Goal: Task Accomplishment & Management: Complete application form

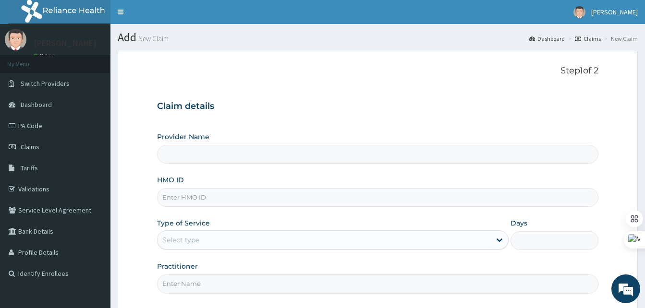
type input "SOD/10061/A"
type input "Best [GEOGRAPHIC_DATA]"
type input "SOD/10061/A"
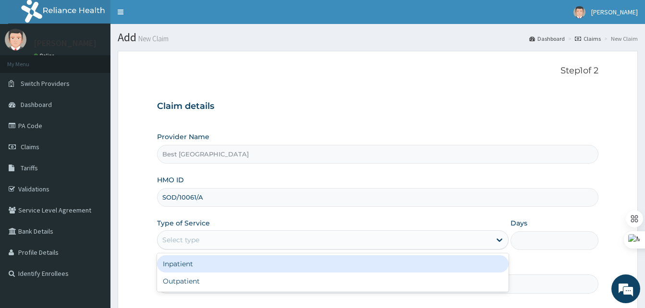
click at [200, 240] on div "Select type" at bounding box center [323, 239] width 333 height 15
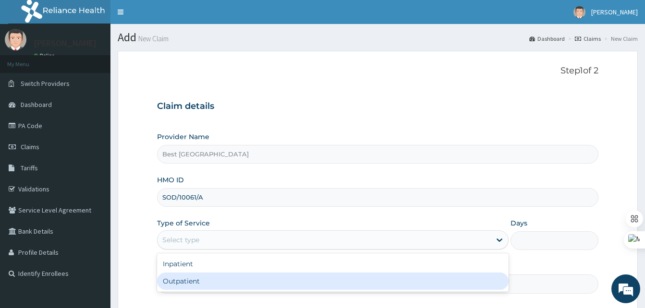
click at [192, 284] on div "Outpatient" at bounding box center [332, 281] width 351 height 17
type input "1"
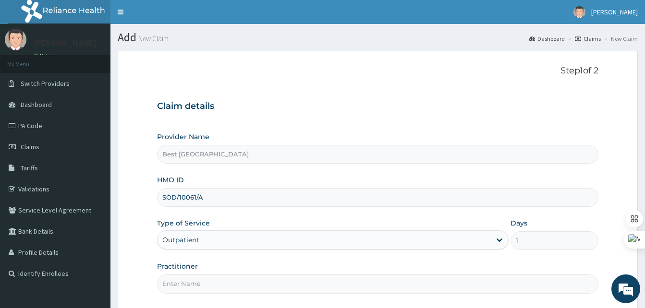
scroll to position [90, 0]
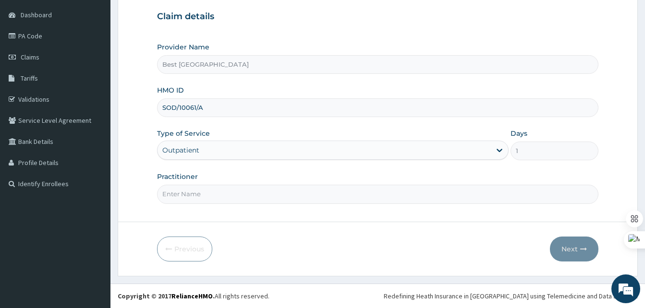
click at [215, 189] on input "Practitioner" at bounding box center [377, 194] width 441 height 19
type input "[PERSON_NAME]"
click at [571, 246] on button "Next" at bounding box center [574, 249] width 48 height 25
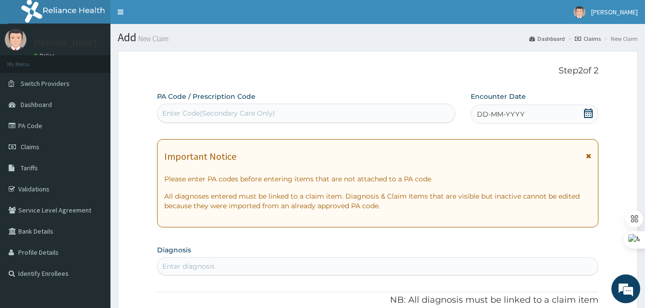
scroll to position [0, 0]
click at [552, 112] on div "DD-MM-YYYY" at bounding box center [534, 114] width 128 height 19
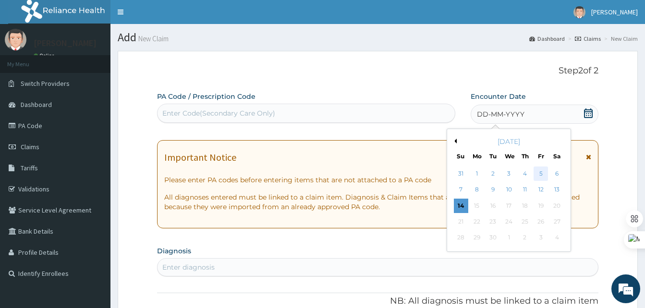
click at [537, 171] on div "5" at bounding box center [540, 174] width 14 height 14
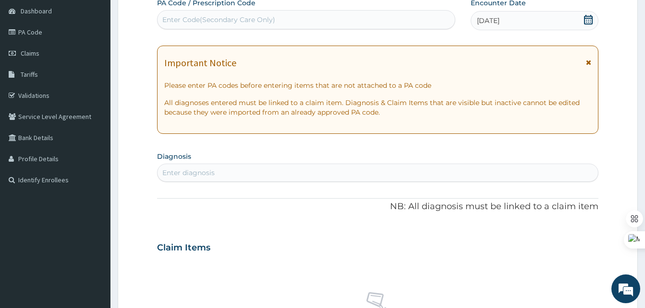
scroll to position [94, 0]
click at [221, 173] on div "Enter diagnosis" at bounding box center [377, 172] width 440 height 15
type input "URINARY TRACT INFECT"
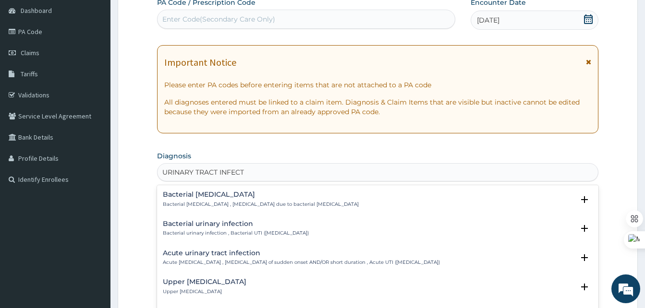
click at [177, 290] on p "Upper urinary tract infection" at bounding box center [205, 291] width 84 height 7
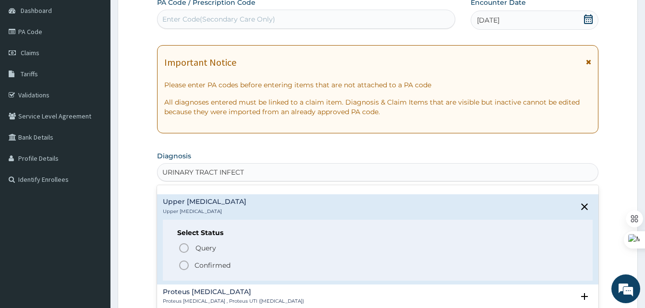
scroll to position [81, 0]
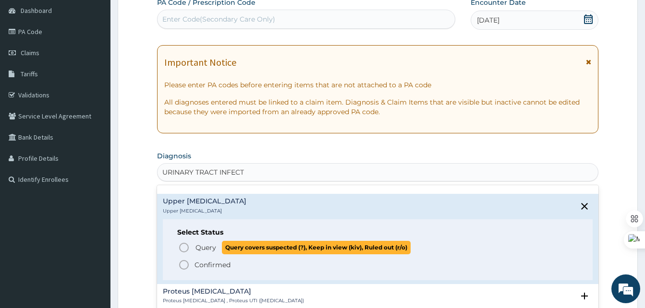
click at [184, 248] on icon "status option query" at bounding box center [184, 248] width 12 height 12
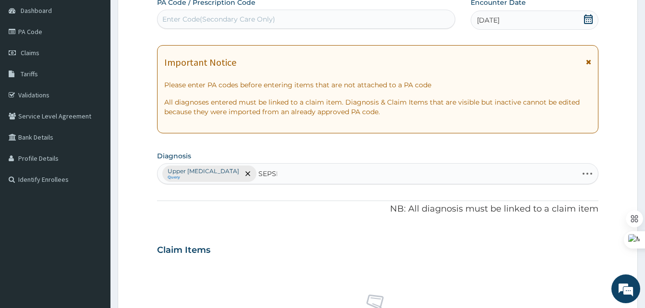
type input "SEPSIS"
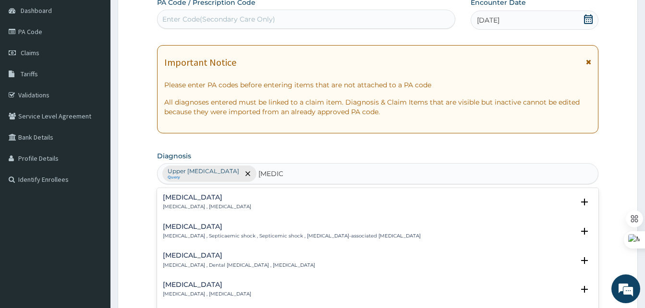
click at [199, 206] on p "Systemic infection , Sepsis" at bounding box center [207, 207] width 88 height 7
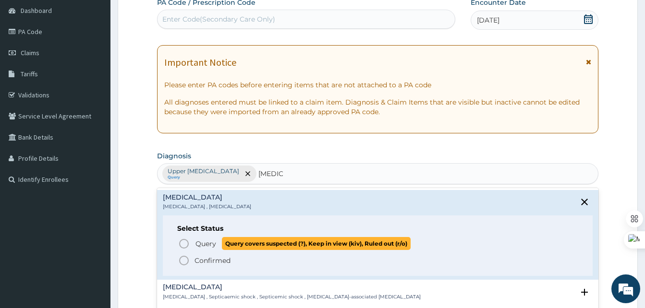
click at [185, 240] on icon "status option query" at bounding box center [184, 244] width 12 height 12
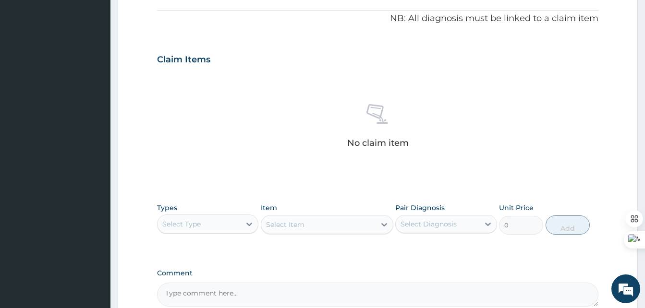
scroll to position [285, 0]
click at [250, 211] on div "Types Select Type" at bounding box center [207, 219] width 101 height 32
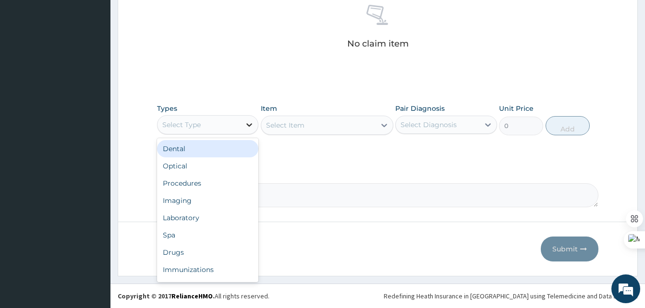
click at [242, 126] on div at bounding box center [248, 124] width 17 height 17
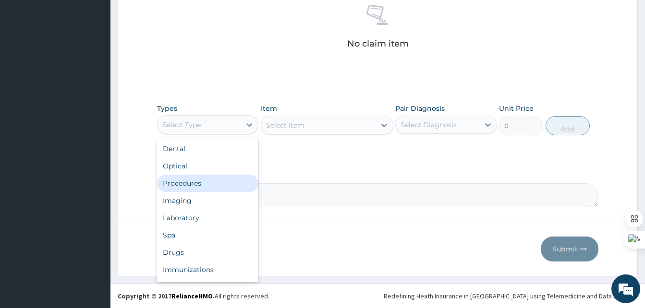
click at [176, 186] on div "Procedures" at bounding box center [207, 183] width 101 height 17
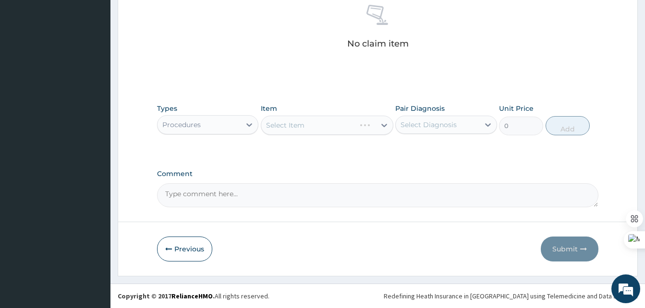
click at [335, 136] on div "Types option Procedures, selected. Select is focused ,type to refine list, pres…" at bounding box center [377, 119] width 441 height 41
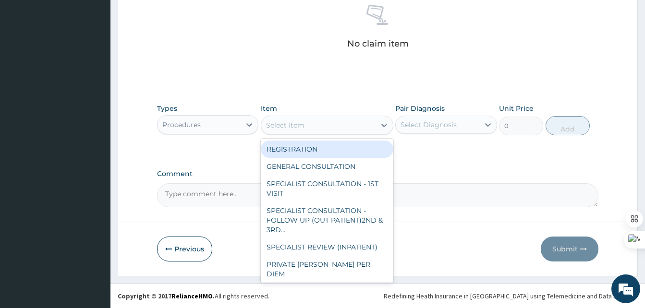
click at [364, 127] on div "Select Item" at bounding box center [318, 125] width 114 height 15
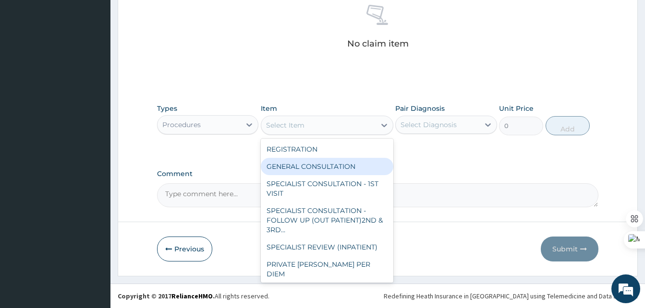
click at [309, 165] on div "GENERAL CONSULTATION" at bounding box center [327, 166] width 132 height 17
type input "2000"
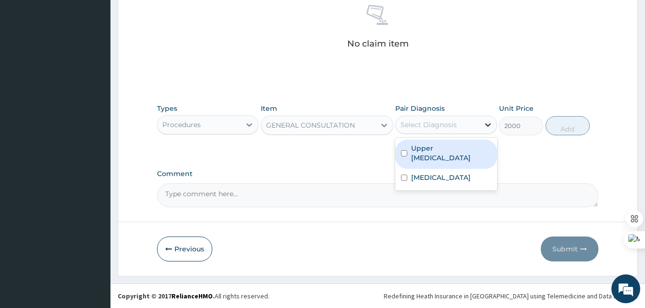
click at [483, 121] on icon at bounding box center [488, 125] width 10 height 10
click at [423, 154] on label "Upper urinary tract infection" at bounding box center [451, 153] width 80 height 19
checkbox input "true"
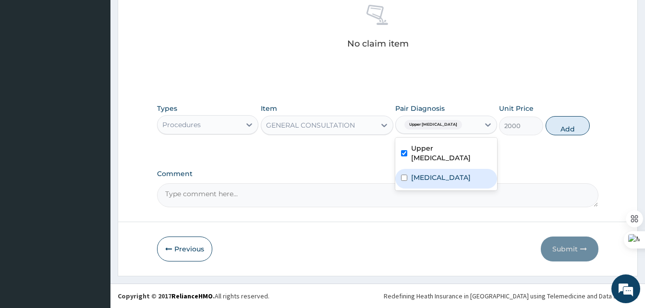
click at [403, 178] on input "checkbox" at bounding box center [404, 178] width 6 height 6
checkbox input "true"
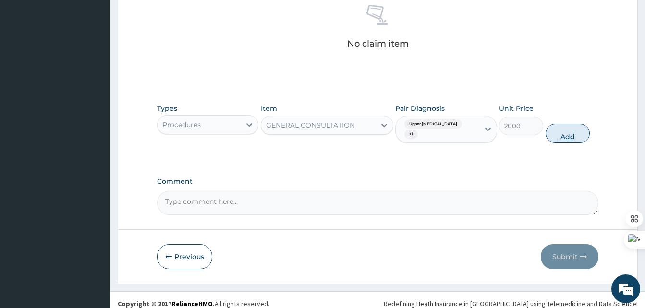
click at [573, 138] on button "Add" at bounding box center [567, 133] width 44 height 19
type input "0"
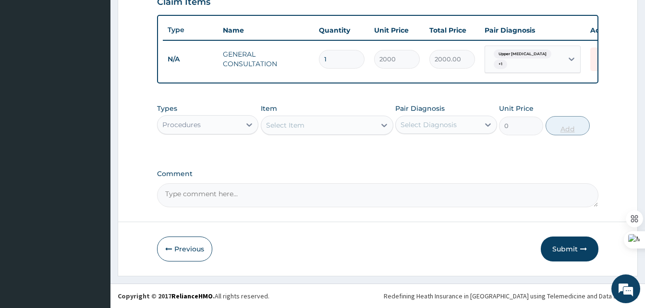
scroll to position [349, 0]
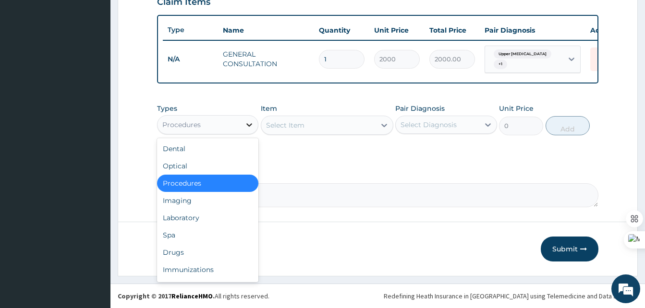
click at [248, 125] on icon at bounding box center [250, 124] width 6 height 3
click at [171, 253] on div "Drugs" at bounding box center [207, 252] width 101 height 17
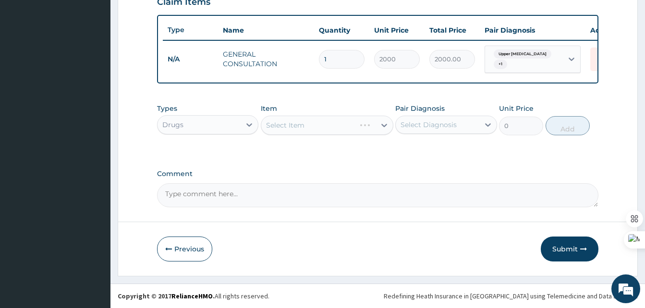
click at [372, 124] on div "Select Item" at bounding box center [327, 125] width 132 height 19
click at [374, 127] on div "Select Item" at bounding box center [327, 125] width 132 height 19
click at [355, 122] on div "Select Item" at bounding box center [318, 125] width 114 height 15
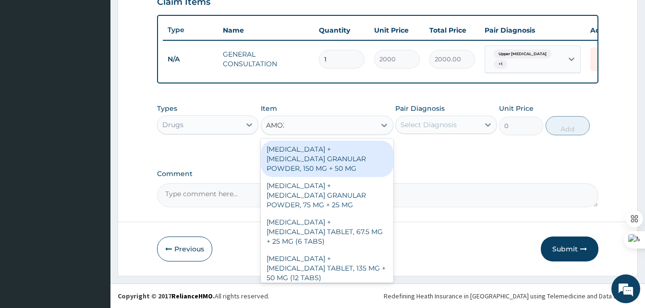
type input "AMOXI"
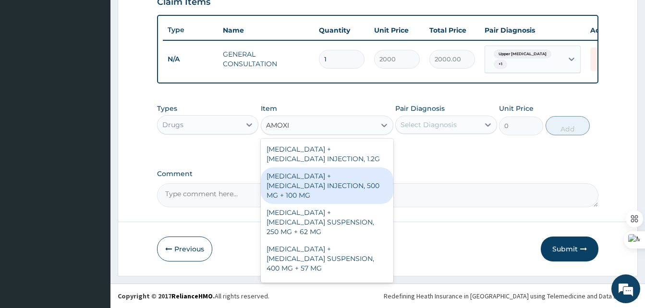
scroll to position [198, 0]
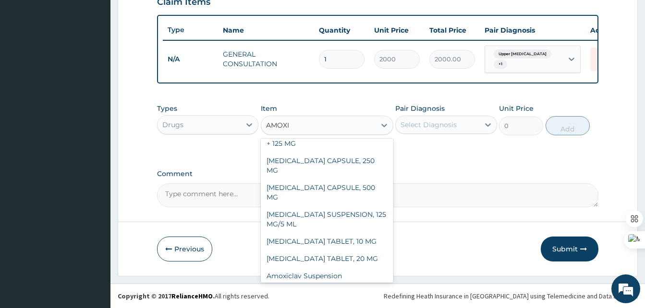
click at [315, 285] on div "TAB CO-AMOXICLAV 625mg" at bounding box center [327, 293] width 132 height 17
type input "500"
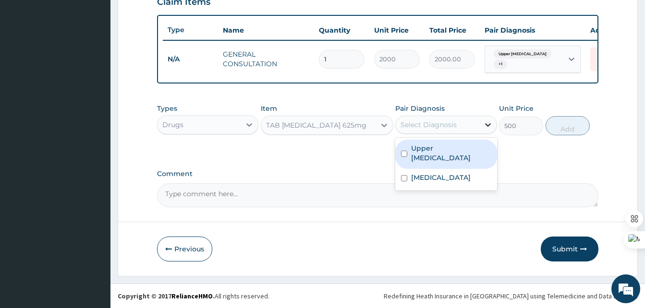
click at [483, 122] on icon at bounding box center [488, 125] width 10 height 10
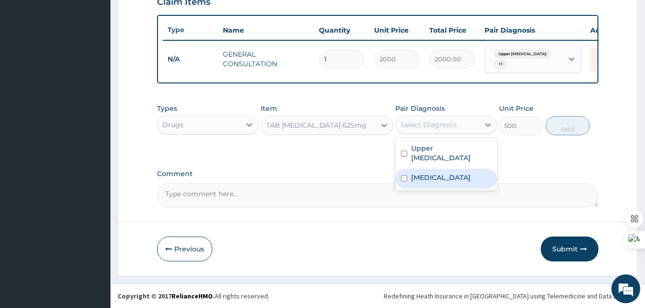
click at [408, 186] on div "Sepsis" at bounding box center [445, 179] width 101 height 20
checkbox input "true"
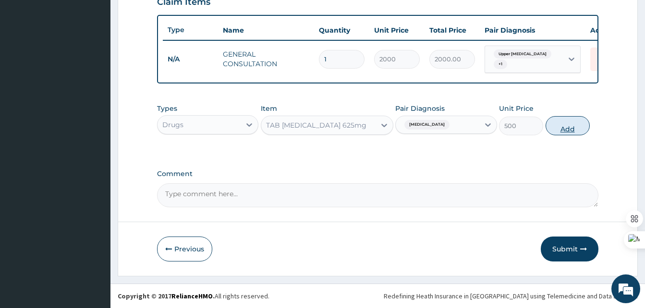
click at [566, 125] on button "Add" at bounding box center [567, 125] width 44 height 19
type input "0"
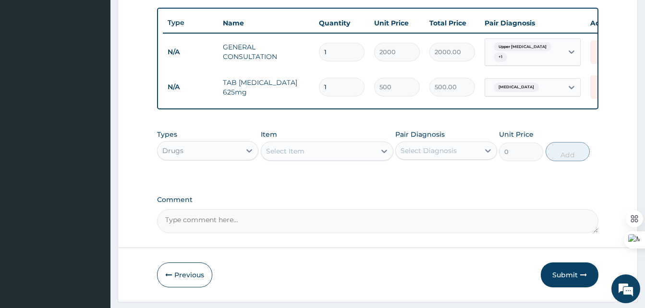
type input "14"
type input "7000.00"
type input "14"
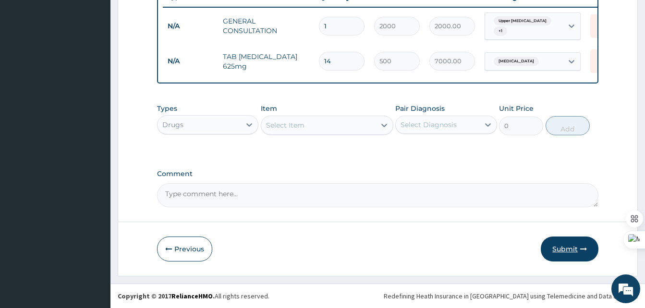
click at [568, 250] on button "Submit" at bounding box center [569, 249] width 58 height 25
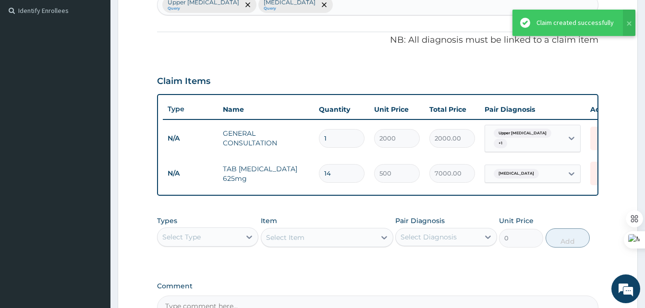
scroll to position [263, 0]
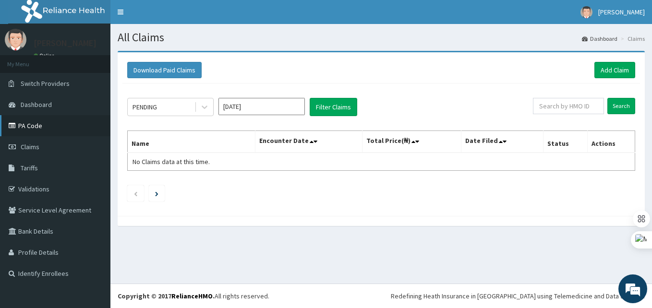
click at [18, 125] on icon at bounding box center [14, 125] width 10 height 7
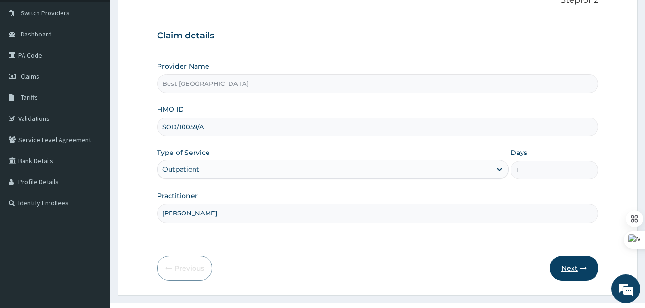
click at [575, 264] on button "Next" at bounding box center [574, 268] width 48 height 25
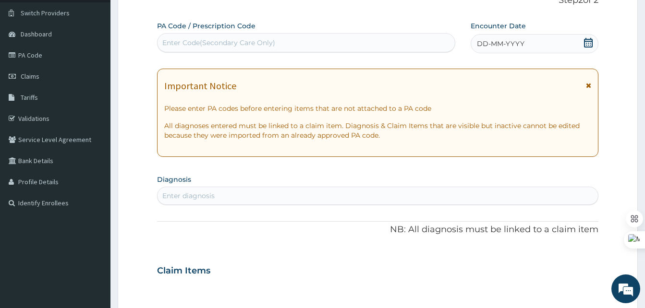
click at [273, 34] on div "Enter Code(Secondary Care Only)" at bounding box center [306, 42] width 298 height 19
paste input "PA/AA3CBA"
type input "PA/AA3CBA"
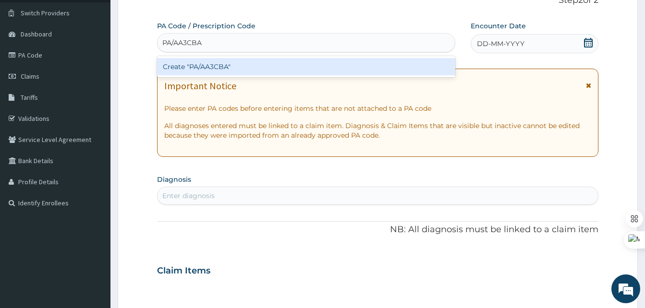
click at [257, 62] on div "Create "PA/AA3CBA"" at bounding box center [306, 66] width 298 height 17
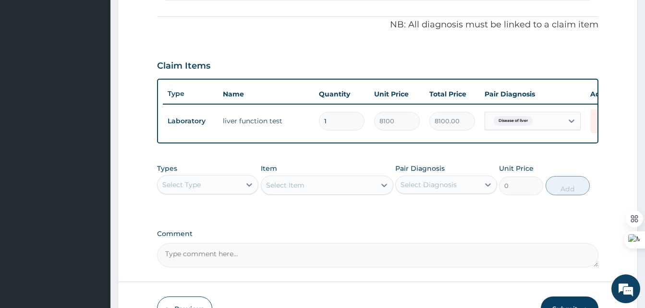
scroll to position [346, 0]
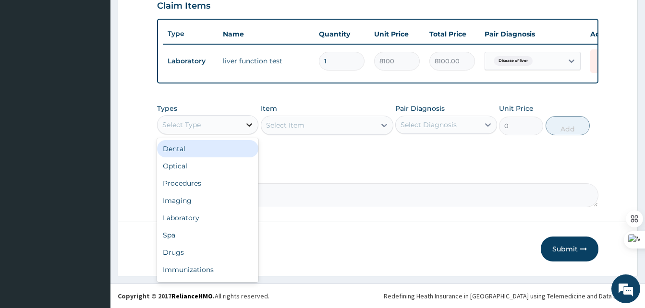
click at [242, 123] on div at bounding box center [248, 124] width 17 height 17
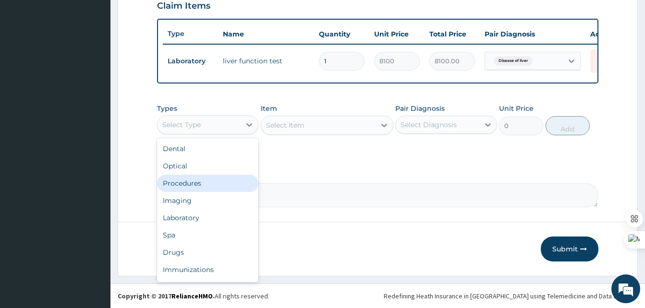
click at [180, 183] on div "Procedures" at bounding box center [207, 183] width 101 height 17
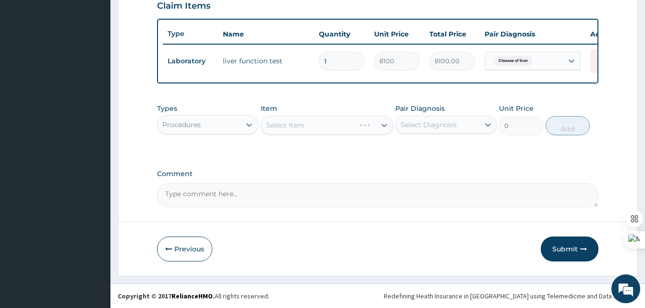
click at [368, 131] on div "Select Item" at bounding box center [327, 125] width 132 height 19
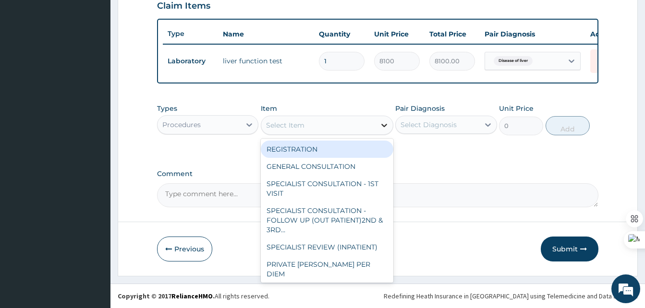
click at [382, 126] on icon at bounding box center [384, 125] width 10 height 10
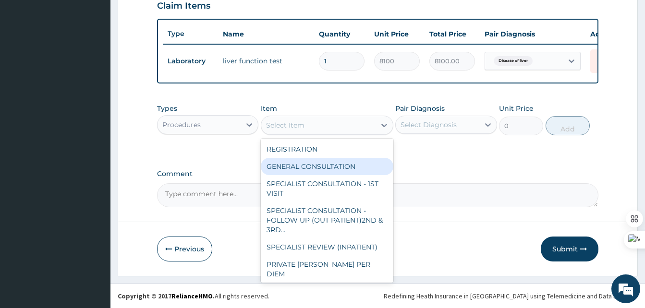
click at [326, 163] on div "GENERAL CONSULTATION" at bounding box center [327, 166] width 132 height 17
type input "2000"
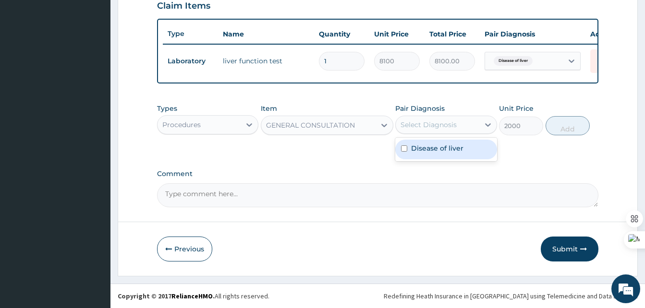
click at [446, 126] on div "Select Diagnosis" at bounding box center [428, 125] width 56 height 10
click at [436, 150] on label "Disease of liver" at bounding box center [437, 149] width 52 height 10
checkbox input "true"
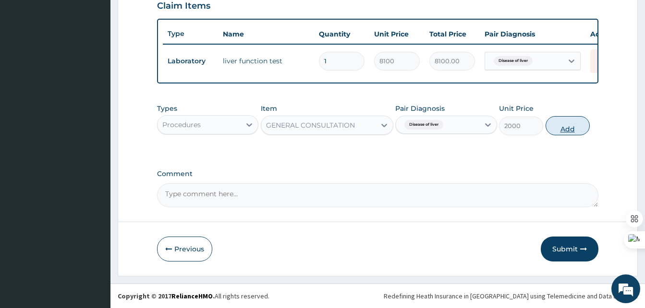
click at [573, 131] on button "Add" at bounding box center [567, 125] width 44 height 19
type input "0"
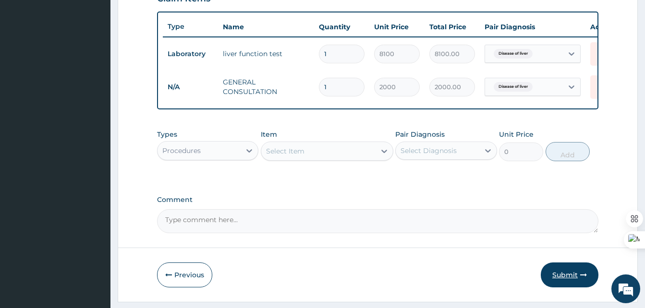
click at [570, 285] on button "Submit" at bounding box center [569, 275] width 58 height 25
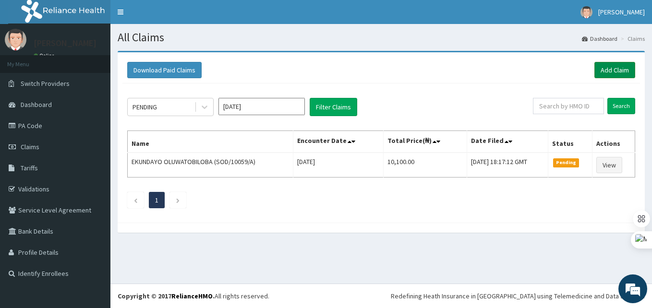
click at [608, 68] on link "Add Claim" at bounding box center [614, 70] width 41 height 16
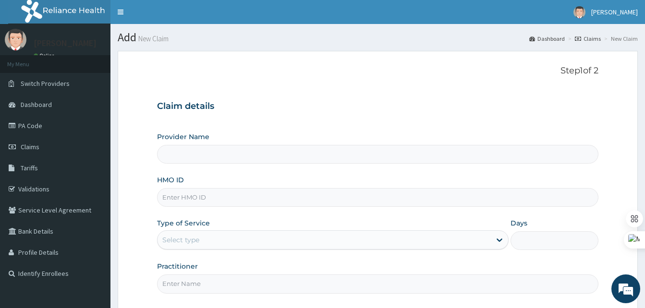
type input "Best Western Hospital"
click at [199, 193] on input "HMO ID" at bounding box center [377, 197] width 441 height 19
paste input "SOD/10059/A"
type input "SOD/10059/A"
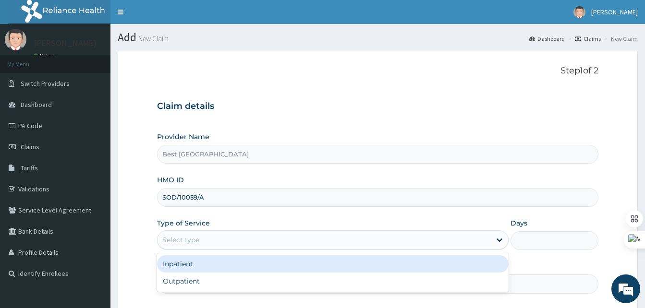
click at [190, 245] on div "Select type" at bounding box center [323, 239] width 333 height 15
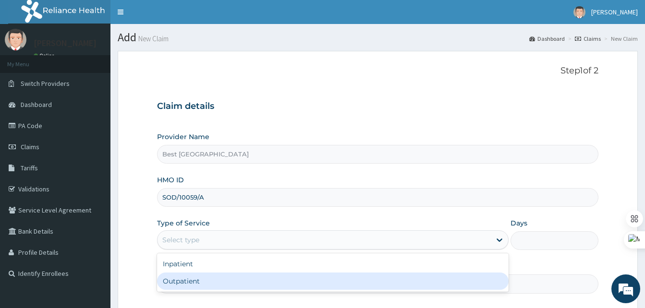
click at [171, 282] on div "Outpatient" at bounding box center [332, 281] width 351 height 17
type input "1"
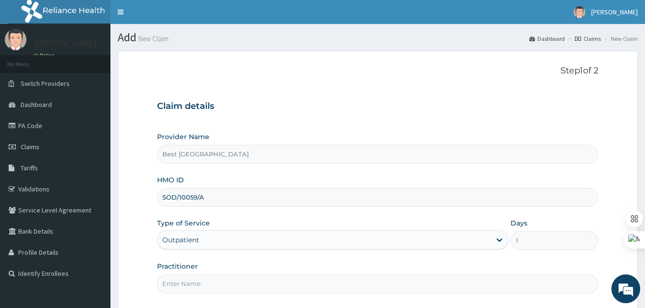
scroll to position [90, 0]
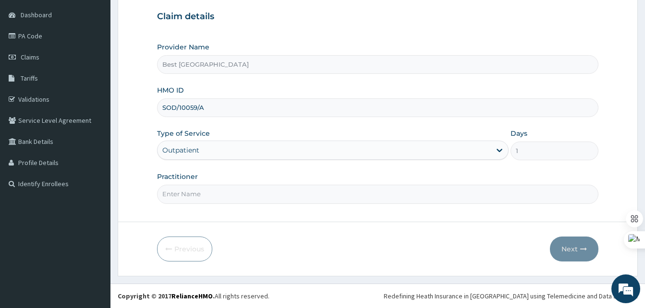
click at [310, 191] on input "Practitioner" at bounding box center [377, 194] width 441 height 19
type input "DR OLANIYAN"
click at [574, 247] on button "Next" at bounding box center [574, 249] width 48 height 25
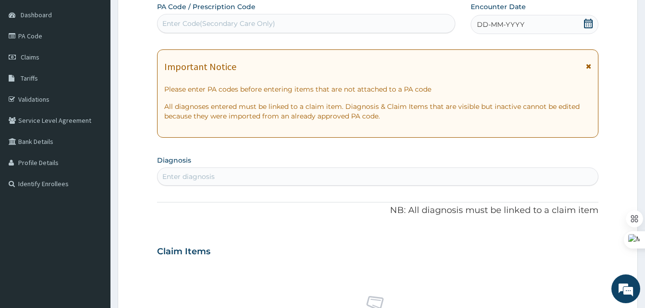
click at [223, 24] on div "Enter Code(Secondary Care Only)" at bounding box center [218, 24] width 113 height 10
paste input "PA/4BE8B3"
type input "PA/4BE8B3"
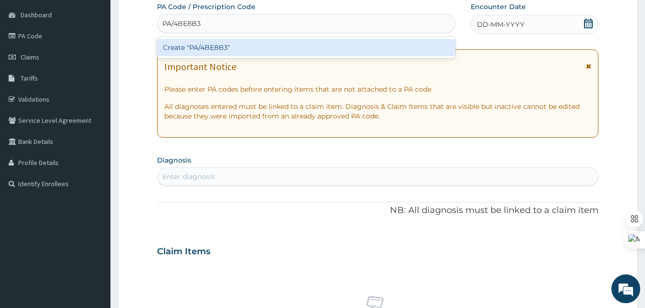
click at [210, 44] on div "Create "PA/4BE8B3"" at bounding box center [306, 47] width 298 height 17
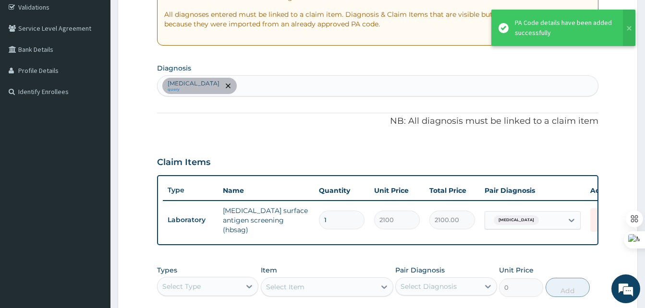
scroll to position [351, 0]
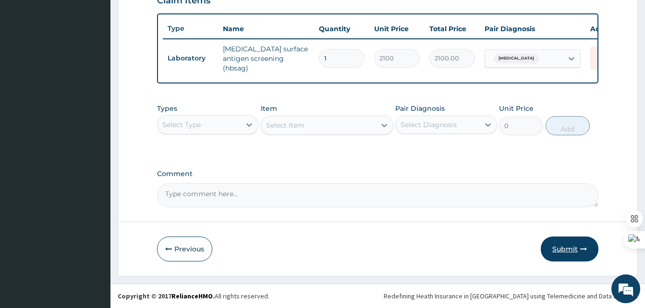
click at [563, 240] on button "Submit" at bounding box center [569, 249] width 58 height 25
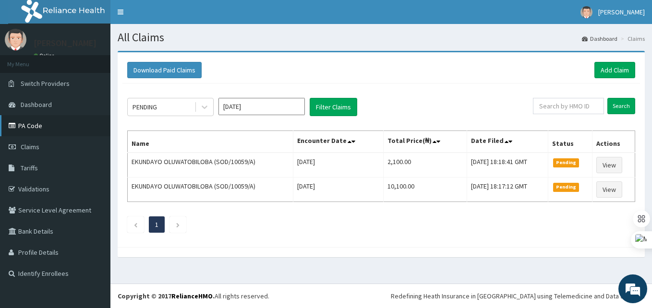
click at [36, 123] on link "PA Code" at bounding box center [55, 125] width 110 height 21
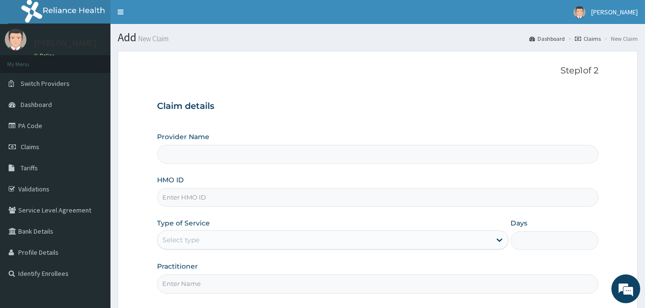
click at [181, 190] on input "HMO ID" at bounding box center [377, 197] width 441 height 19
type input "SOD/10018/A"
type input "Best [GEOGRAPHIC_DATA]"
type input "SOD/10018/A"
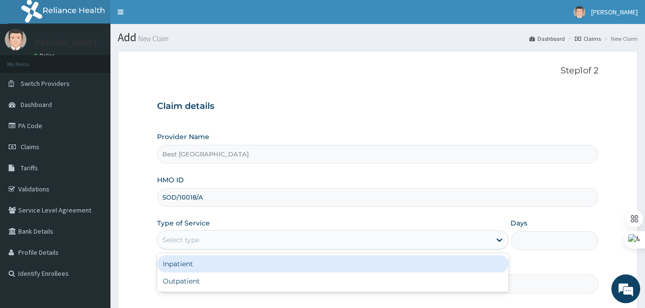
click at [172, 236] on div "Select type" at bounding box center [180, 240] width 37 height 10
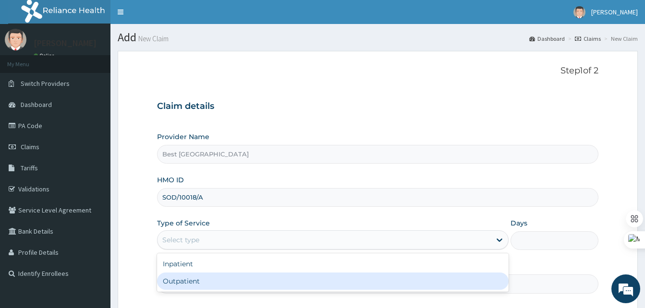
click at [176, 284] on div "Outpatient" at bounding box center [332, 281] width 351 height 17
type input "1"
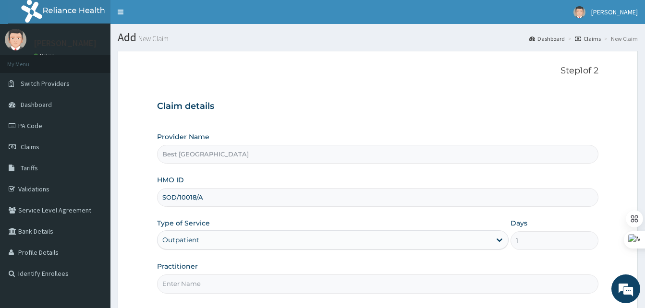
scroll to position [90, 0]
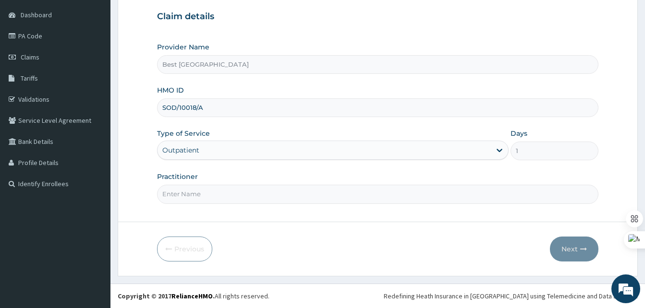
click at [214, 192] on input "Practitioner" at bounding box center [377, 194] width 441 height 19
type input "[PERSON_NAME]"
click at [566, 244] on button "Next" at bounding box center [574, 249] width 48 height 25
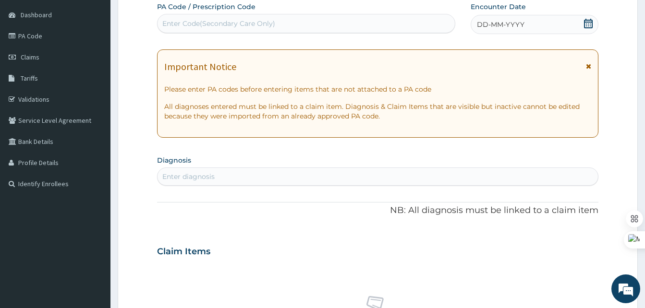
scroll to position [0, 0]
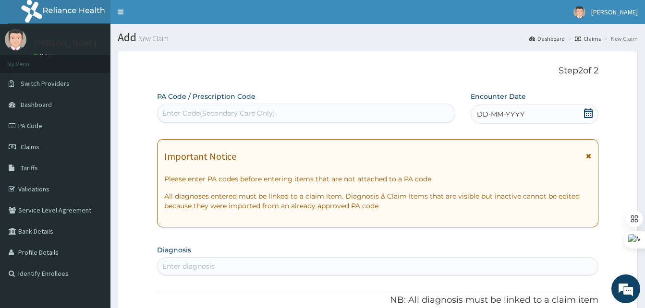
click at [567, 105] on div "DD-MM-YYYY" at bounding box center [534, 114] width 128 height 19
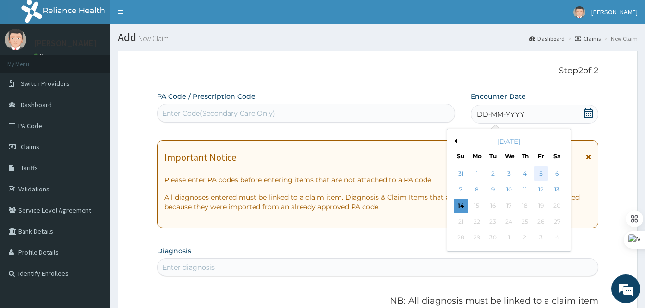
click at [543, 174] on div "5" at bounding box center [540, 174] width 14 height 14
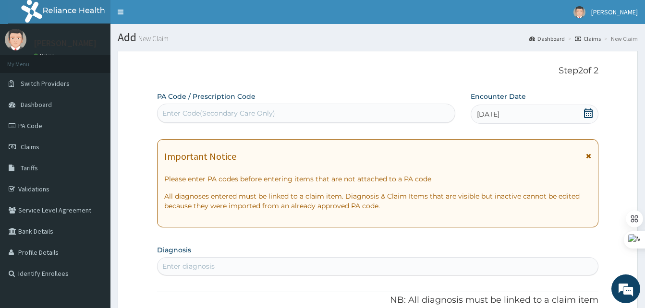
click at [187, 114] on div "Enter Code(Secondary Care Only)" at bounding box center [218, 113] width 113 height 10
type input "H"
click at [196, 265] on div "Enter diagnosis" at bounding box center [188, 267] width 52 height 10
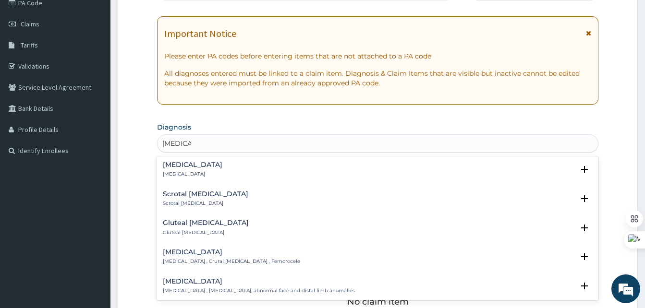
scroll to position [154, 0]
type input "[MEDICAL_DATA]"
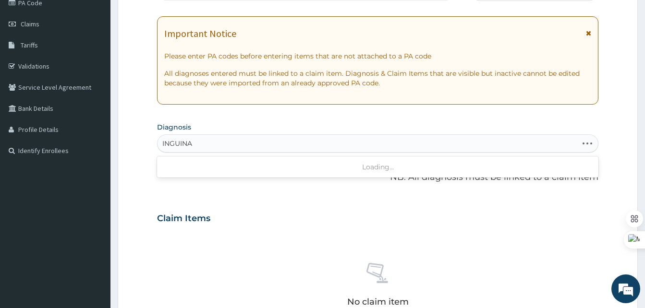
type input "INGUINAL"
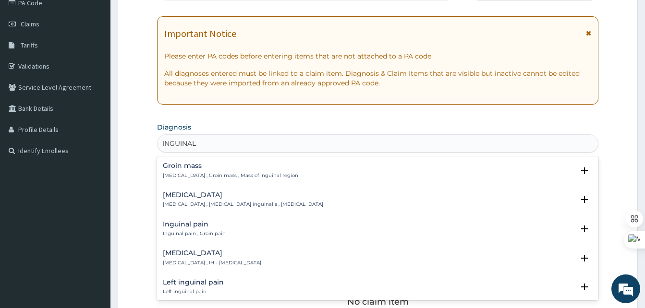
click at [181, 225] on h4 "Inguinal pain" at bounding box center [194, 224] width 63 height 7
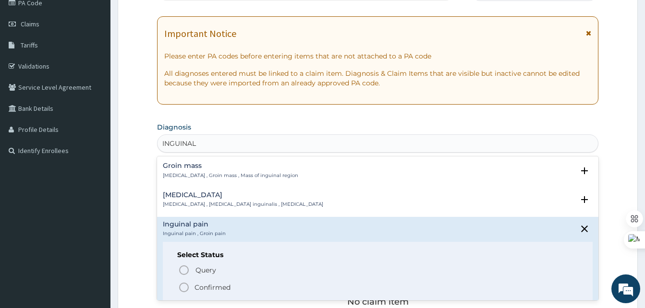
click at [183, 288] on icon "status option filled" at bounding box center [184, 288] width 12 height 12
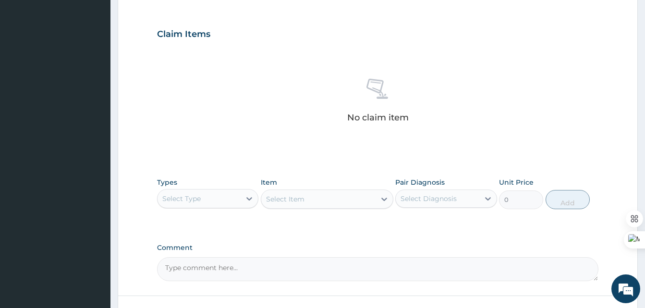
scroll to position [311, 0]
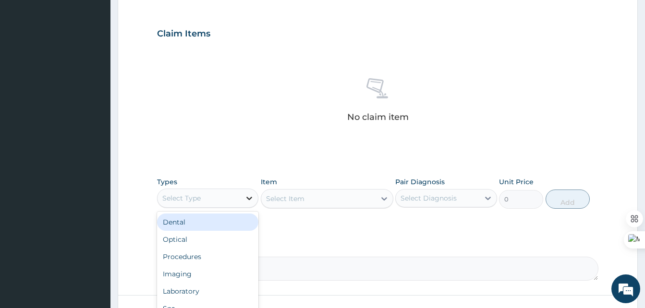
click at [249, 196] on icon at bounding box center [249, 198] width 10 height 10
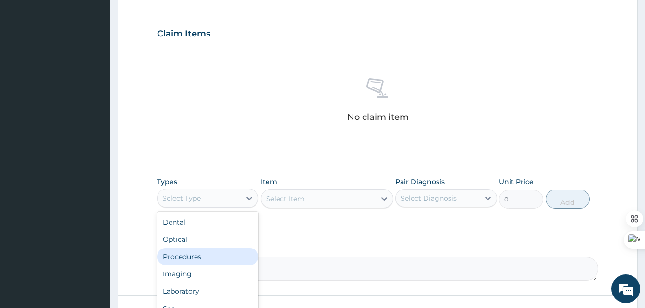
click at [193, 252] on div "Procedures" at bounding box center [207, 256] width 101 height 17
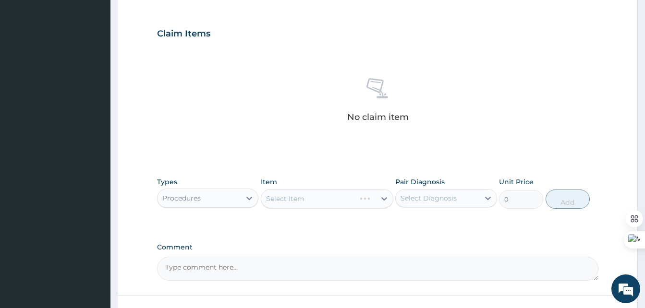
click at [301, 198] on div "Select Item" at bounding box center [327, 198] width 132 height 19
click at [341, 204] on div "Select Item" at bounding box center [327, 198] width 132 height 19
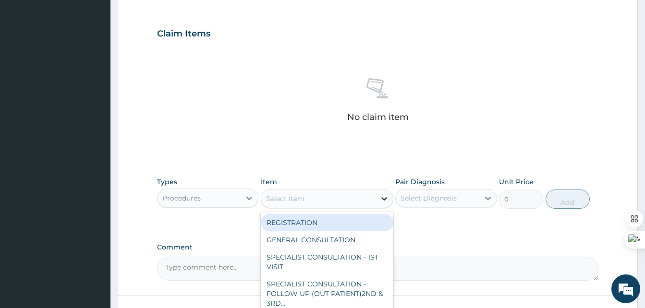
click at [384, 198] on icon at bounding box center [384, 199] width 10 height 10
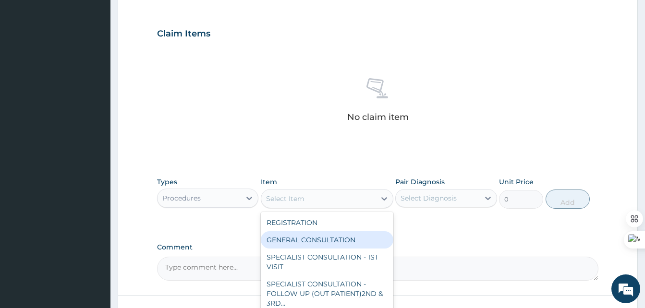
click at [325, 238] on div "GENERAL CONSULTATION" at bounding box center [327, 239] width 132 height 17
type input "2000"
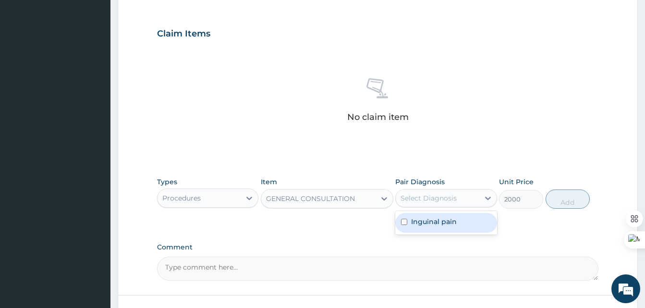
click at [457, 197] on div "Select Diagnosis" at bounding box center [437, 198] width 83 height 15
click at [436, 220] on label "Inguinal pain" at bounding box center [434, 222] width 46 height 10
checkbox input "true"
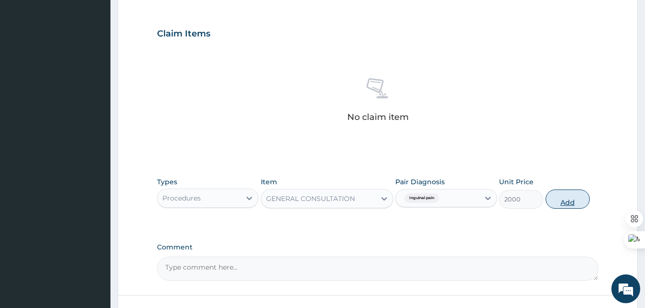
click at [562, 202] on button "Add" at bounding box center [567, 199] width 44 height 19
type input "0"
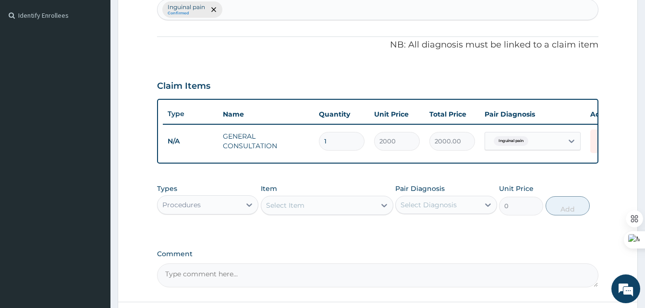
scroll to position [346, 0]
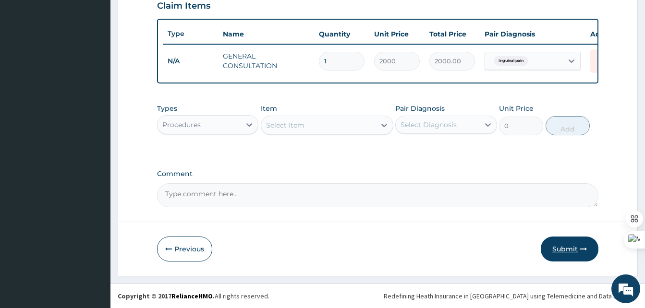
click at [560, 248] on button "Submit" at bounding box center [569, 249] width 58 height 25
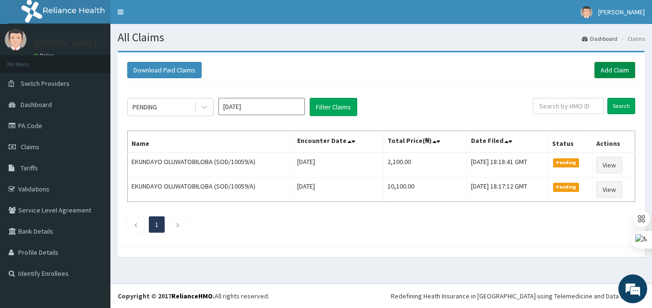
click at [606, 66] on link "Add Claim" at bounding box center [614, 70] width 41 height 16
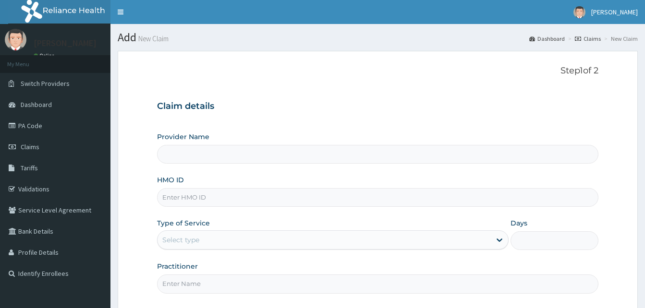
click at [183, 201] on input "HMO ID" at bounding box center [377, 197] width 441 height 19
paste input "ALT/10128/A"
type input "ALT/10128/A"
type input "Best [GEOGRAPHIC_DATA]"
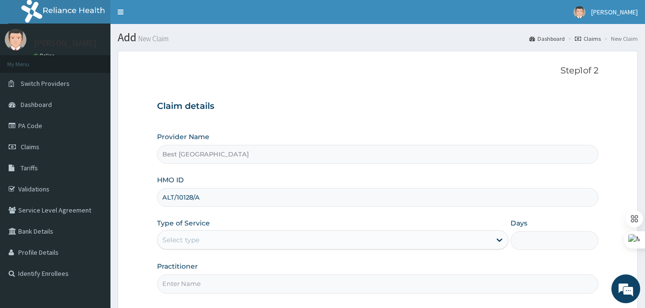
type input "ALT/10128/A"
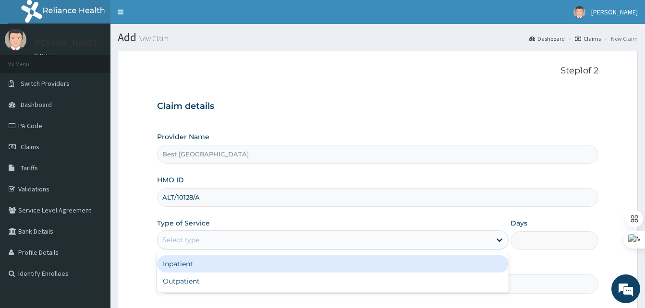
click at [207, 236] on div "Select type" at bounding box center [323, 239] width 333 height 15
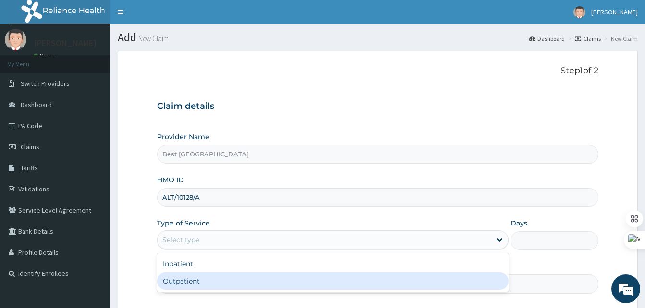
click at [194, 279] on div "Outpatient" at bounding box center [332, 281] width 351 height 17
type input "1"
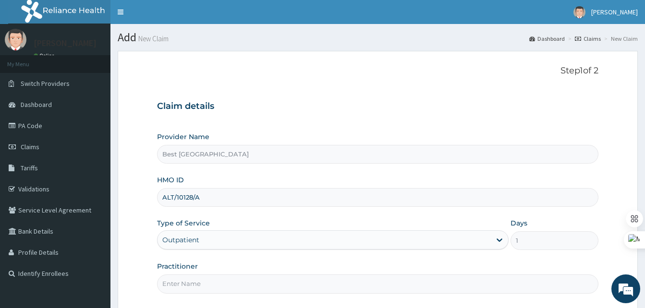
scroll to position [90, 0]
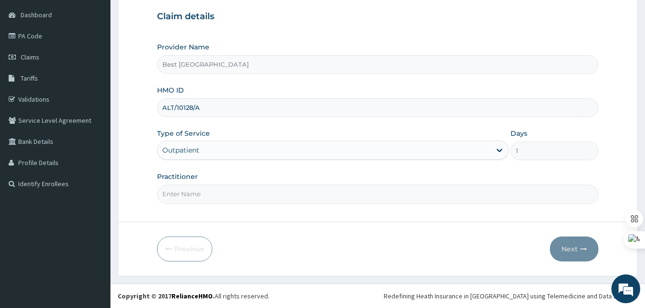
click at [186, 192] on input "Practitioner" at bounding box center [377, 194] width 441 height 19
type input "DR OLANIYAN"
click at [560, 247] on button "Next" at bounding box center [574, 249] width 48 height 25
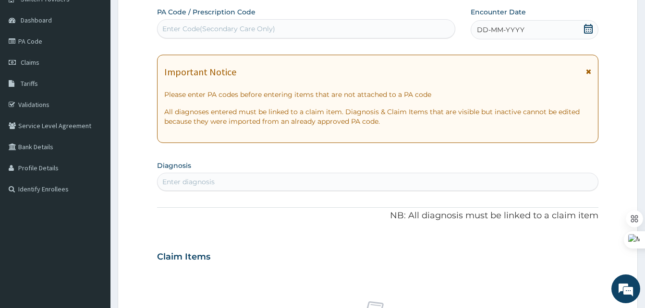
scroll to position [0, 0]
click at [174, 24] on div "Enter Code(Secondary Care Only)" at bounding box center [218, 29] width 113 height 10
paste input "PA/FE353A"
type input "PA/FE353A"
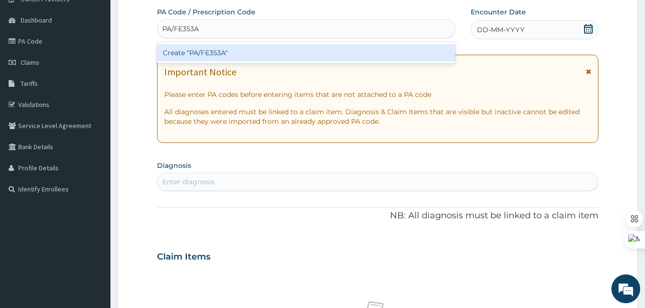
click at [258, 52] on div "Create "PA/FE353A"" at bounding box center [306, 52] width 298 height 17
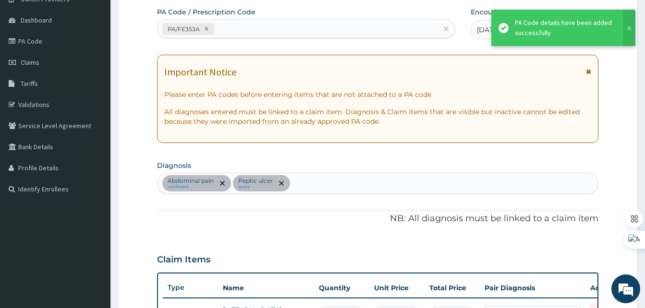
scroll to position [278, 0]
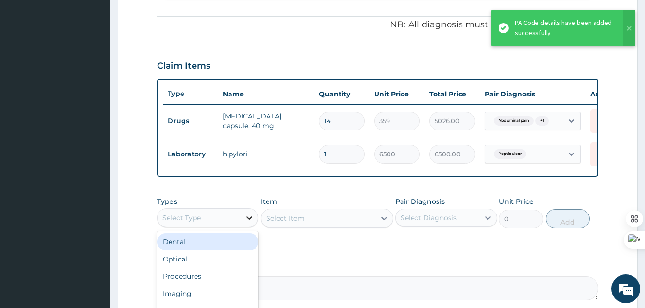
click at [241, 221] on div at bounding box center [248, 217] width 17 height 17
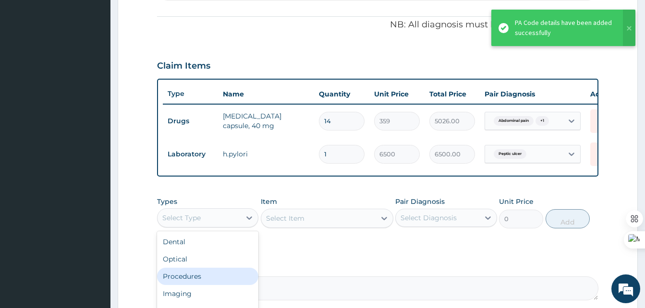
click at [186, 280] on div "Procedures" at bounding box center [207, 276] width 101 height 17
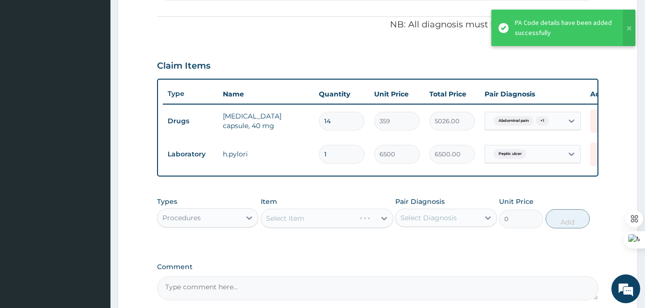
click at [300, 222] on div "Select Item" at bounding box center [327, 218] width 132 height 19
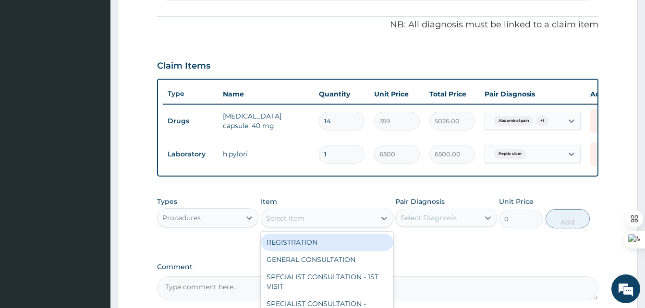
click at [322, 226] on div "Select Item" at bounding box center [318, 218] width 114 height 15
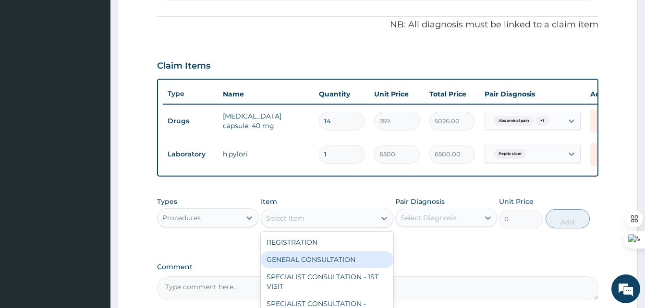
click at [325, 262] on div "GENERAL CONSULTATION" at bounding box center [327, 259] width 132 height 17
type input "2000"
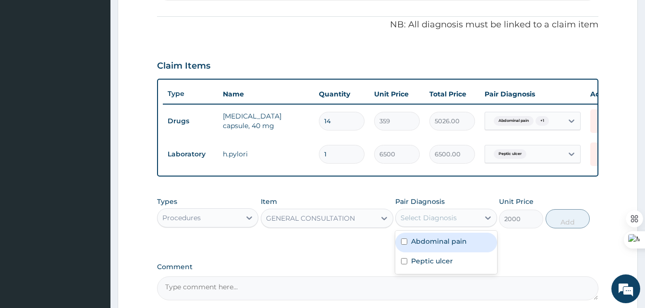
click at [432, 226] on div "Select Diagnosis" at bounding box center [437, 217] width 83 height 15
click at [430, 246] on label "Abdominal pain" at bounding box center [439, 242] width 56 height 10
checkbox input "true"
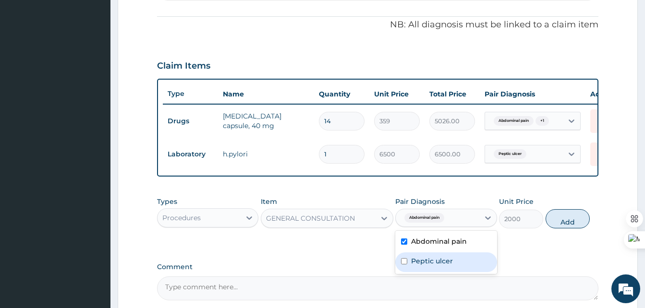
click at [429, 261] on div "Peptic ulcer" at bounding box center [445, 262] width 101 height 20
checkbox input "true"
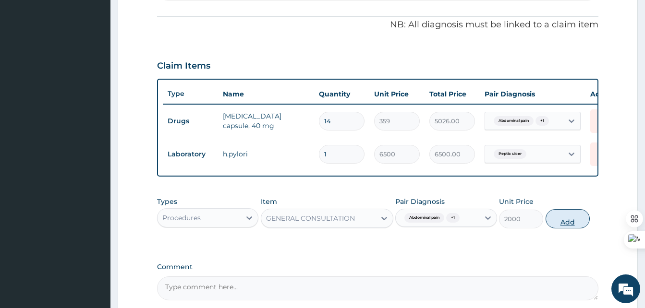
click at [561, 228] on button "Add" at bounding box center [567, 218] width 44 height 19
type input "0"
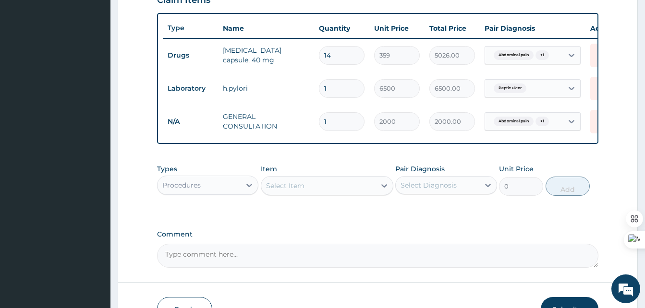
scroll to position [346, 0]
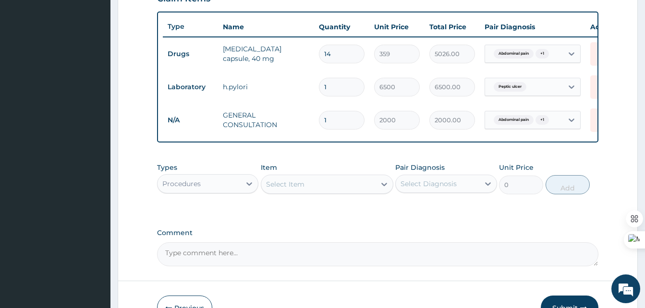
click at [236, 192] on div "Procedures" at bounding box center [198, 183] width 83 height 15
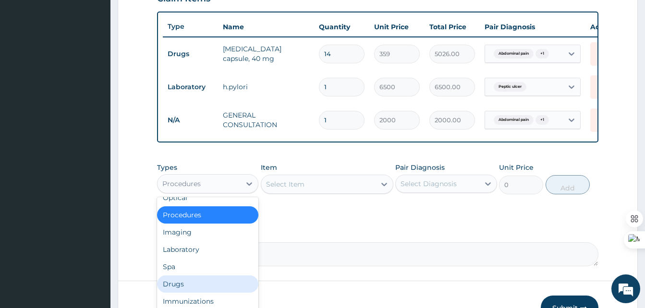
scroll to position [33, 0]
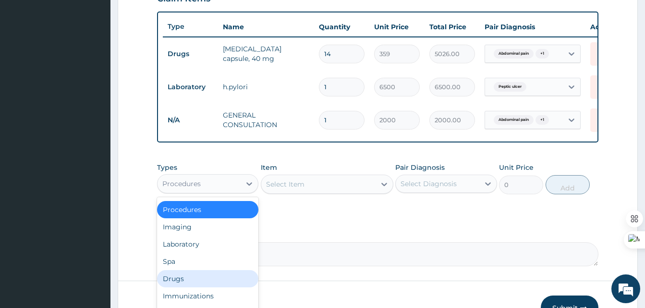
click at [174, 282] on div "Drugs" at bounding box center [207, 278] width 101 height 17
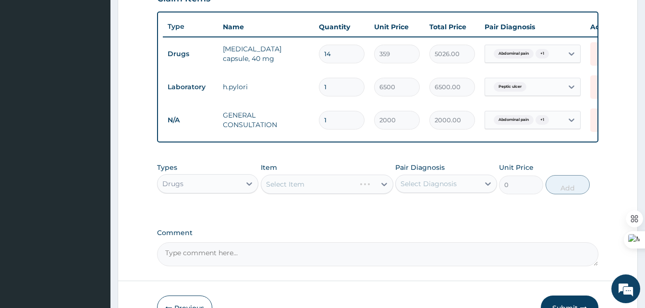
click at [373, 192] on div "Select Item" at bounding box center [327, 184] width 132 height 19
click at [380, 192] on div "Select Item" at bounding box center [327, 184] width 132 height 19
click at [386, 188] on icon at bounding box center [384, 185] width 10 height 10
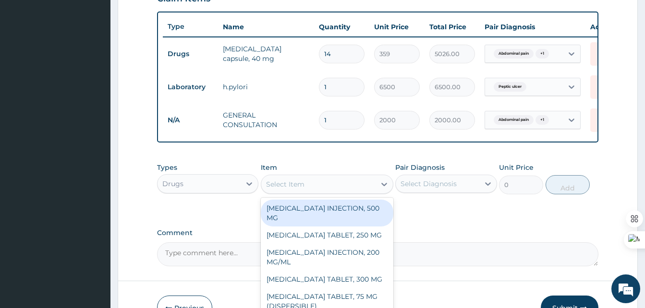
scroll to position [220, 0]
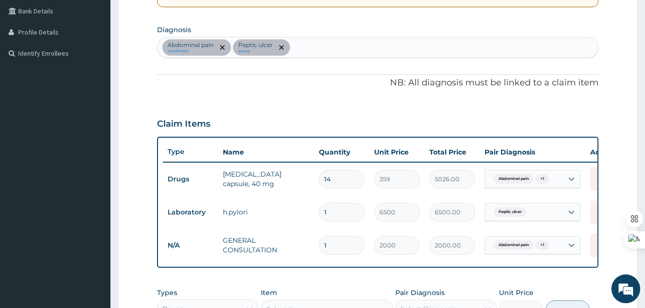
click at [300, 45] on div "Abdominal pain confirmed Peptic ulcer query" at bounding box center [377, 47] width 440 height 20
type input "MALARIA"
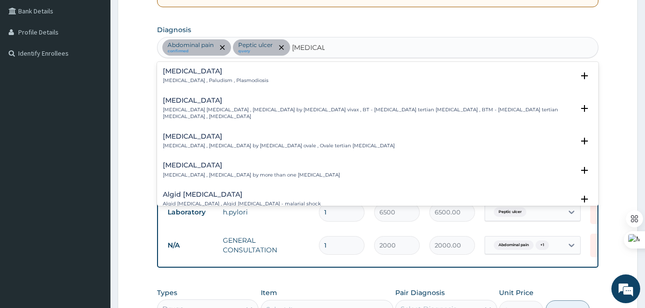
click at [165, 72] on h4 "Malaria" at bounding box center [216, 71] width 106 height 7
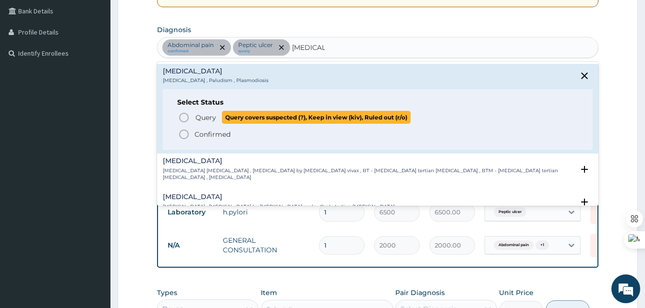
click at [183, 119] on icon "status option query" at bounding box center [184, 118] width 12 height 12
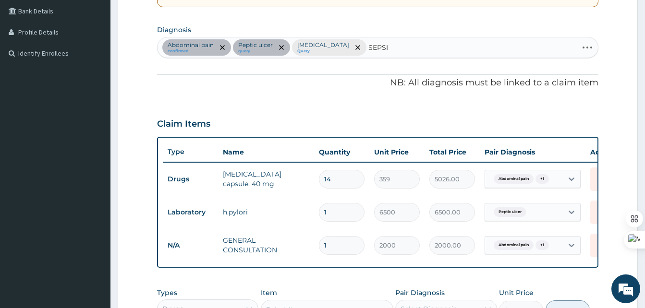
type input "SEPSIS"
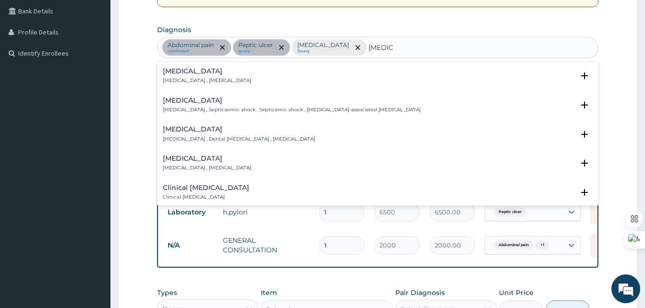
click at [174, 68] on h4 "Sepsis" at bounding box center [207, 71] width 88 height 7
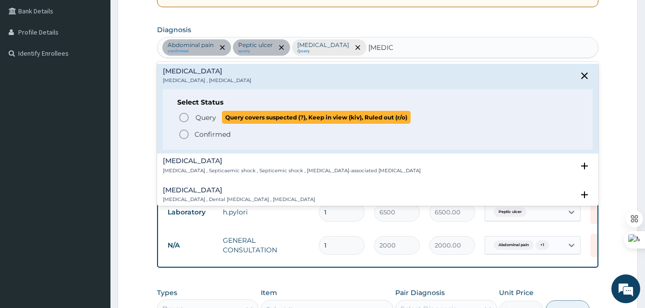
click at [184, 113] on circle "status option query" at bounding box center [184, 117] width 9 height 9
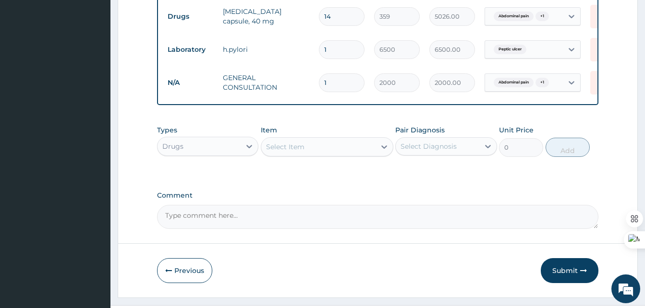
scroll to position [412, 0]
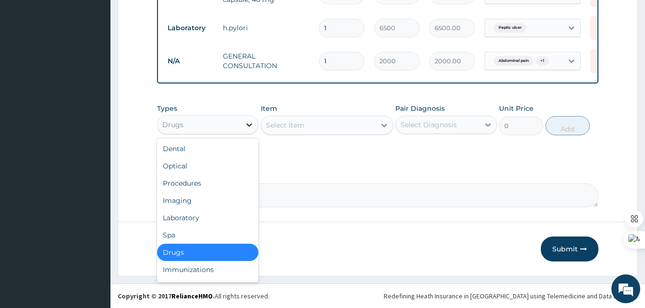
click at [246, 121] on icon at bounding box center [249, 125] width 10 height 10
click at [189, 224] on div "Laboratory" at bounding box center [207, 217] width 101 height 17
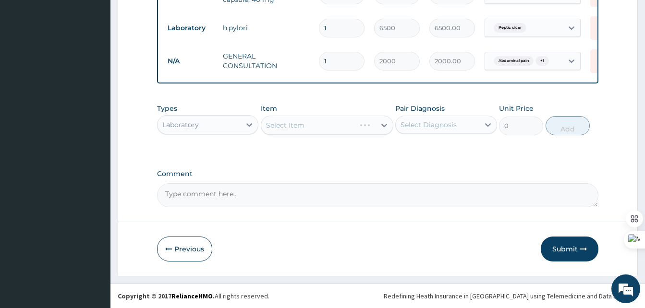
click at [373, 123] on div "Select Item" at bounding box center [327, 125] width 132 height 19
click at [382, 125] on icon at bounding box center [384, 125] width 6 height 3
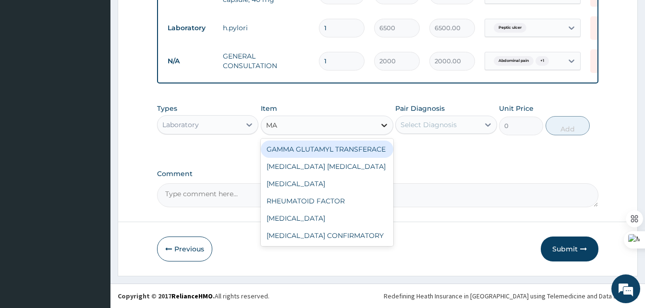
type input "MAL"
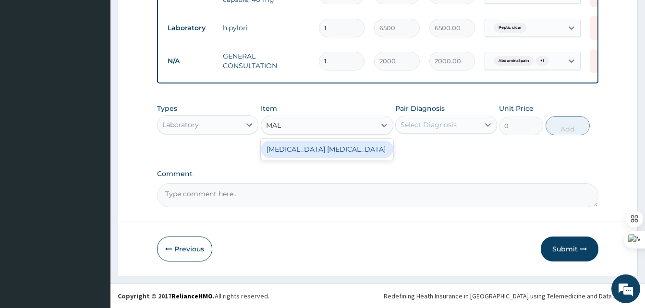
click at [335, 148] on div "MALARIA PARASITE" at bounding box center [327, 149] width 132 height 17
type input "1500"
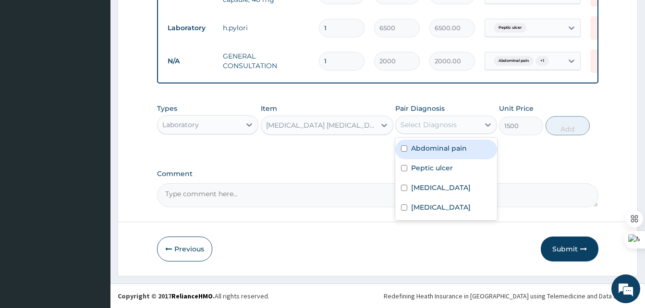
click at [446, 125] on div "Select Diagnosis" at bounding box center [428, 125] width 56 height 10
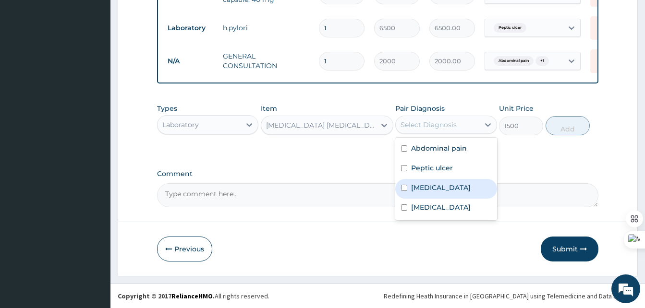
click at [428, 185] on label "Malaria" at bounding box center [441, 188] width 60 height 10
checkbox input "true"
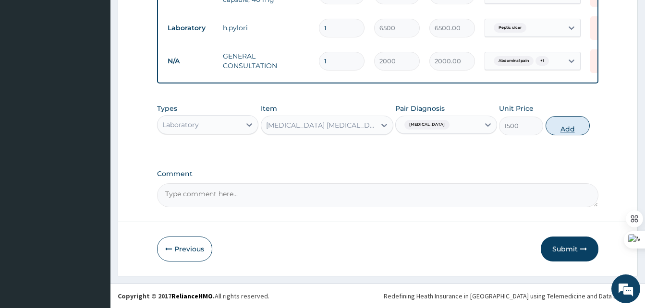
click at [565, 122] on button "Add" at bounding box center [567, 125] width 44 height 19
type input "0"
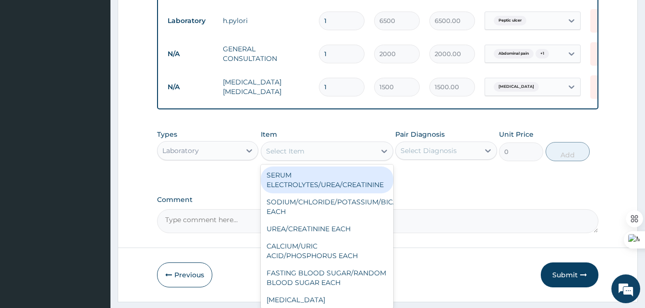
click at [340, 157] on div "Select Item" at bounding box center [318, 151] width 114 height 15
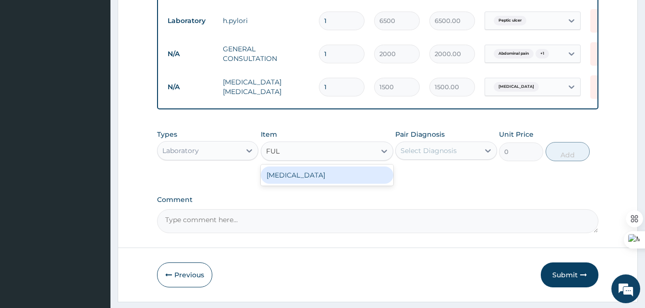
type input "FULL"
click at [311, 184] on div "FULL BLOOD COUNT" at bounding box center [327, 175] width 132 height 17
type input "3500"
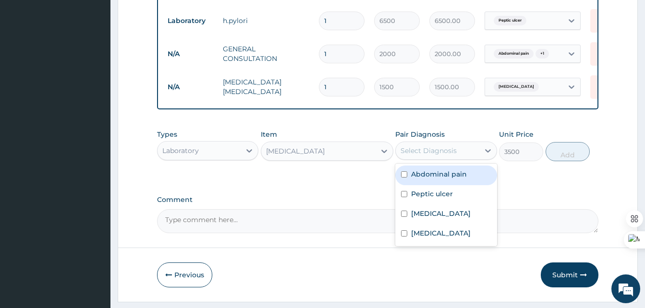
click at [423, 156] on div "Select Diagnosis" at bounding box center [428, 151] width 56 height 10
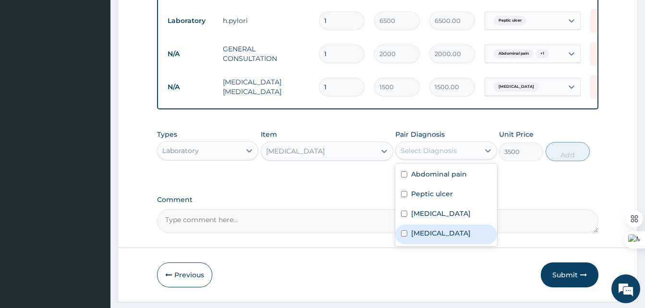
click at [420, 235] on div "[MEDICAL_DATA]" at bounding box center [445, 235] width 101 height 20
checkbox input "true"
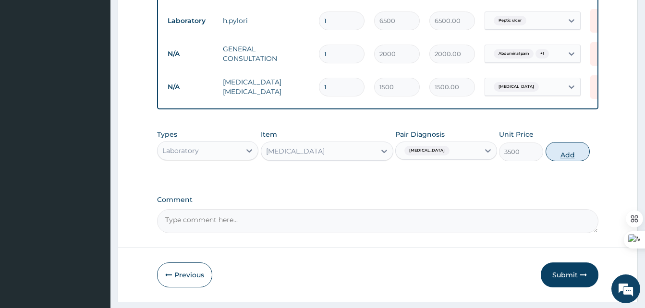
click at [558, 159] on button "Add" at bounding box center [567, 151] width 44 height 19
type input "0"
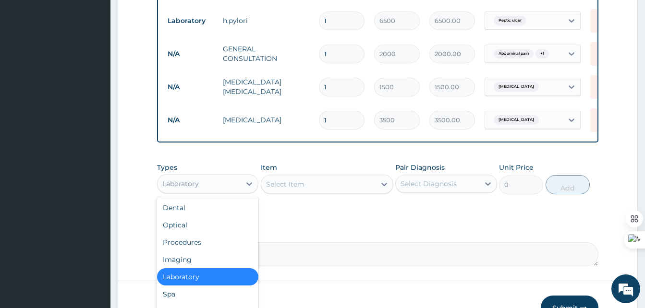
click at [240, 185] on div "Laboratory" at bounding box center [198, 183] width 83 height 15
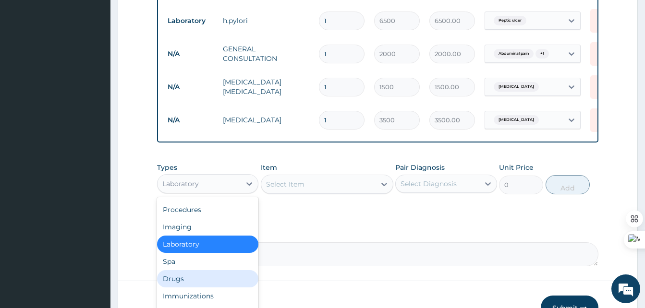
click at [185, 288] on div "Drugs" at bounding box center [207, 278] width 101 height 17
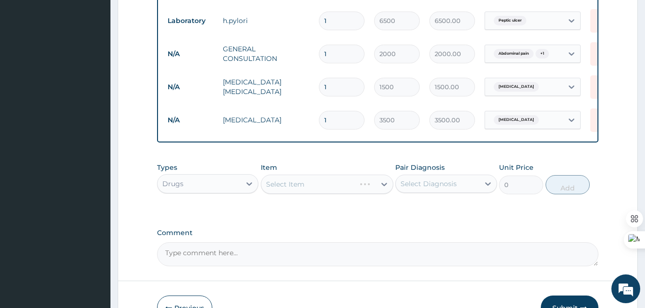
click at [382, 187] on div "Select Item" at bounding box center [327, 184] width 132 height 19
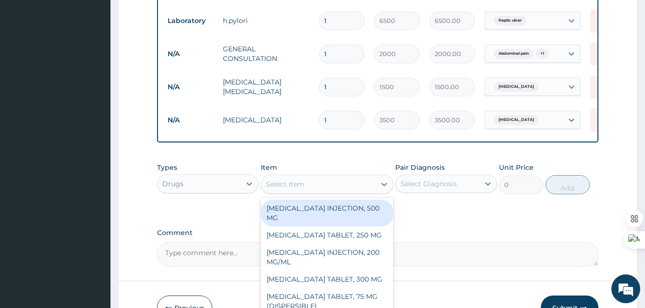
click at [365, 194] on div "Select Item" at bounding box center [327, 184] width 132 height 19
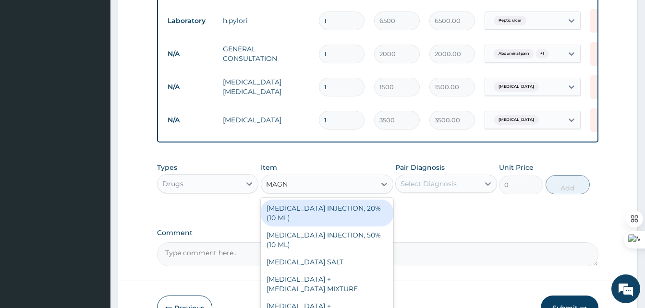
type input "MAGNE"
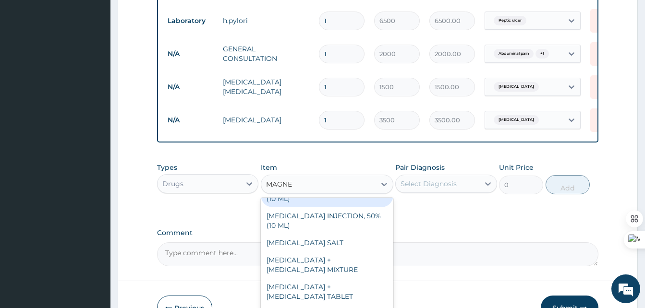
scroll to position [39, 0]
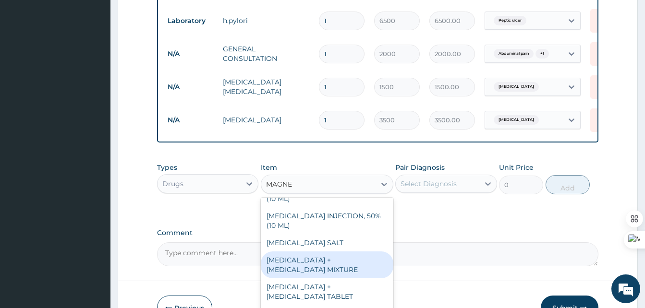
click at [320, 252] on div "[MEDICAL_DATA] + [MEDICAL_DATA] MIXTURE" at bounding box center [327, 265] width 132 height 27
type input "1200"
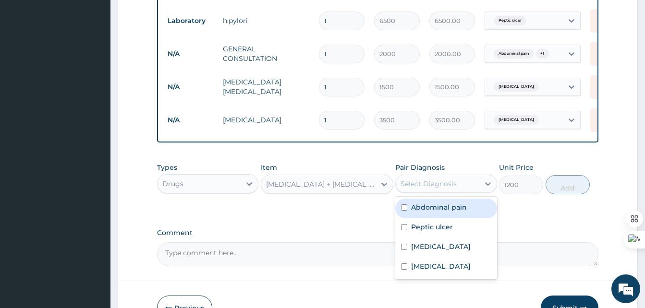
click at [452, 189] on div "Select Diagnosis" at bounding box center [428, 184] width 56 height 10
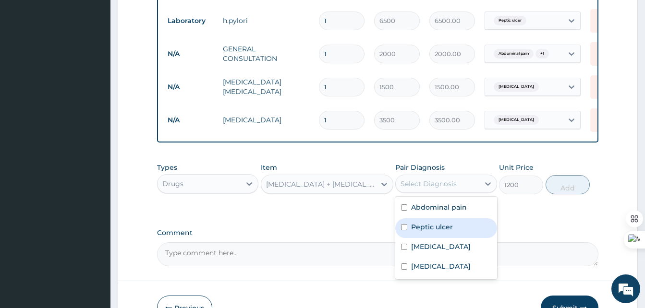
click at [416, 232] on label "Peptic ulcer" at bounding box center [432, 227] width 42 height 10
checkbox input "true"
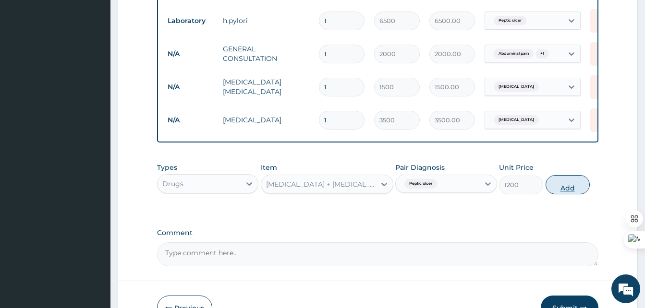
click at [561, 191] on button "Add" at bounding box center [567, 184] width 44 height 19
type input "0"
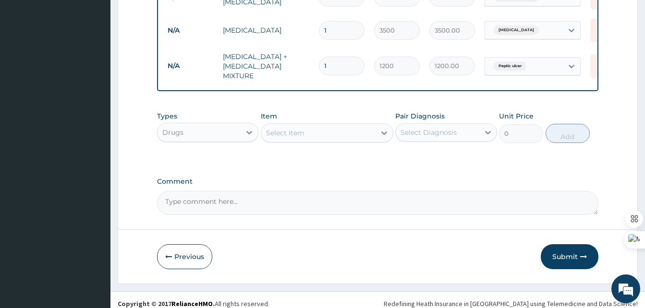
scroll to position [526, 0]
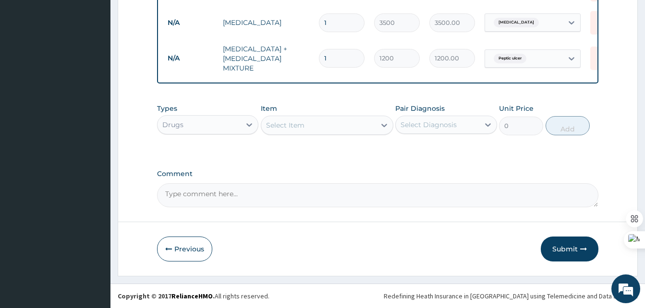
click at [327, 132] on div "Select Item" at bounding box center [318, 125] width 114 height 15
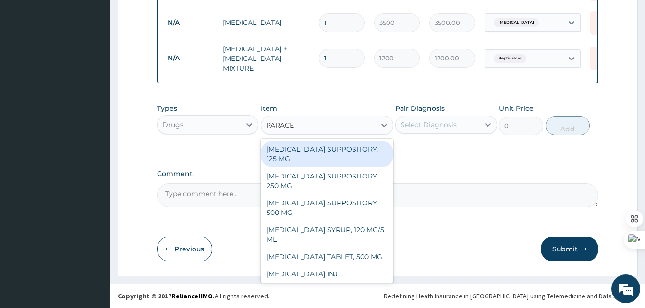
type input "PARACET"
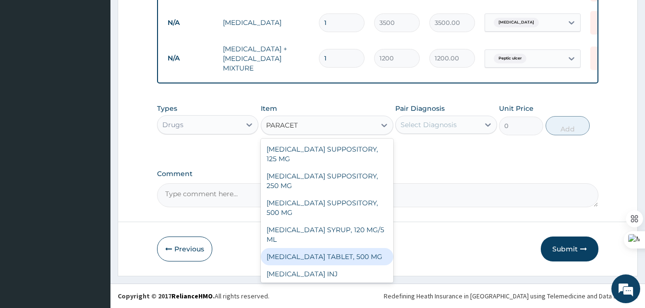
click at [310, 250] on div "PARACETAMOL TABLET, 500 MG" at bounding box center [327, 256] width 132 height 17
type input "7"
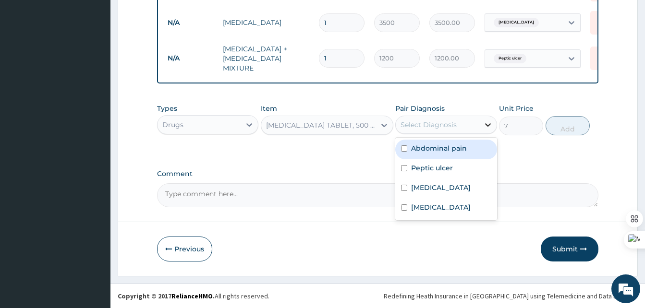
click at [481, 123] on div at bounding box center [487, 124] width 17 height 17
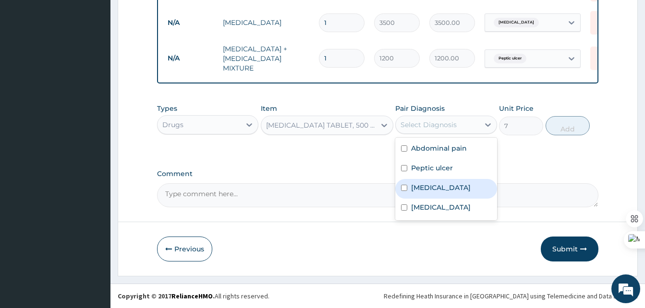
click at [425, 183] on label "Malaria" at bounding box center [441, 188] width 60 height 10
checkbox input "true"
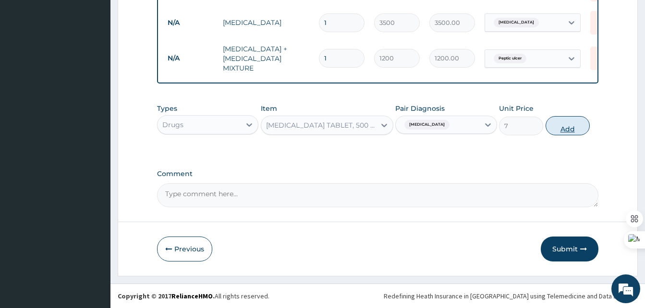
click at [567, 126] on button "Add" at bounding box center [567, 125] width 44 height 19
type input "0"
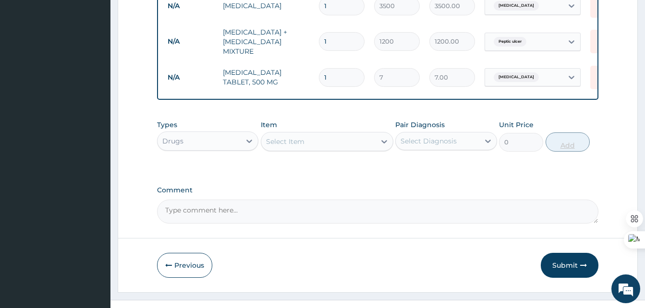
type input "18"
type input "126.00"
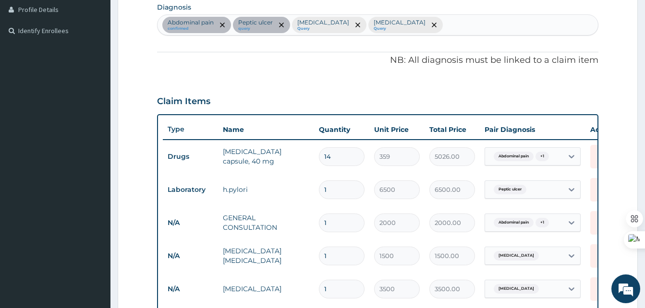
scroll to position [209, 0]
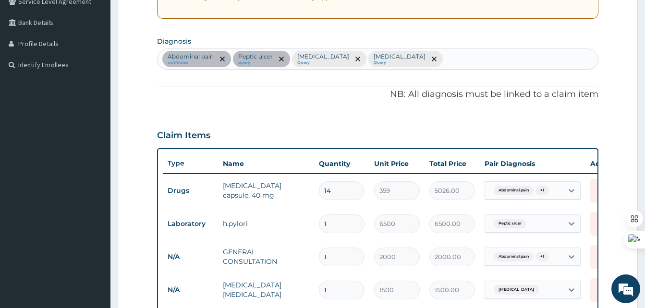
type input "18"
click at [385, 57] on div "Abdominal pain confirmed Peptic ulcer query Malaria Query Sepsis Query" at bounding box center [377, 59] width 440 height 20
type input "D"
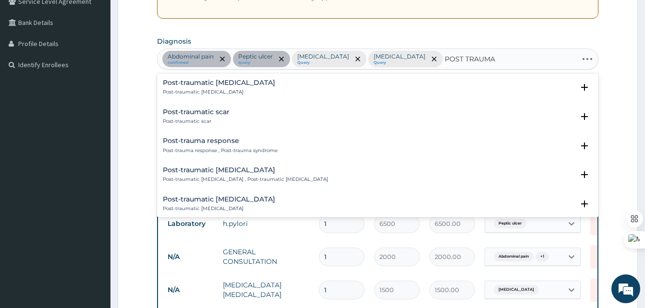
type input "POST TRAUMAT"
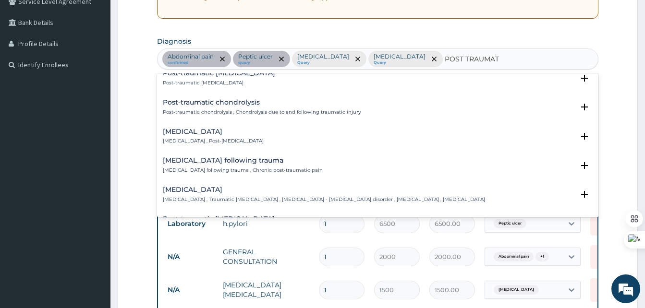
scroll to position [542, 0]
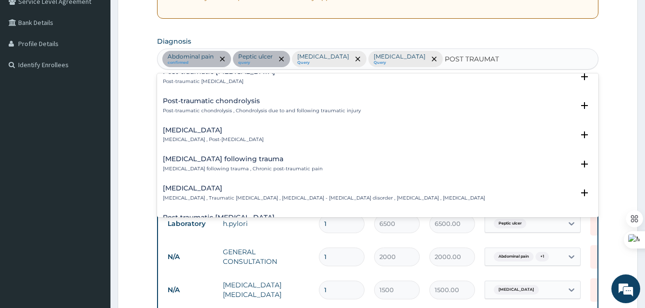
click at [193, 163] on div "Chronic pain following trauma Chronic pain following trauma , Chronic post-trau…" at bounding box center [243, 164] width 160 height 17
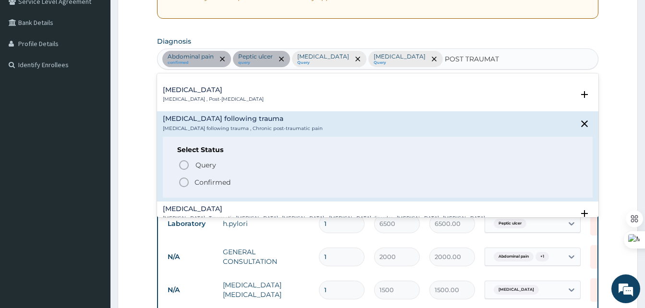
scroll to position [583, 0]
click at [184, 180] on icon "status option filled" at bounding box center [184, 182] width 12 height 12
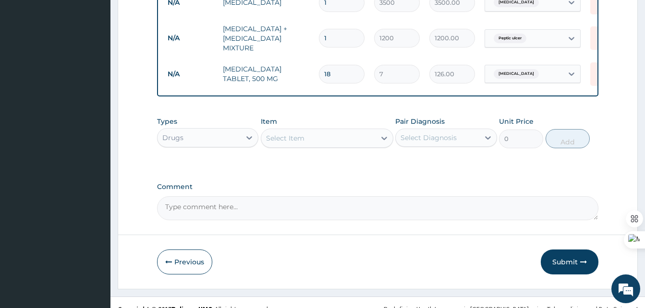
scroll to position [559, 0]
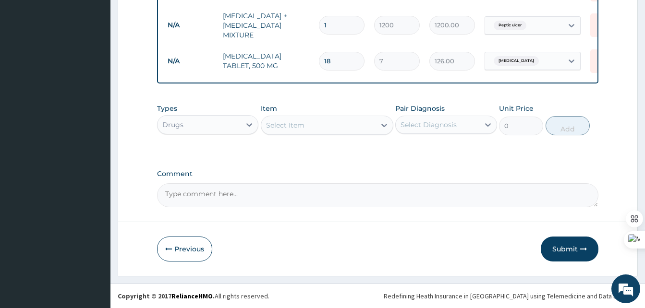
click at [276, 125] on div "Select Item" at bounding box center [285, 125] width 38 height 10
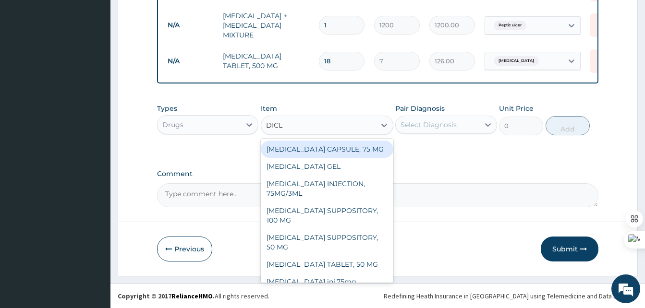
type input "DICLO"
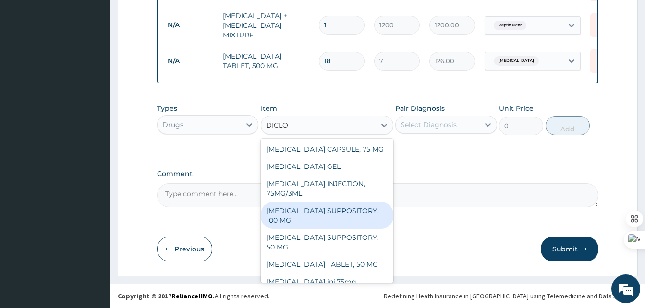
scroll to position [27, 0]
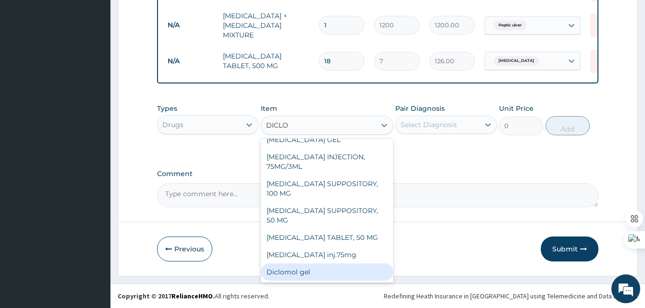
click at [300, 274] on div "Diclomol gel" at bounding box center [327, 272] width 132 height 17
type input "1000"
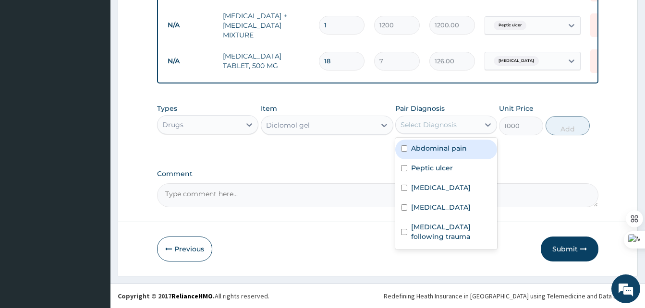
click at [438, 128] on div "Select Diagnosis" at bounding box center [428, 125] width 56 height 10
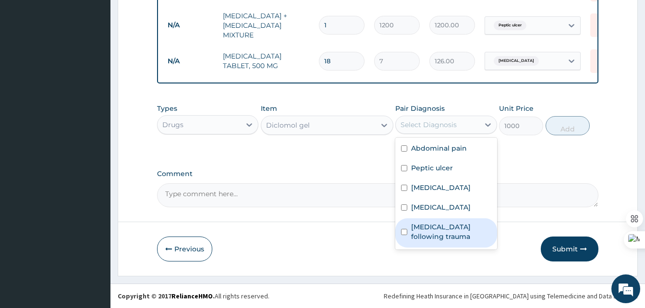
click at [420, 228] on label "Chronic pain following trauma" at bounding box center [451, 231] width 80 height 19
checkbox input "true"
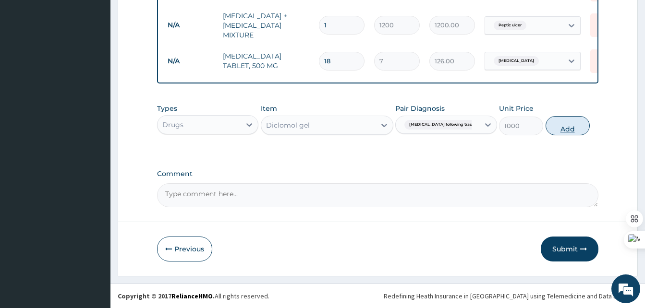
click at [566, 123] on button "Add" at bounding box center [567, 125] width 44 height 19
type input "0"
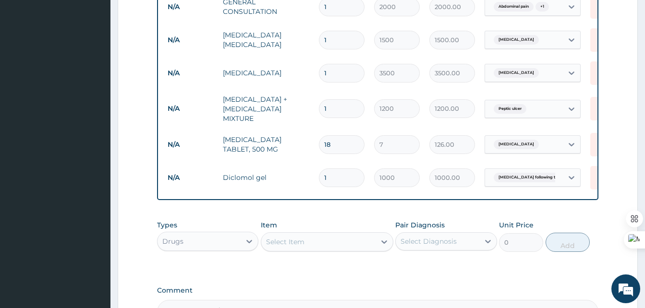
scroll to position [592, 0]
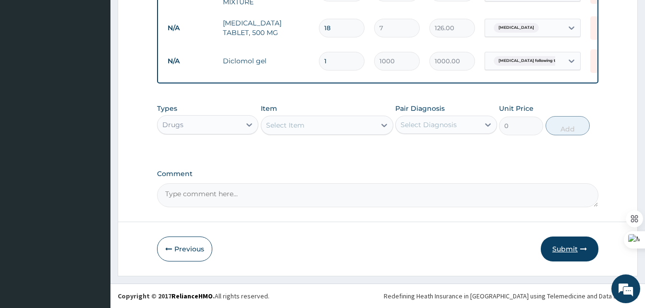
click at [571, 247] on button "Submit" at bounding box center [569, 249] width 58 height 25
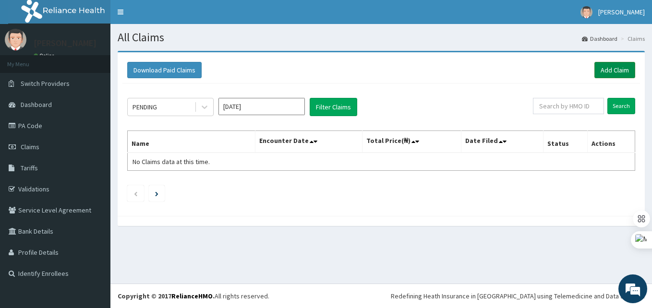
click at [610, 72] on link "Add Claim" at bounding box center [614, 70] width 41 height 16
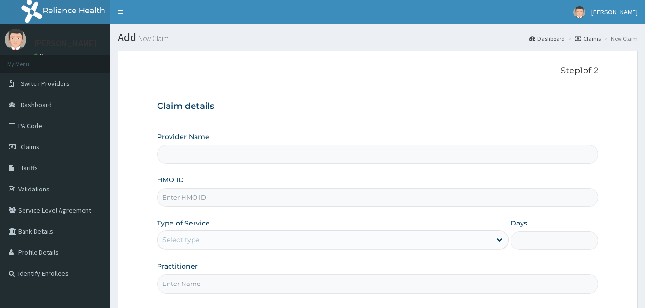
click at [183, 194] on input "HMO ID" at bounding box center [377, 197] width 441 height 19
paste input "GSV/10199/A"
type input "GSV/10199/A"
type input "Best Western Hospital"
type input "GSV/10199/A"
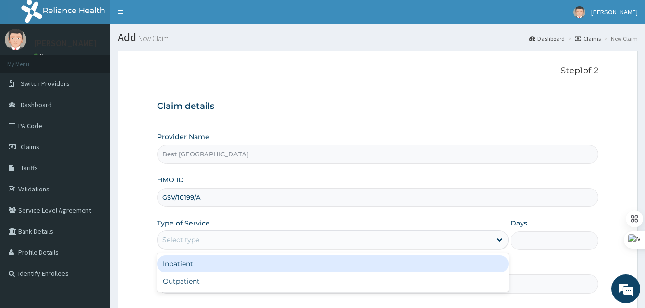
click at [198, 242] on div "Select type" at bounding box center [180, 240] width 37 height 10
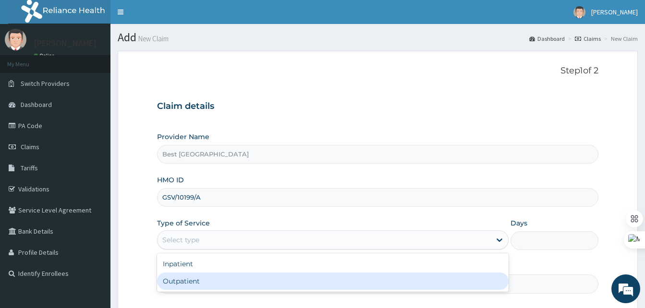
click at [182, 284] on div "Outpatient" at bounding box center [332, 281] width 351 height 17
type input "1"
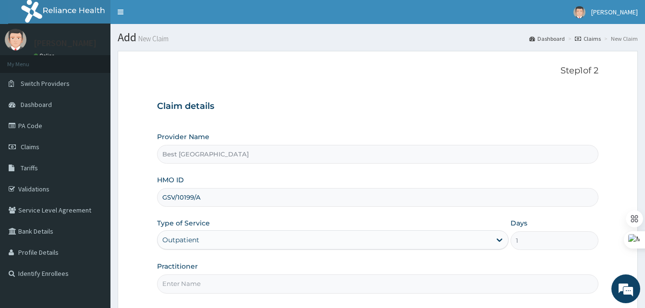
scroll to position [90, 0]
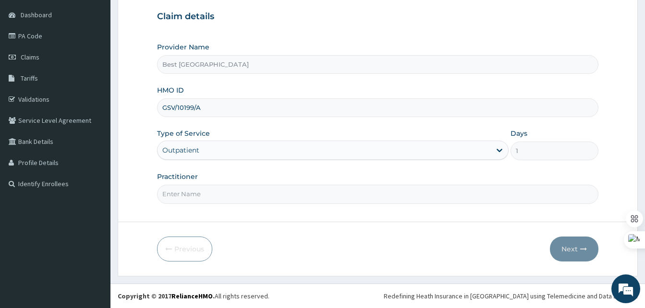
click at [214, 204] on div "Step 1 of 2 Claim details Provider Name Best Western Hospital HMO ID GSV/10199/…" at bounding box center [377, 91] width 441 height 231
click at [208, 199] on input "Practitioner" at bounding box center [377, 194] width 441 height 19
type input "[PERSON_NAME]"
click at [567, 243] on button "Next" at bounding box center [574, 249] width 48 height 25
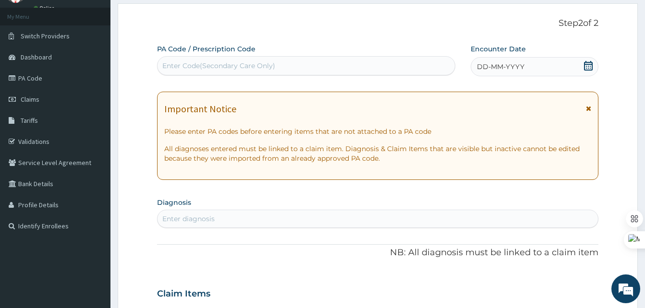
scroll to position [44, 0]
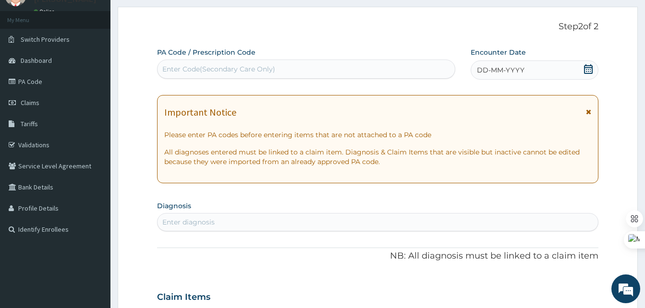
click at [211, 214] on div "Enter diagnosis" at bounding box center [377, 222] width 441 height 18
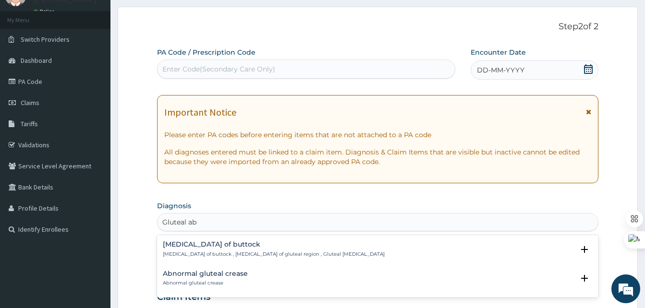
type input "Gluteal abs"
click at [199, 251] on p "Abscess of buttock , Abscess of gluteal region , Gluteal abscess" at bounding box center [274, 254] width 222 height 7
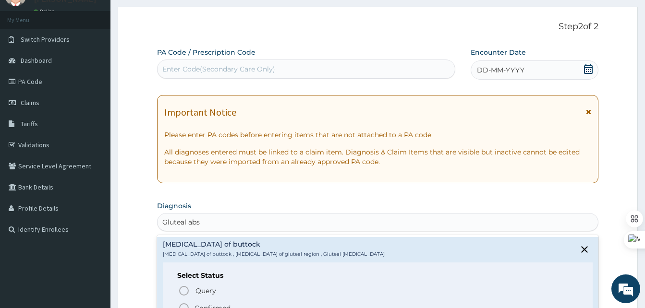
scroll to position [144, 0]
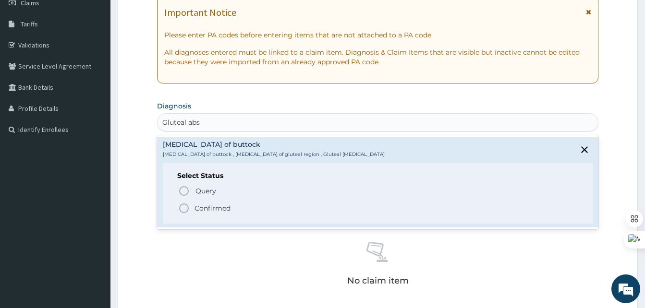
click at [182, 207] on icon "status option filled" at bounding box center [184, 209] width 12 height 12
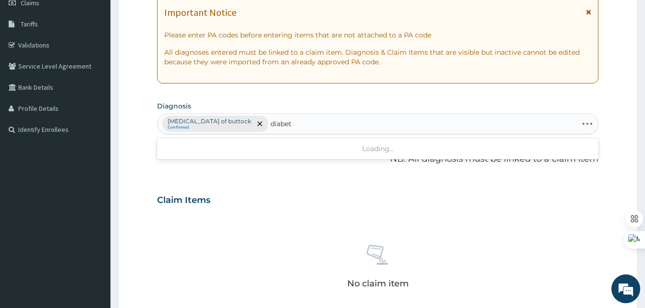
type input "diabete"
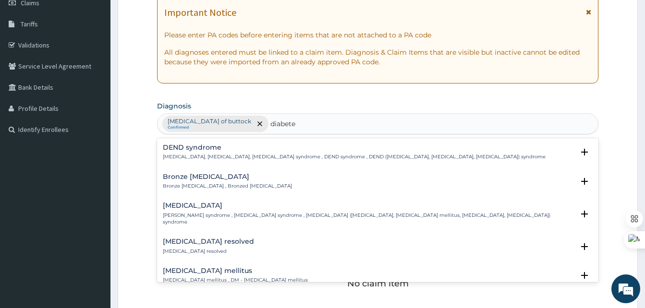
click at [186, 267] on h4 "Diabetes mellitus" at bounding box center [235, 270] width 145 height 7
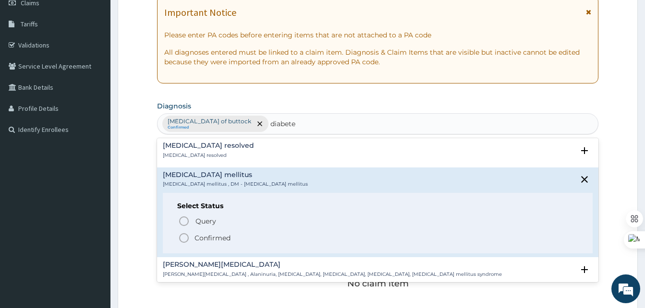
scroll to position [97, 0]
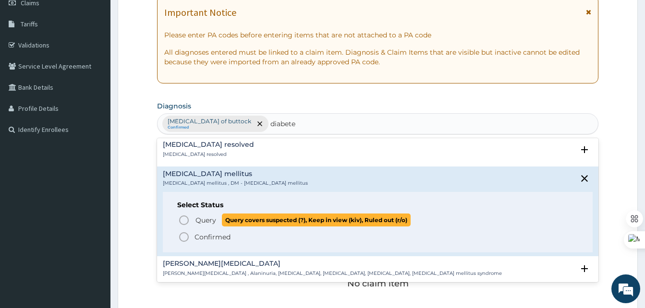
click at [185, 215] on icon "status option query" at bounding box center [184, 221] width 12 height 12
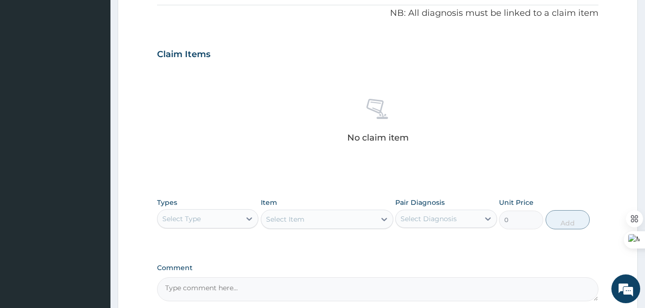
scroll to position [384, 0]
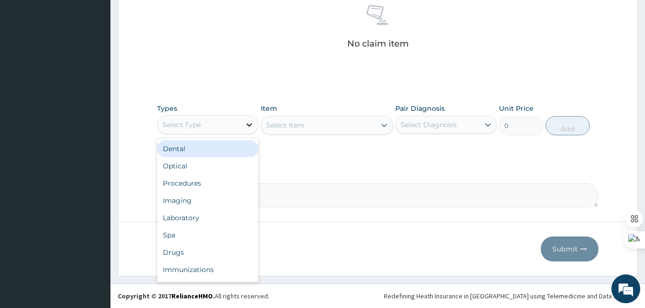
click at [245, 126] on icon at bounding box center [249, 125] width 10 height 10
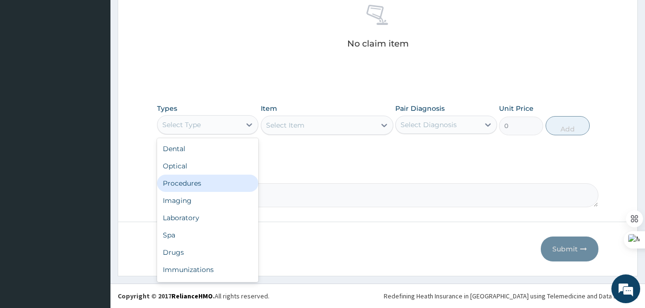
click at [180, 181] on div "Procedures" at bounding box center [207, 183] width 101 height 17
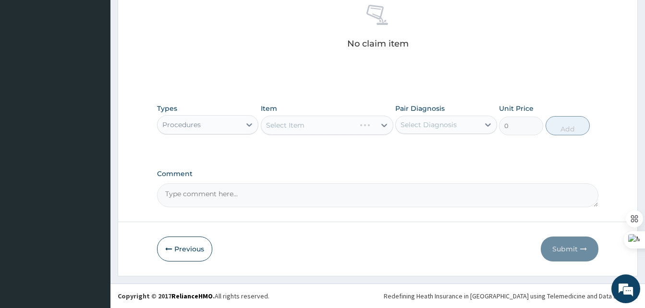
click at [356, 127] on div "Select Item" at bounding box center [327, 125] width 132 height 19
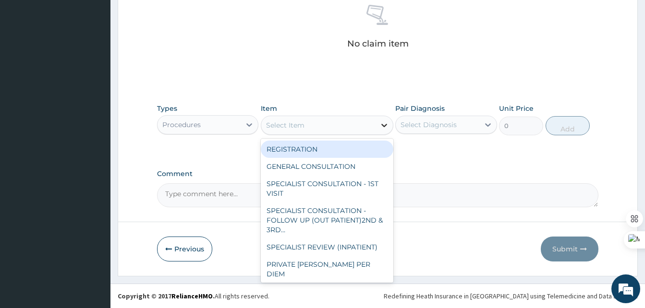
click at [386, 123] on icon at bounding box center [384, 125] width 10 height 10
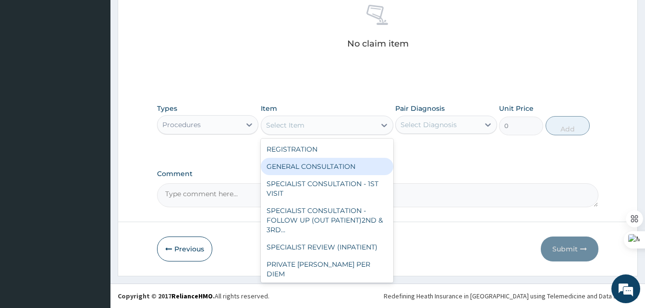
click at [300, 170] on div "GENERAL CONSULTATION" at bounding box center [327, 166] width 132 height 17
type input "2000"
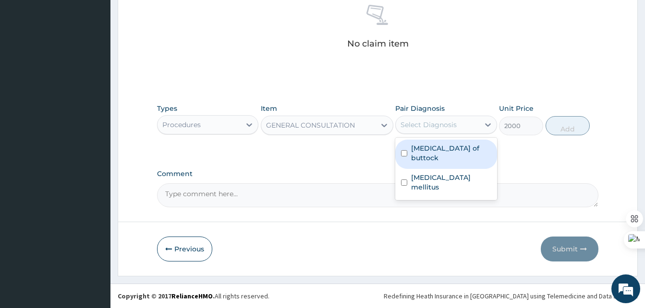
click at [435, 129] on div "Select Diagnosis" at bounding box center [428, 125] width 56 height 10
click at [423, 147] on label "Abscess of buttock" at bounding box center [451, 153] width 80 height 19
checkbox input "true"
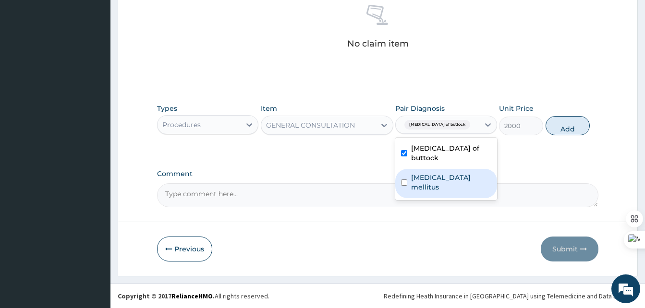
click at [425, 173] on label "Diabetes mellitus" at bounding box center [451, 182] width 80 height 19
checkbox input "true"
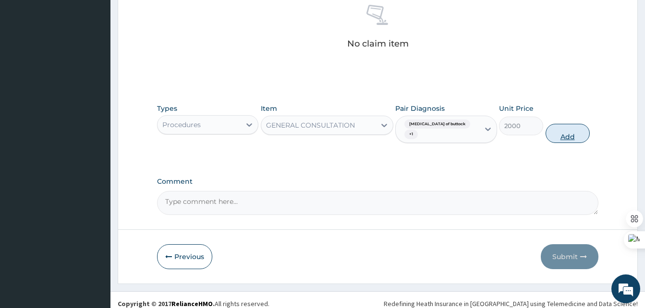
click at [572, 130] on button "Add" at bounding box center [567, 133] width 44 height 19
type input "0"
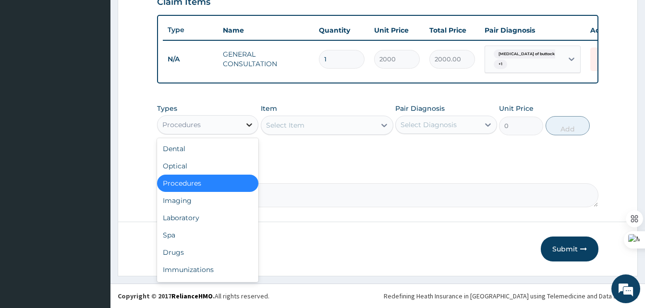
click at [245, 125] on icon at bounding box center [249, 125] width 10 height 10
click at [186, 221] on div "Laboratory" at bounding box center [207, 217] width 101 height 17
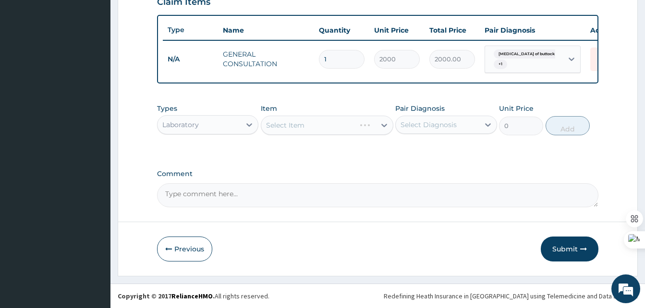
click at [294, 125] on div "Select Item" at bounding box center [327, 125] width 132 height 19
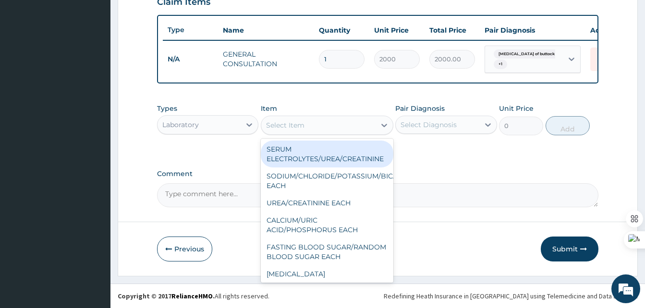
click at [325, 125] on div "Select Item" at bounding box center [318, 125] width 114 height 15
type input "e"
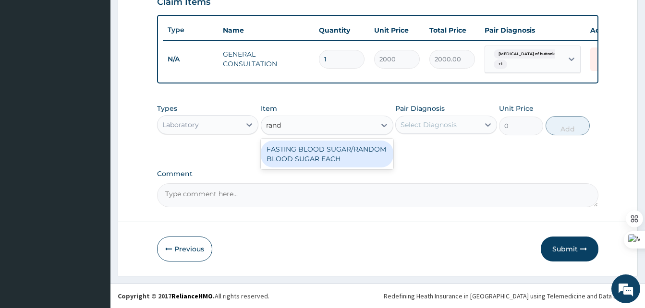
type input "rando"
click at [324, 153] on div "FASTING BLOOD SUGAR/RANDOM BLOOD SUGAR EACH" at bounding box center [327, 154] width 132 height 27
type input "1100"
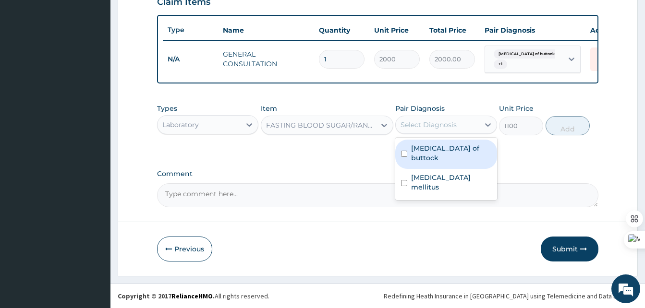
click at [443, 128] on div "Select Diagnosis" at bounding box center [428, 125] width 56 height 10
click at [420, 146] on label "Abscess of buttock" at bounding box center [451, 153] width 80 height 19
checkbox input "true"
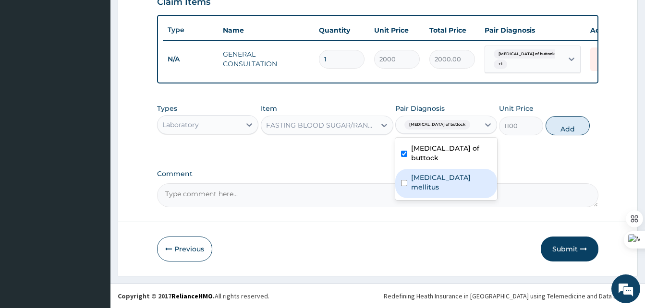
click at [424, 169] on div "Diabetes mellitus" at bounding box center [445, 183] width 101 height 29
checkbox input "true"
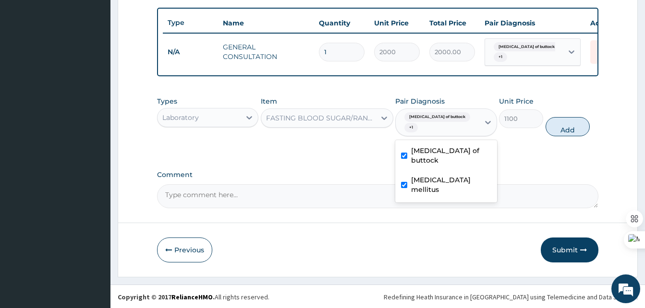
click at [424, 147] on label "Abscess of buttock" at bounding box center [451, 155] width 80 height 19
checkbox input "false"
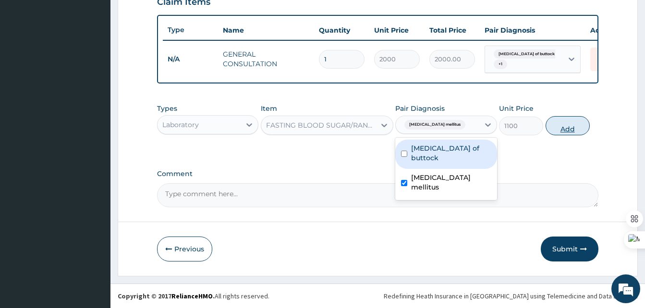
click at [562, 128] on button "Add" at bounding box center [567, 125] width 44 height 19
type input "0"
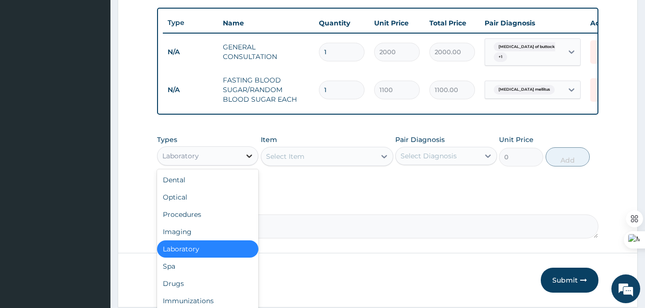
click at [255, 160] on div at bounding box center [248, 155] width 17 height 17
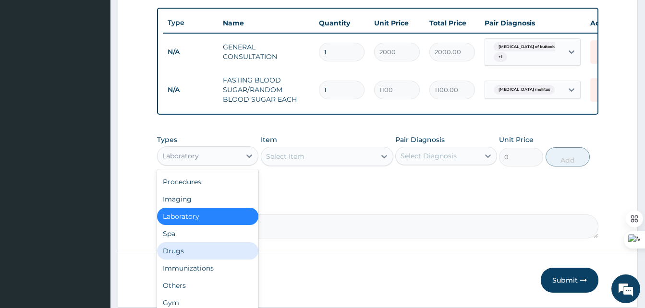
click at [173, 260] on div "Drugs" at bounding box center [207, 250] width 101 height 17
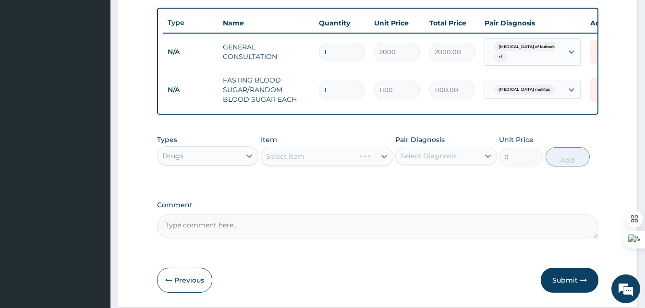
scroll to position [388, 0]
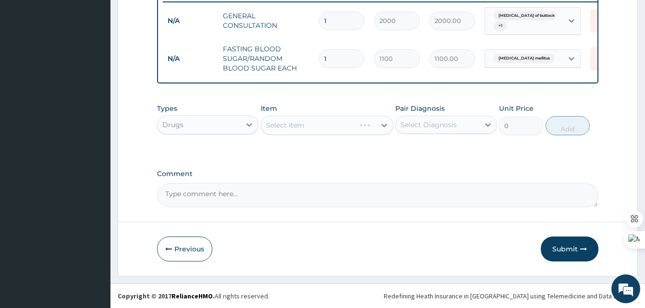
click at [295, 123] on div "Select Item" at bounding box center [327, 125] width 132 height 19
click at [302, 125] on div "Select Item" at bounding box center [327, 125] width 132 height 19
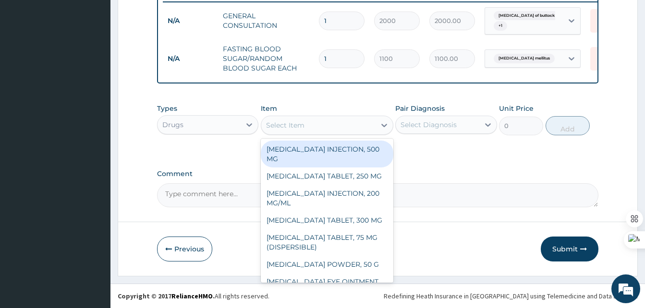
click at [355, 125] on div "Select Item" at bounding box center [318, 125] width 114 height 15
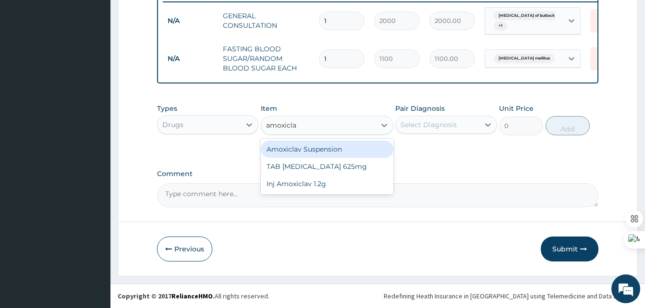
type input "amoxiclav"
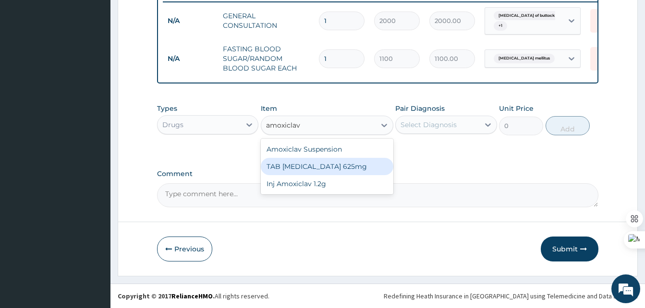
click at [317, 168] on div "TAB CO-AMOXICLAV 625mg" at bounding box center [327, 166] width 132 height 17
type input "500"
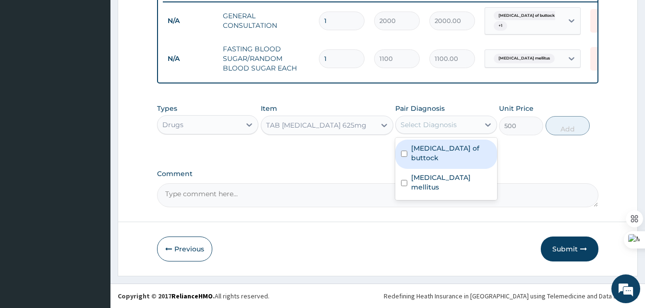
click at [470, 127] on div "Select Diagnosis" at bounding box center [437, 124] width 83 height 15
click at [450, 148] on label "Abscess of buttock" at bounding box center [451, 153] width 80 height 19
checkbox input "true"
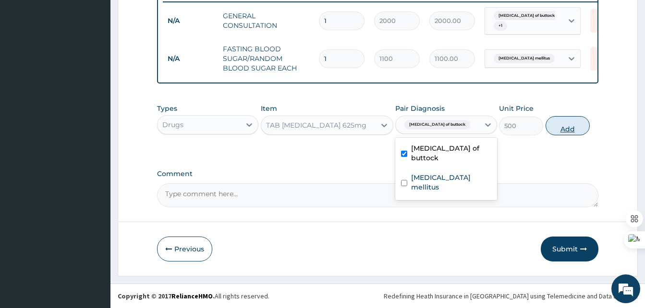
click at [569, 131] on button "Add" at bounding box center [567, 125] width 44 height 19
type input "0"
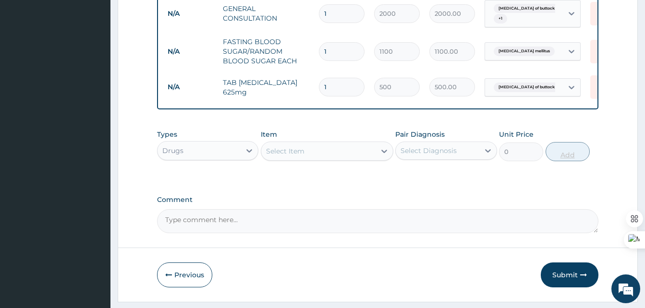
type input "14"
type input "7000.00"
type input "14"
click at [275, 156] on div "Select Item" at bounding box center [285, 151] width 38 height 10
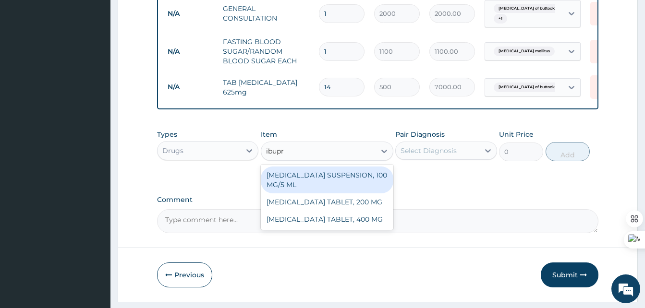
type input "ibupro"
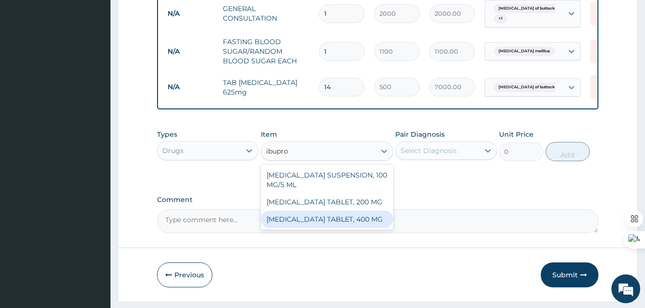
click at [328, 228] on div "IBUPROFEN TABLET, 400 MG" at bounding box center [327, 219] width 132 height 17
type input "20.5"
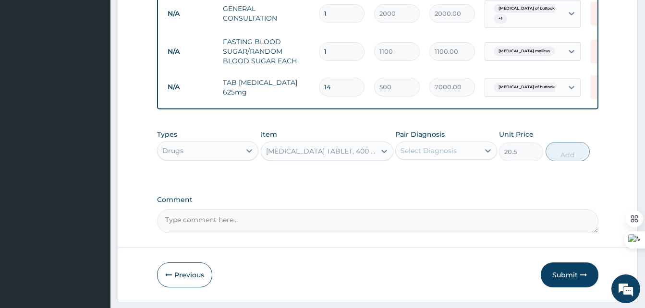
click at [440, 156] on div "Select Diagnosis" at bounding box center [428, 151] width 56 height 10
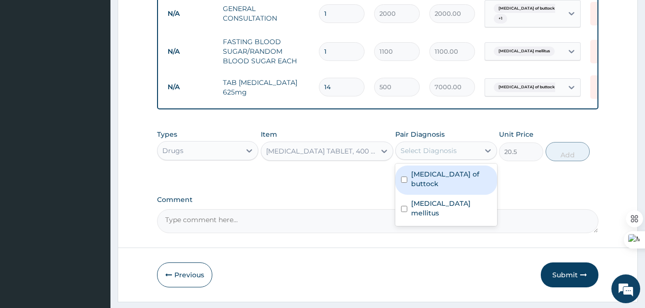
click at [434, 185] on label "Abscess of buttock" at bounding box center [451, 178] width 80 height 19
checkbox input "true"
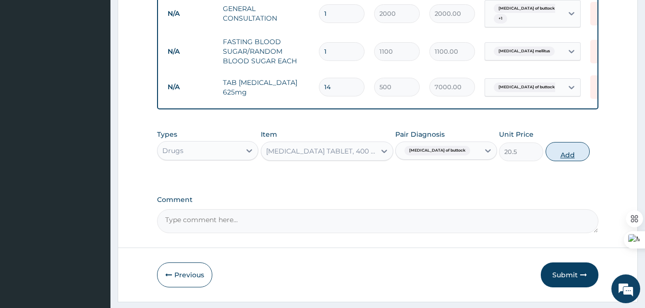
click at [562, 157] on button "Add" at bounding box center [567, 151] width 44 height 19
type input "0"
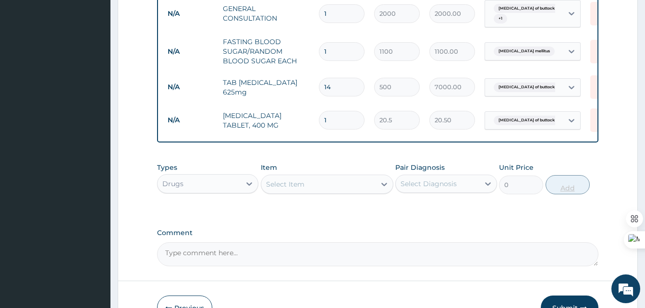
type input "18"
type input "369.00"
type input "18"
click at [312, 208] on div "Types Drugs Item Select Item Pair Diagnosis Select Diagnosis Unit Price 0 Add" at bounding box center [377, 186] width 441 height 56
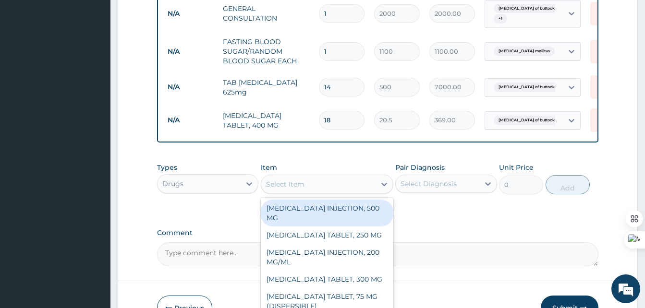
click at [309, 192] on div "Select Item" at bounding box center [318, 184] width 114 height 15
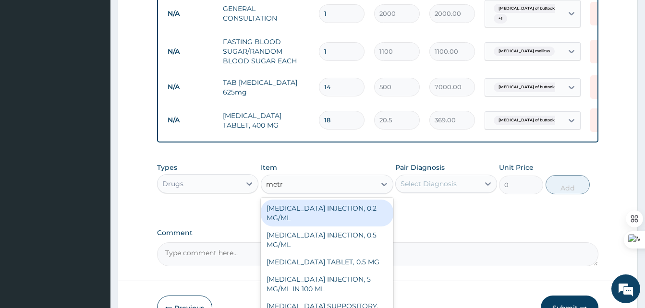
type input "metro"
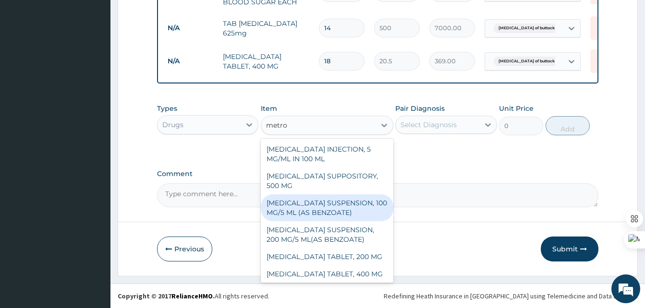
scroll to position [21, 0]
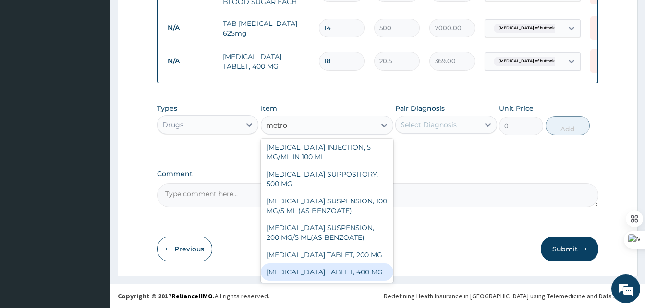
click at [310, 264] on div "[MEDICAL_DATA] TABLET, 400 MG" at bounding box center [327, 272] width 132 height 17
type input "18"
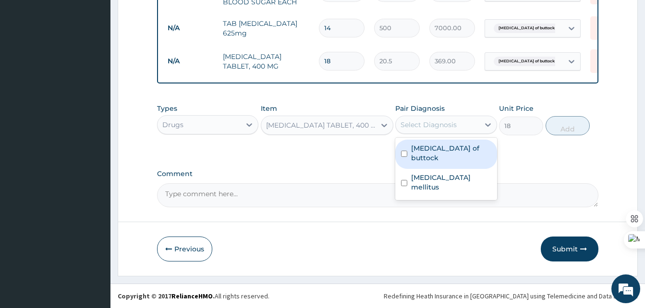
click at [448, 125] on div "Select Diagnosis" at bounding box center [428, 125] width 56 height 10
click at [437, 146] on label "Abscess of buttock" at bounding box center [451, 153] width 80 height 19
checkbox input "true"
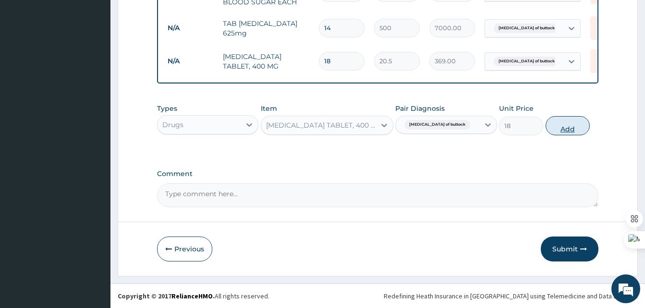
click at [557, 122] on button "Add" at bounding box center [567, 125] width 44 height 19
type input "0"
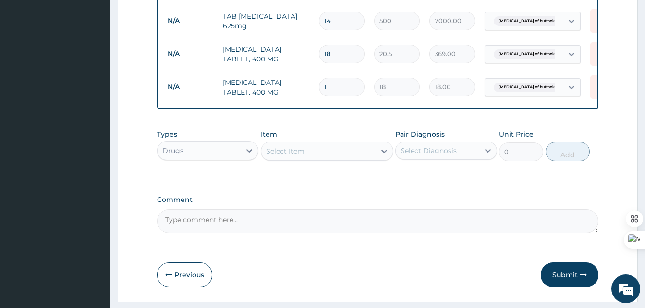
type input "15"
type input "270.00"
type input "15"
click at [437, 222] on textarea "Comment" at bounding box center [377, 221] width 441 height 24
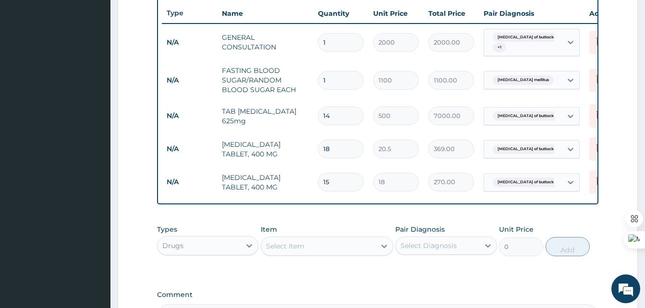
scroll to position [487, 0]
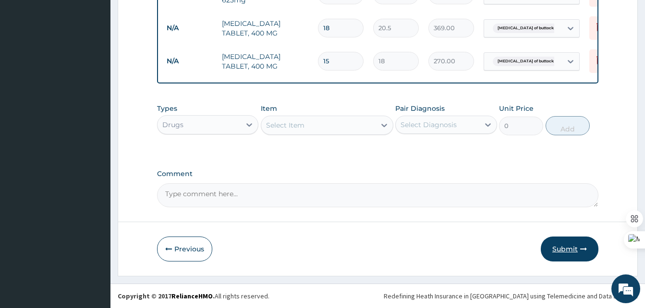
click at [568, 242] on button "Submit" at bounding box center [569, 249] width 58 height 25
click at [566, 252] on button "Submit" at bounding box center [569, 249] width 58 height 25
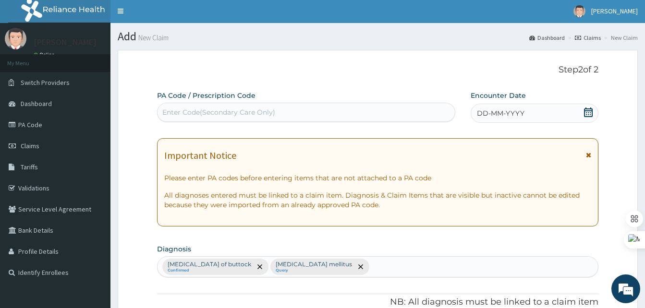
scroll to position [0, 0]
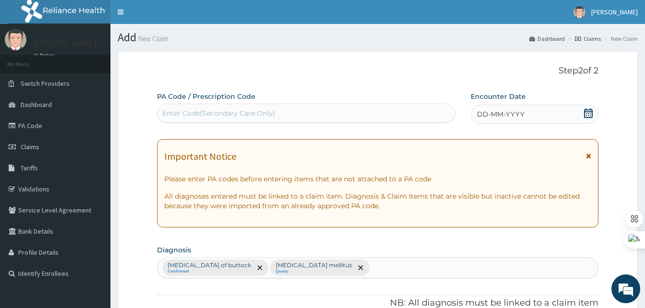
click at [517, 107] on div "DD-MM-YYYY" at bounding box center [534, 114] width 128 height 19
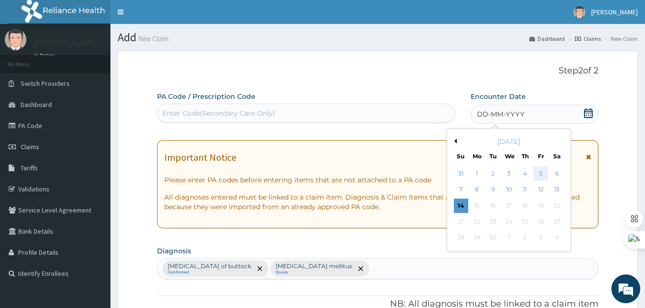
click at [544, 172] on div "5" at bounding box center [540, 174] width 14 height 14
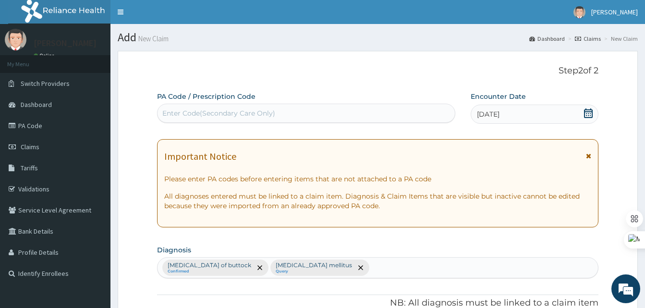
scroll to position [487, 0]
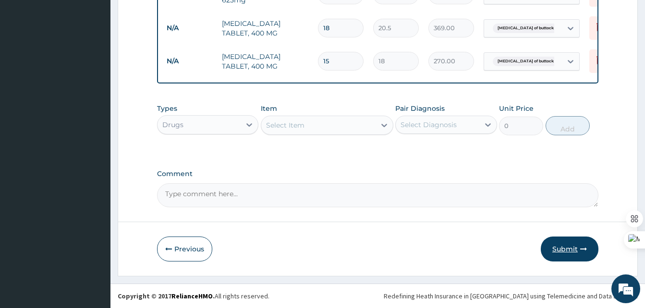
click at [553, 254] on button "Submit" at bounding box center [569, 249] width 58 height 25
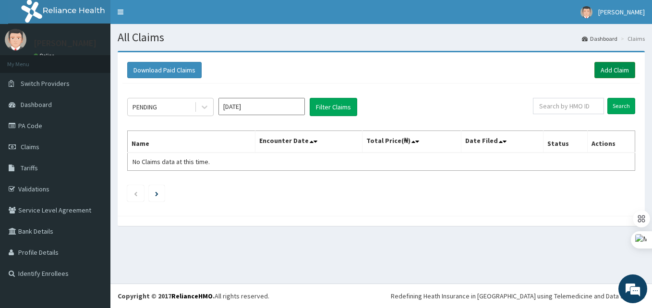
click at [613, 71] on link "Add Claim" at bounding box center [614, 70] width 41 height 16
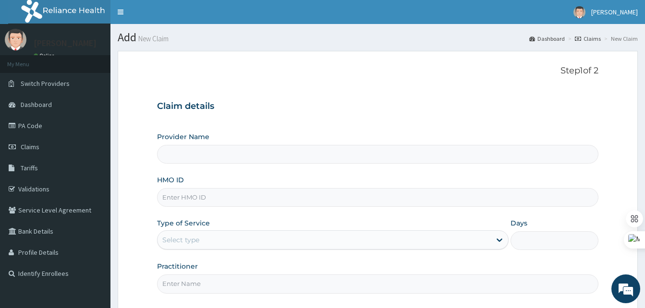
type input "Best [GEOGRAPHIC_DATA]"
click at [170, 196] on input "HMO ID" at bounding box center [377, 197] width 441 height 19
paste input "PNO/10034/A"
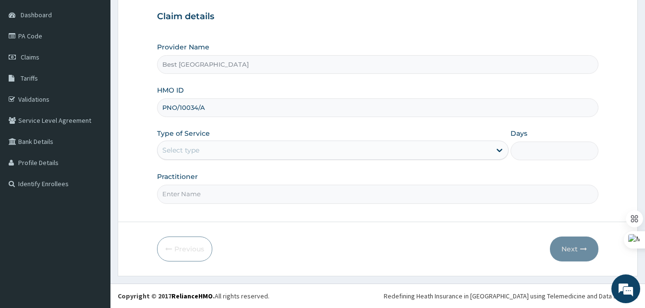
type input "PNO/10034/A"
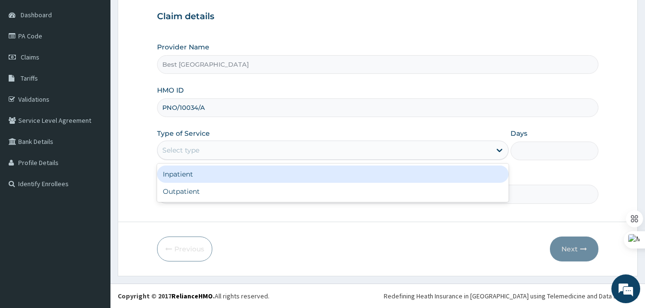
click at [219, 149] on div "Select type" at bounding box center [323, 150] width 333 height 15
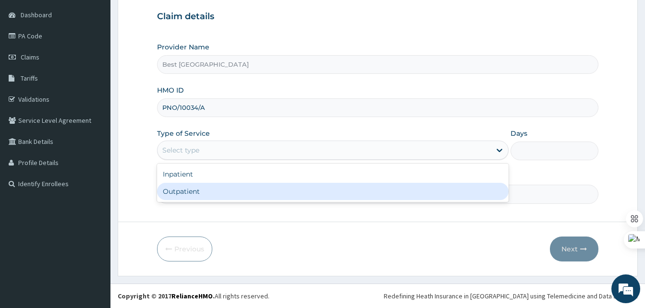
click at [196, 196] on div "Outpatient" at bounding box center [332, 191] width 351 height 17
type input "1"
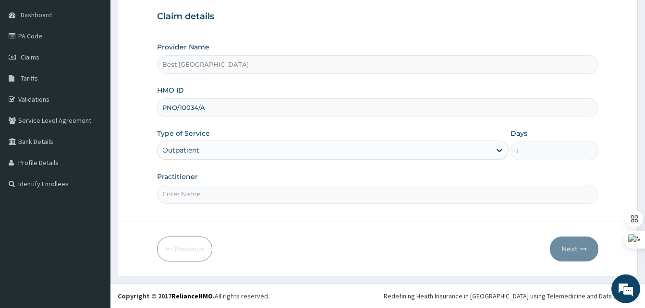
click at [212, 196] on input "Practitioner" at bounding box center [377, 194] width 441 height 19
type input "[PERSON_NAME]"
click at [569, 249] on button "Next" at bounding box center [574, 249] width 48 height 25
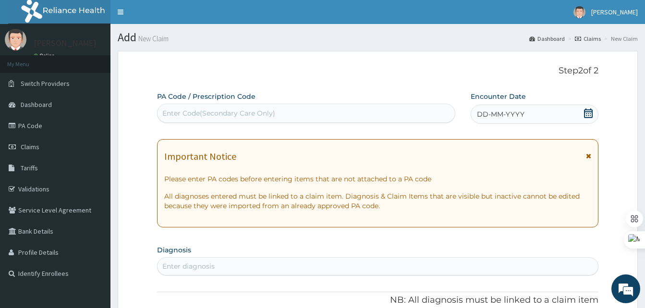
click at [536, 112] on div "DD-MM-YYYY" at bounding box center [534, 114] width 128 height 19
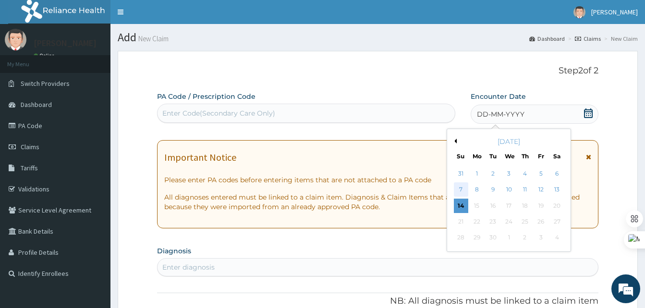
click at [463, 189] on div "7" at bounding box center [461, 190] width 14 height 14
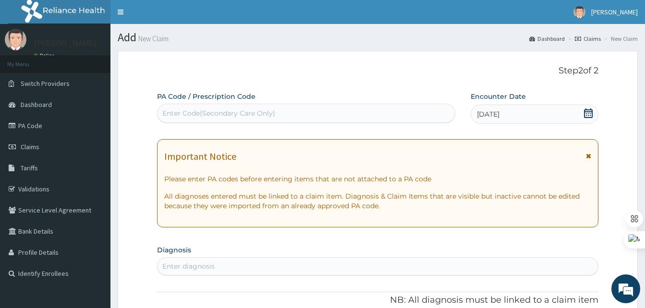
scroll to position [192, 0]
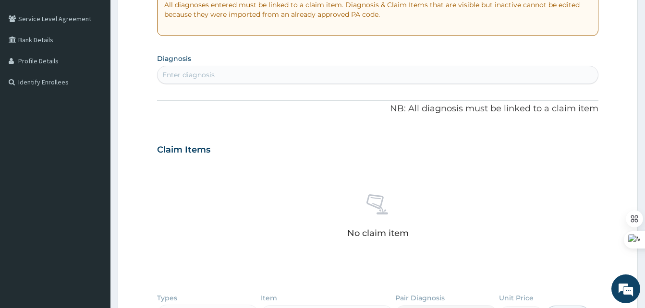
click at [218, 73] on div "Enter diagnosis" at bounding box center [377, 74] width 440 height 15
type input "b"
type input "fall"
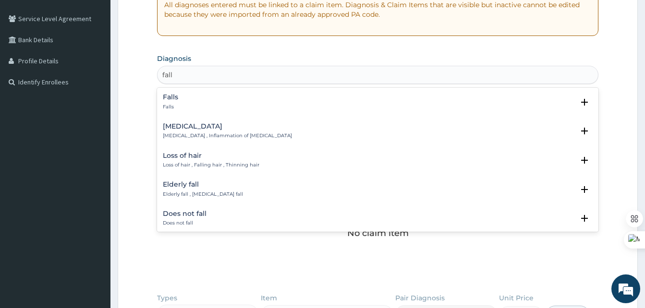
click at [171, 95] on h4 "Falls" at bounding box center [170, 97] width 15 height 7
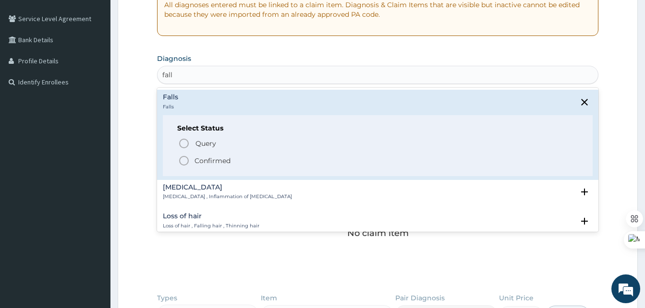
click at [182, 161] on icon "status option filled" at bounding box center [184, 161] width 12 height 12
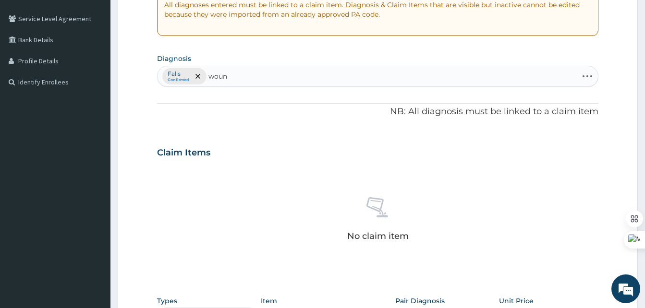
type input "wound"
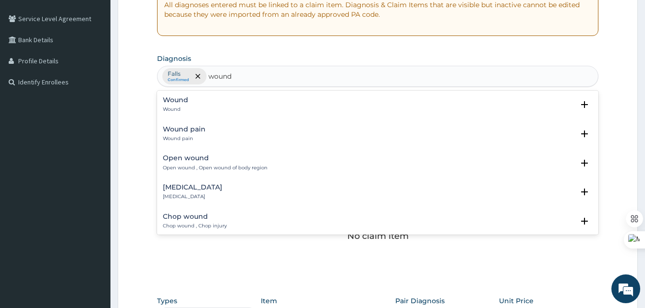
click at [181, 162] on div "Open wound Open wound , Open wound of body region" at bounding box center [215, 163] width 105 height 17
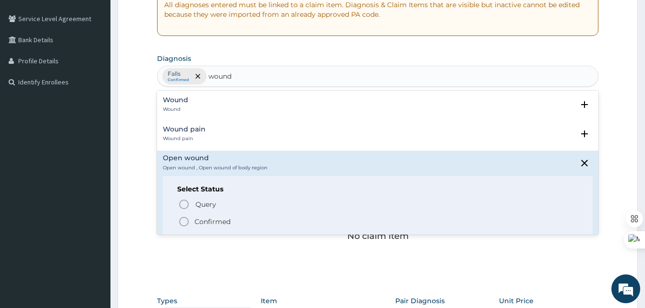
click at [183, 225] on icon "status option filled" at bounding box center [184, 222] width 12 height 12
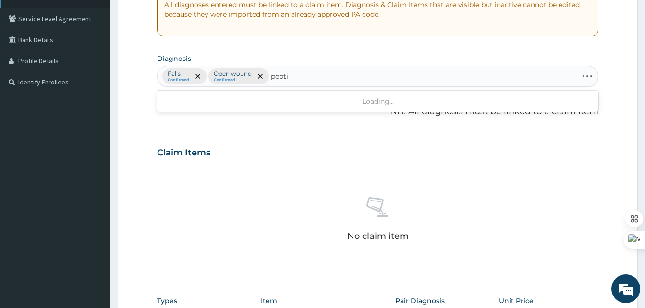
type input "peptic"
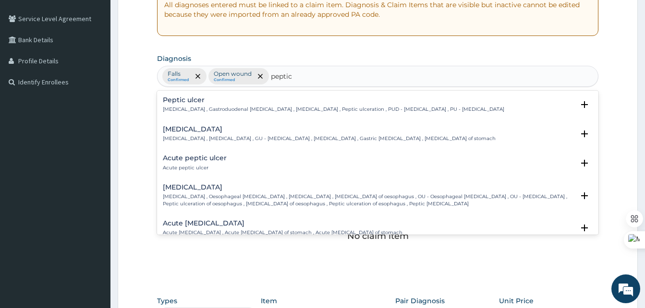
click at [190, 104] on div "[MEDICAL_DATA] [MEDICAL_DATA] , Gastroduodenal [MEDICAL_DATA] , [MEDICAL_DATA] …" at bounding box center [333, 104] width 341 height 17
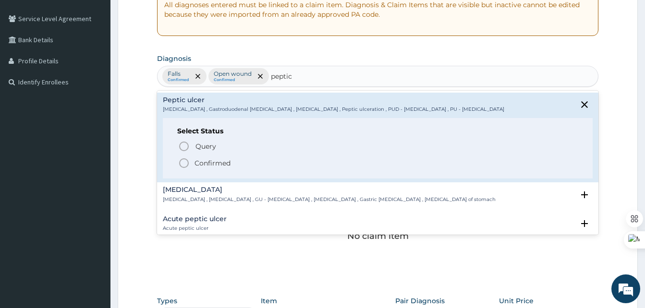
click at [186, 167] on icon "status option filled" at bounding box center [184, 163] width 12 height 12
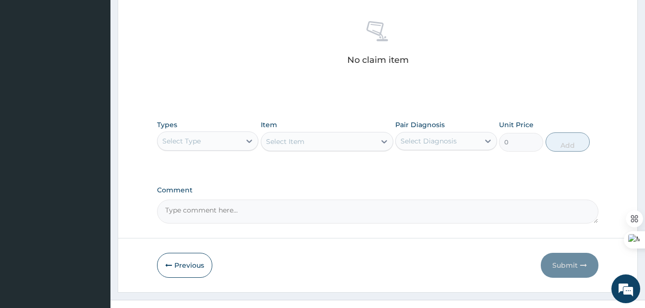
scroll to position [384, 0]
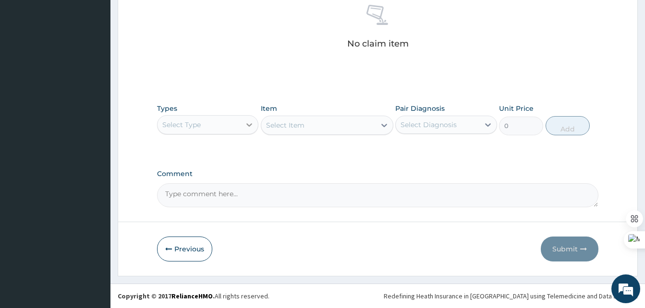
click at [246, 128] on icon at bounding box center [249, 125] width 10 height 10
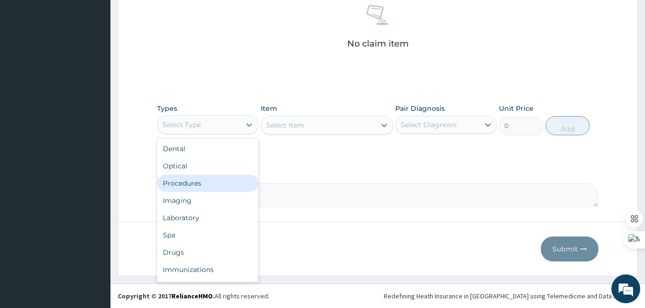
click at [174, 183] on div "Procedures" at bounding box center [207, 183] width 101 height 17
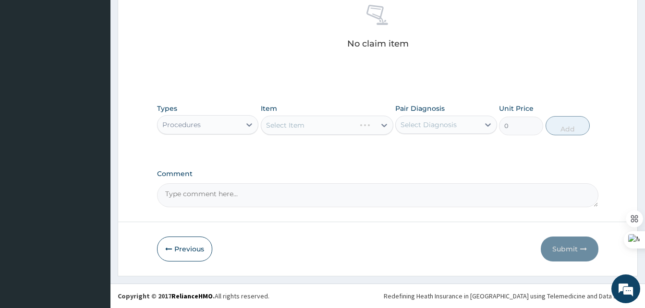
click at [331, 132] on div "Select Item" at bounding box center [327, 125] width 132 height 19
click at [366, 132] on div "Select Item" at bounding box center [327, 125] width 132 height 19
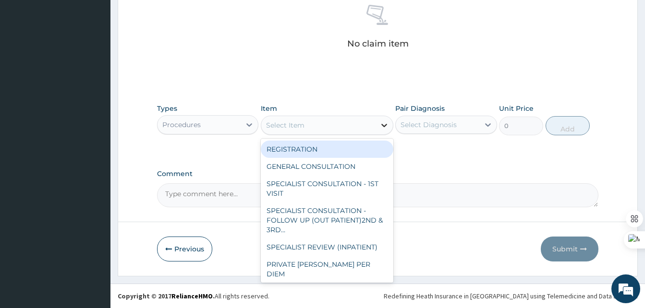
click at [382, 126] on icon at bounding box center [384, 125] width 10 height 10
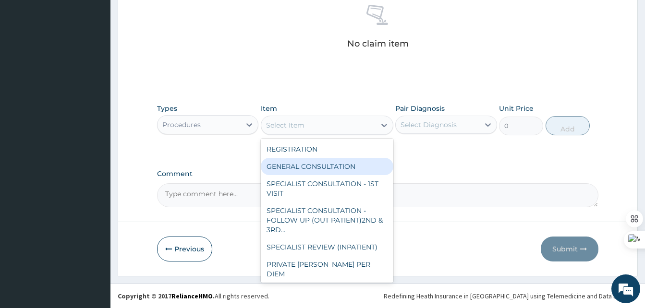
click at [303, 165] on div "GENERAL CONSULTATION" at bounding box center [327, 166] width 132 height 17
type input "2000"
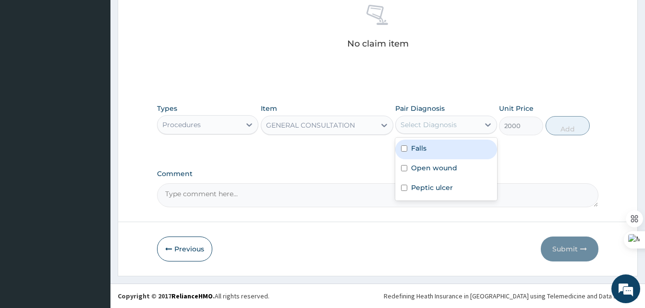
click at [458, 131] on div "Select Diagnosis" at bounding box center [437, 124] width 83 height 15
click at [422, 148] on label "Falls" at bounding box center [418, 149] width 15 height 10
checkbox input "true"
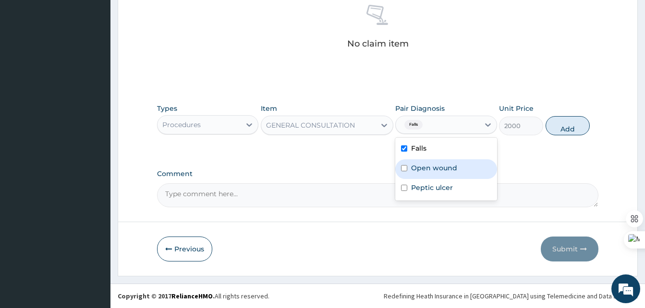
click at [411, 166] on label "Open wound" at bounding box center [434, 168] width 46 height 10
checkbox input "true"
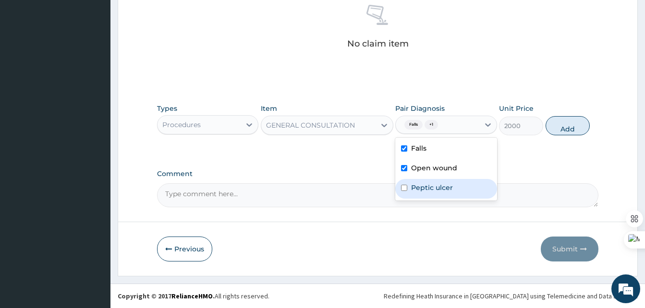
click at [411, 188] on label "Peptic ulcer" at bounding box center [432, 188] width 42 height 10
checkbox input "true"
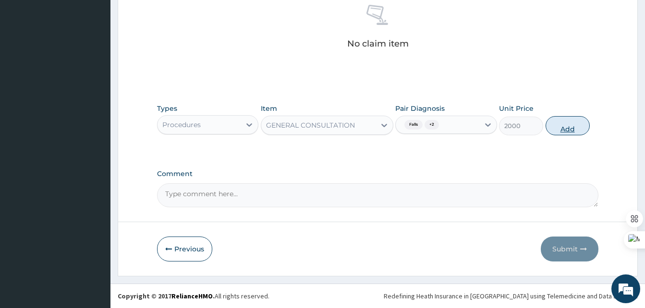
click at [561, 123] on button "Add" at bounding box center [567, 125] width 44 height 19
type input "0"
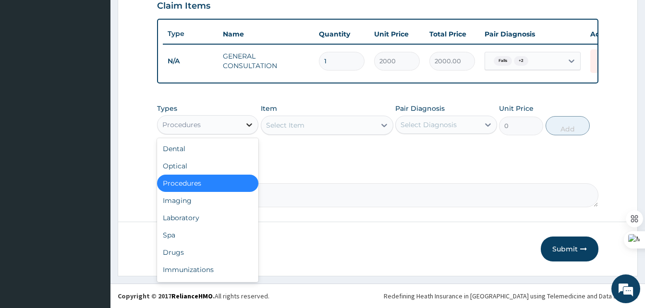
click at [244, 125] on icon at bounding box center [249, 125] width 10 height 10
click at [175, 250] on div "Drugs" at bounding box center [207, 252] width 101 height 17
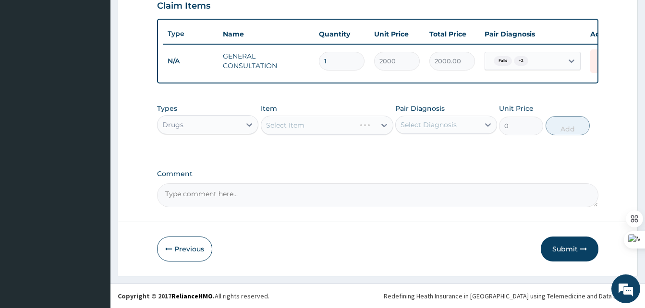
click at [349, 133] on div "Select Item" at bounding box center [327, 125] width 132 height 19
click at [364, 132] on div "Select Item" at bounding box center [327, 125] width 132 height 19
click at [382, 126] on icon at bounding box center [384, 125] width 10 height 10
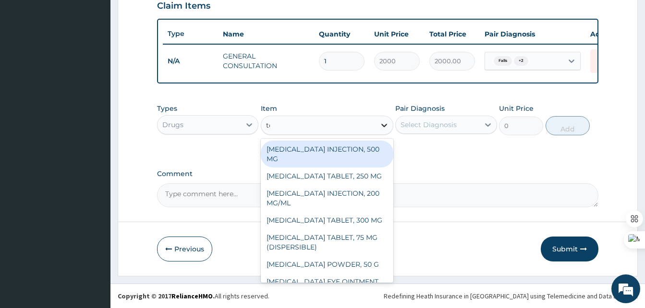
type input "tet"
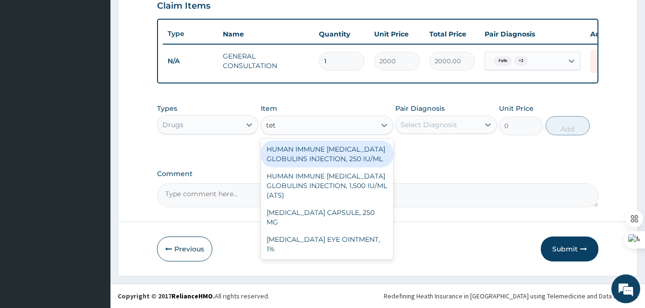
click at [316, 156] on div "HUMAN IMMUNE TETANUS GLOBULINS INJECTION, 250 IU/ML" at bounding box center [327, 154] width 132 height 27
type input "1988"
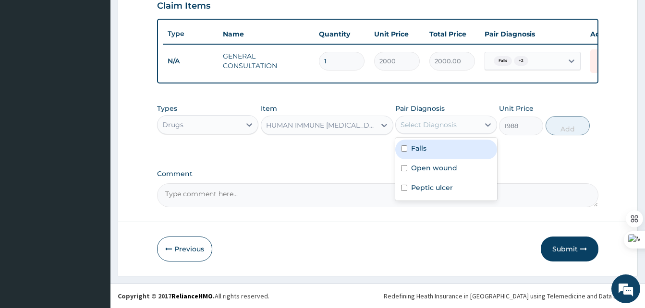
click at [460, 128] on div "Select Diagnosis" at bounding box center [437, 124] width 83 height 15
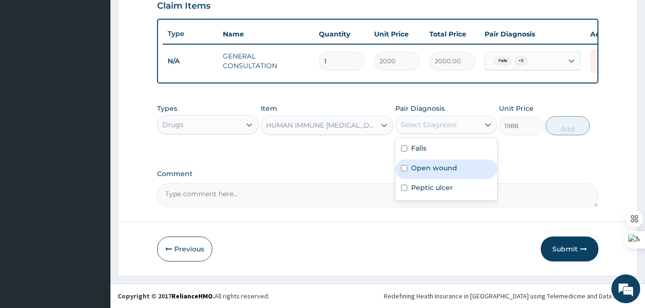
click at [425, 166] on label "Open wound" at bounding box center [434, 168] width 46 height 10
checkbox input "true"
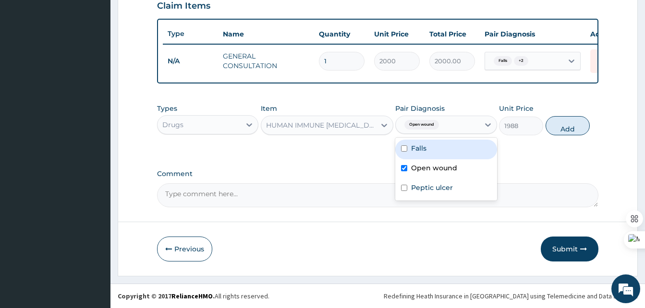
click at [418, 153] on div "Falls" at bounding box center [445, 150] width 101 height 20
checkbox input "true"
click at [560, 128] on button "Add" at bounding box center [567, 125] width 44 height 19
type input "0"
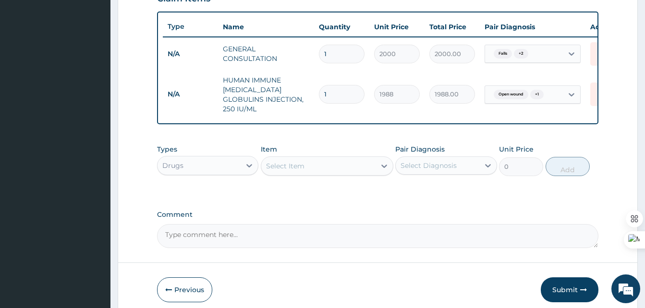
click at [284, 161] on div "Select Item" at bounding box center [285, 166] width 38 height 10
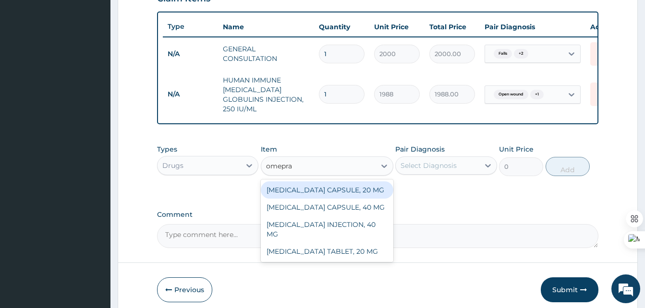
type input "omepraz"
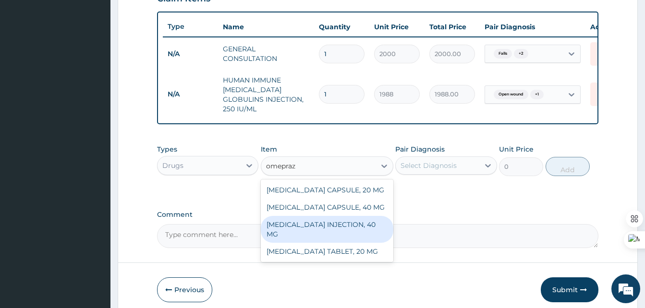
click at [297, 222] on div "OMEPRAZOLE INJECTION, 40 MG" at bounding box center [327, 229] width 132 height 27
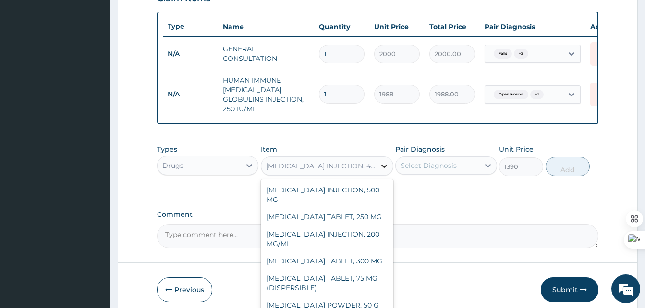
click at [377, 165] on div at bounding box center [383, 165] width 17 height 17
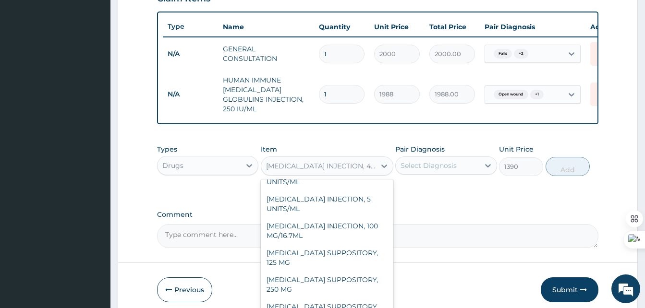
scroll to position [9614, 0]
click at [317, 146] on div "OMEPRAZOLE TABLET, 20 MG" at bounding box center [327, 137] width 132 height 17
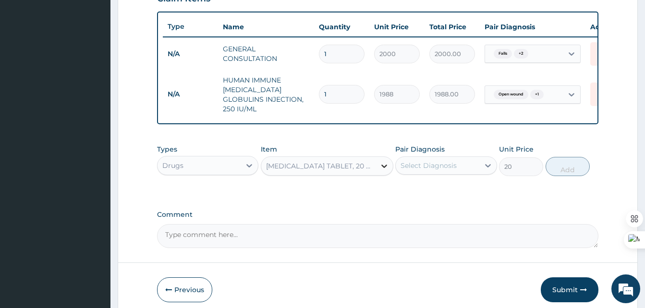
click at [377, 164] on div at bounding box center [383, 165] width 17 height 17
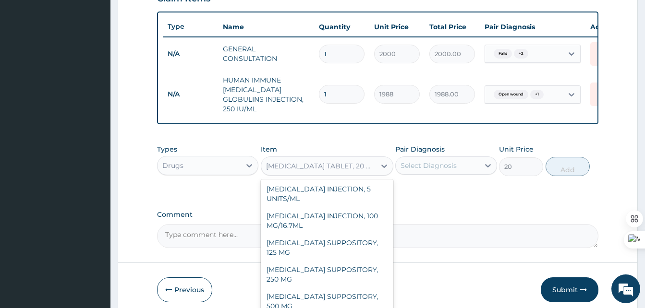
scroll to position [9624, 0]
click at [334, 119] on div "OMEPRAZOLE INJECTION, 40 MG" at bounding box center [327, 105] width 132 height 27
type input "1390"
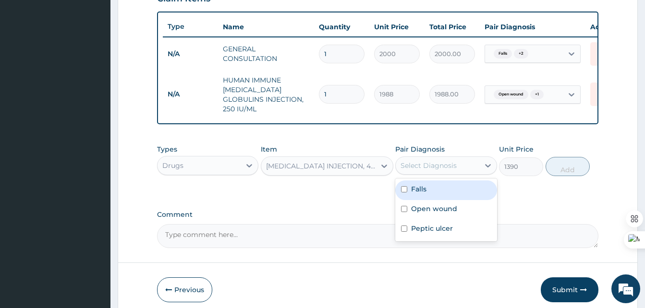
click at [464, 161] on div "Select Diagnosis" at bounding box center [437, 165] width 83 height 15
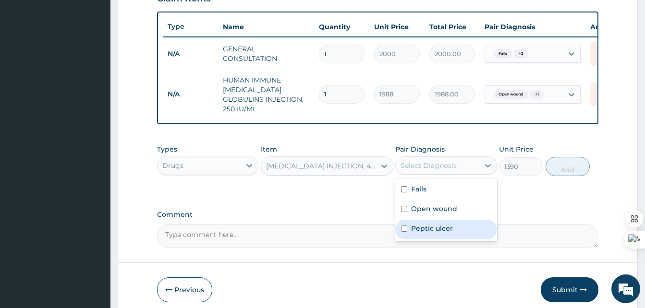
click at [428, 228] on label "Peptic ulcer" at bounding box center [432, 229] width 42 height 10
checkbox input "true"
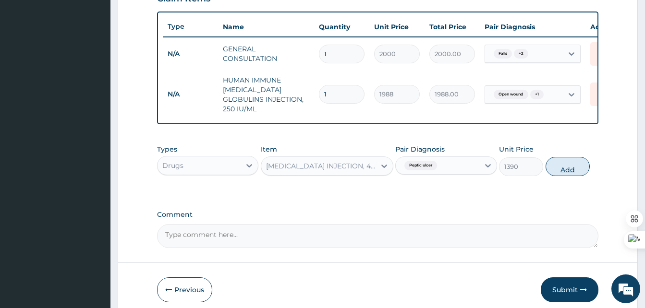
click at [565, 164] on button "Add" at bounding box center [567, 166] width 44 height 19
type input "0"
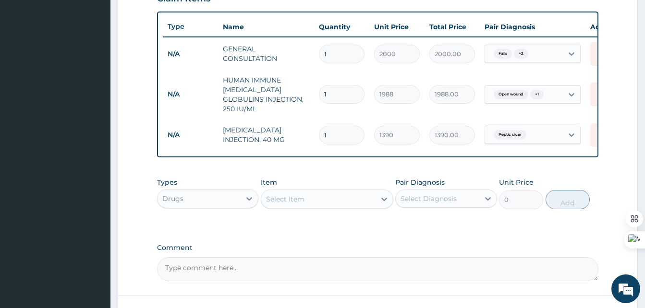
type input "0.00"
type input "2"
type input "2780.00"
type input "2"
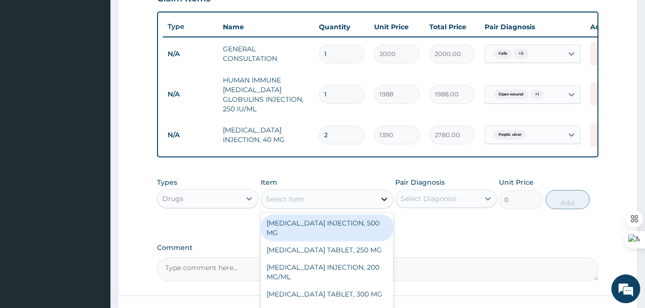
click at [387, 194] on icon at bounding box center [384, 199] width 10 height 10
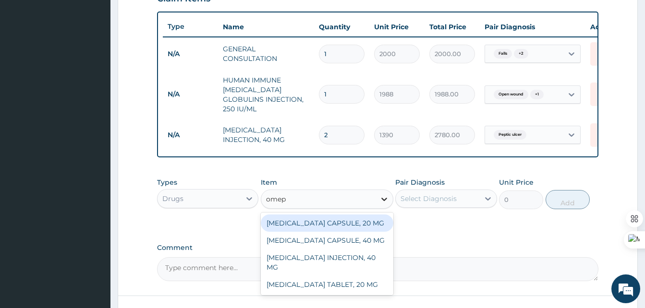
type input "omepr"
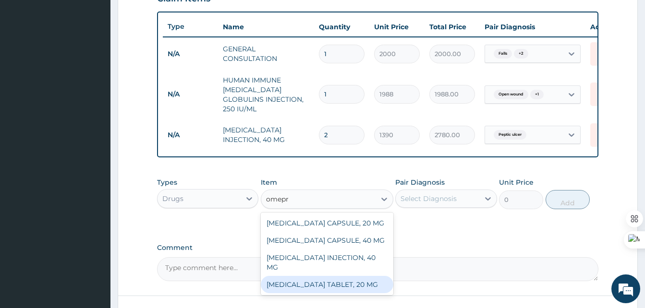
click at [336, 276] on div "OMEPRAZOLE TABLET, 20 MG" at bounding box center [327, 284] width 132 height 17
type input "20"
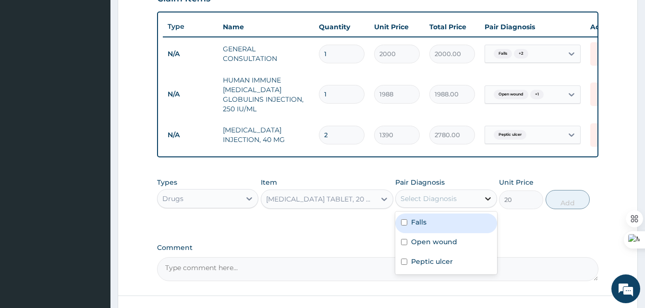
click at [480, 193] on div at bounding box center [487, 198] width 17 height 17
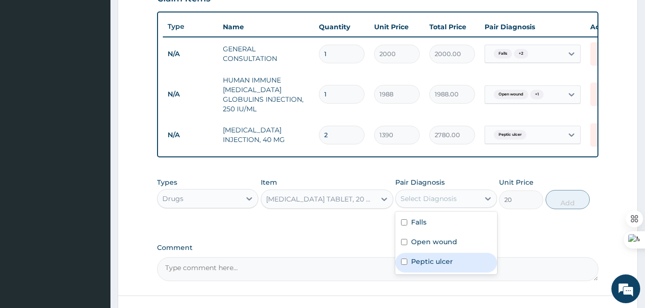
click at [416, 258] on label "Peptic ulcer" at bounding box center [432, 262] width 42 height 10
checkbox input "true"
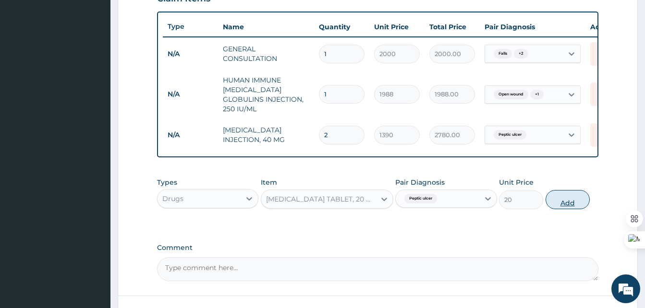
click at [571, 198] on button "Add" at bounding box center [567, 199] width 44 height 19
type input "0"
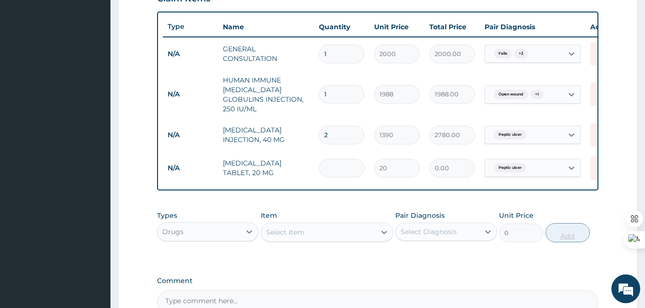
type input "0.00"
type input "3"
type input "60.00"
type input "30"
type input "600.00"
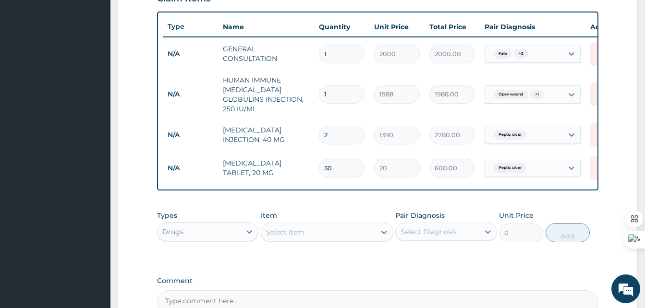
type input "30"
click at [364, 252] on div "Types Drugs Item Select Item Pair Diagnosis Select Diagnosis Unit Price 0 Add" at bounding box center [377, 234] width 441 height 56
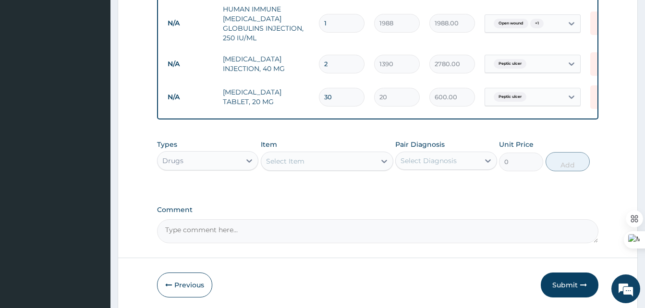
scroll to position [417, 0]
click at [280, 157] on div "Select Item" at bounding box center [285, 161] width 38 height 10
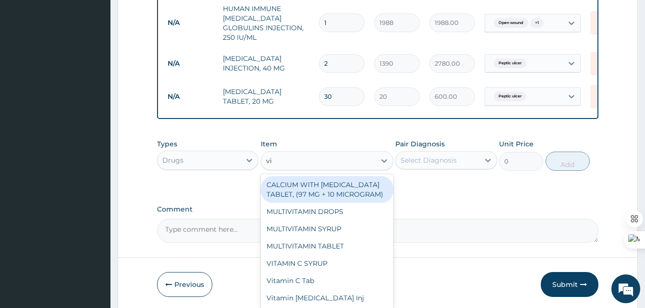
type input "v"
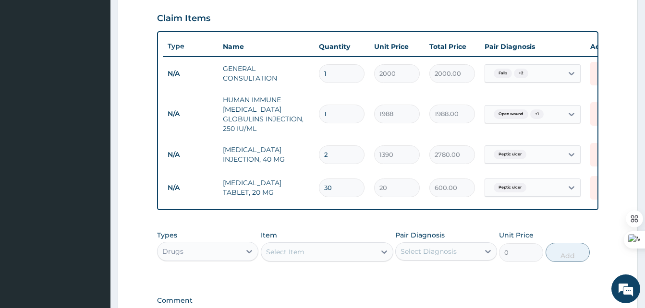
scroll to position [450, 0]
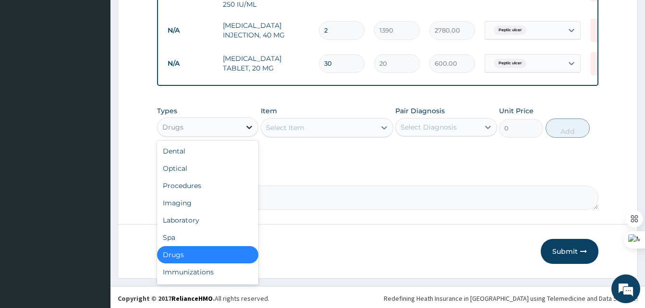
click at [252, 128] on icon at bounding box center [249, 127] width 10 height 10
click at [195, 183] on div "Procedures" at bounding box center [207, 185] width 101 height 17
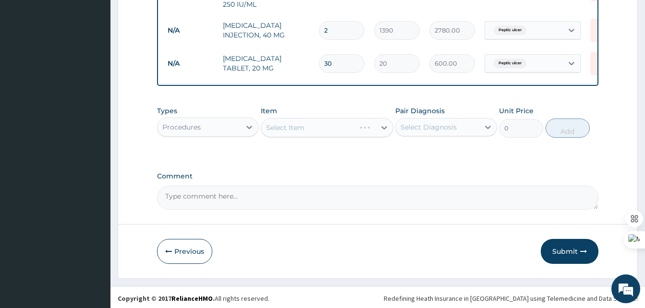
click at [366, 129] on div "Select Item" at bounding box center [327, 127] width 132 height 19
click at [382, 124] on div "Select Item" at bounding box center [327, 127] width 132 height 19
click at [386, 126] on div "Select Item" at bounding box center [327, 127] width 132 height 19
click at [382, 125] on div "Select Item" at bounding box center [327, 127] width 132 height 19
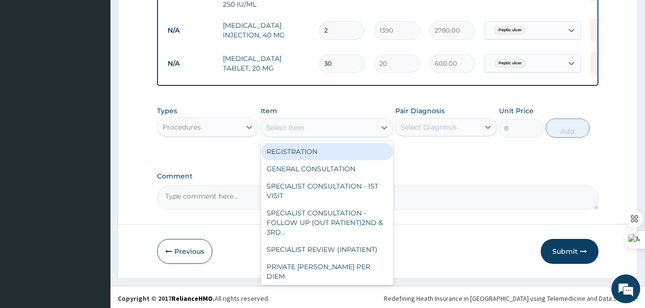
click at [369, 126] on div "Select Item" at bounding box center [318, 127] width 114 height 15
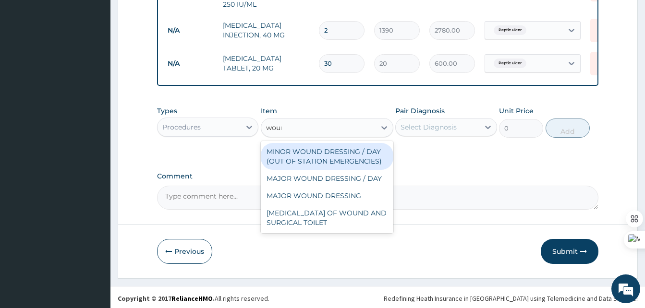
type input "wound"
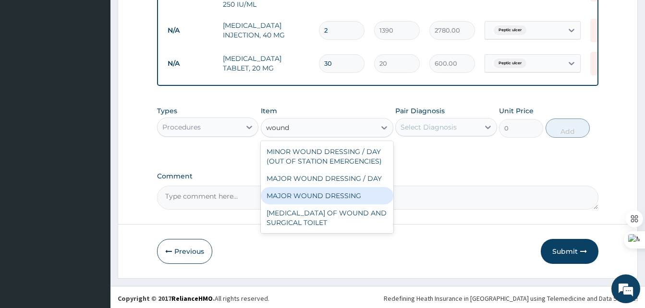
click at [332, 192] on div "MAJOR WOUND DRESSING" at bounding box center [327, 195] width 132 height 17
type input "5000"
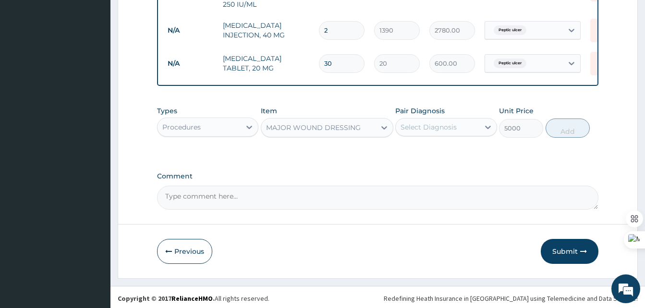
click at [464, 125] on div "Select Diagnosis" at bounding box center [437, 127] width 83 height 15
click at [405, 168] on input "checkbox" at bounding box center [404, 171] width 6 height 6
checkbox input "true"
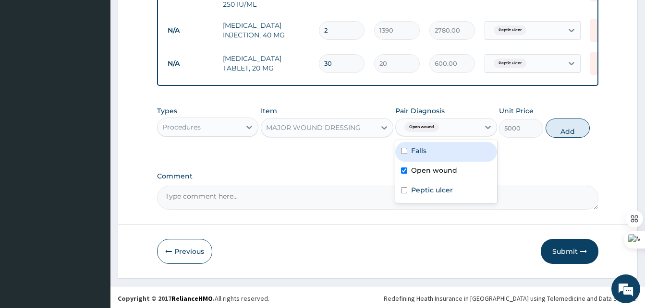
click at [403, 151] on input "checkbox" at bounding box center [404, 151] width 6 height 6
checkbox input "true"
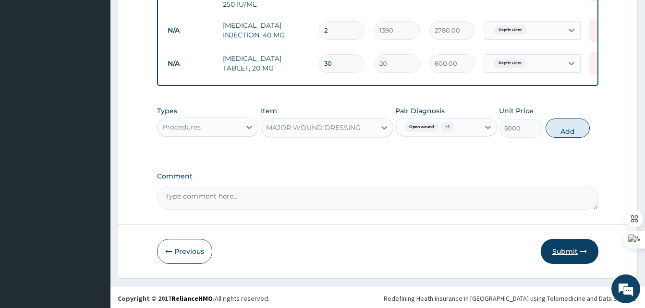
click at [560, 250] on button "Submit" at bounding box center [569, 251] width 58 height 25
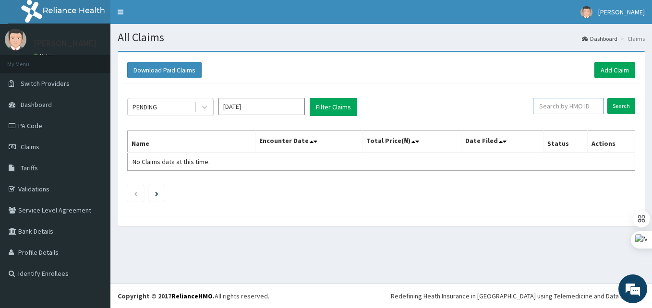
click at [588, 107] on input "text" at bounding box center [568, 106] width 71 height 16
paste input "PNO/10034/A"
type input "PNO/10034/A"
click at [619, 103] on input "Search" at bounding box center [621, 106] width 28 height 16
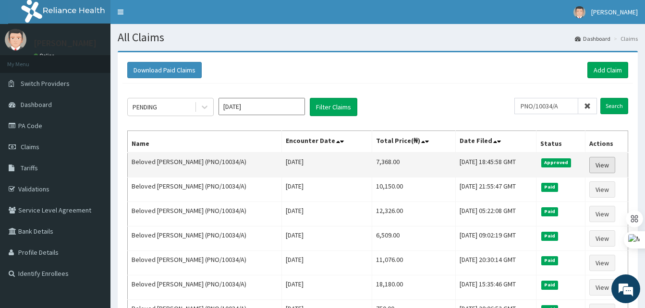
click at [600, 161] on link "View" at bounding box center [602, 165] width 26 height 16
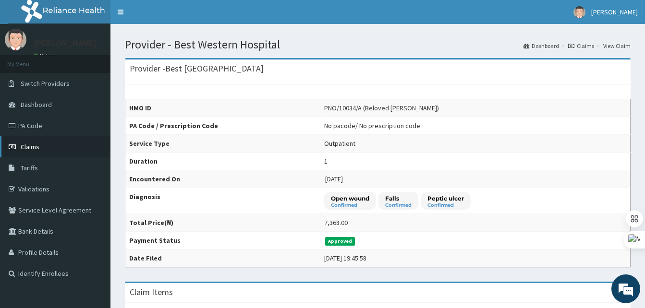
click at [21, 149] on span "Claims" at bounding box center [30, 147] width 19 height 9
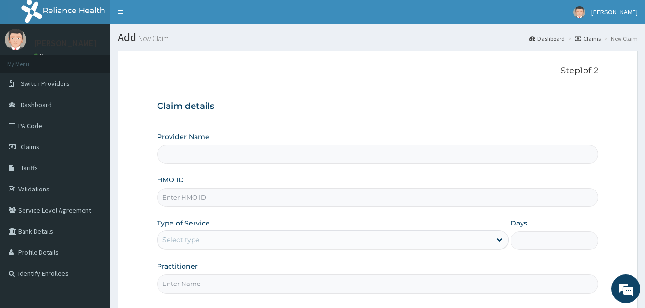
type input "PNO/10034/A"
type input "Best [GEOGRAPHIC_DATA]"
type input "PNO/10034/A"
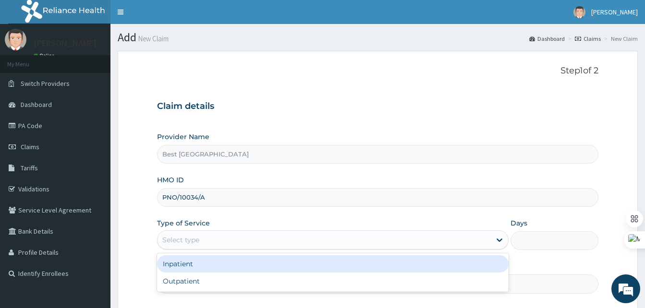
click at [181, 246] on div "Select type" at bounding box center [323, 239] width 333 height 15
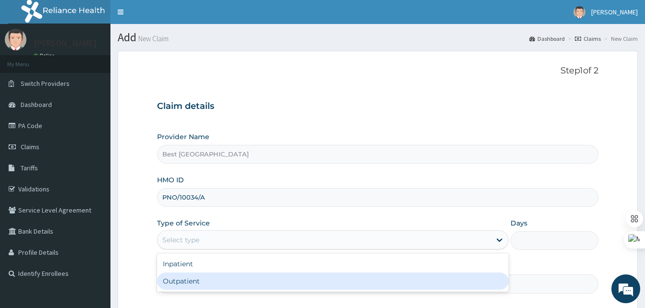
click at [180, 282] on div "Outpatient" at bounding box center [332, 281] width 351 height 17
type input "1"
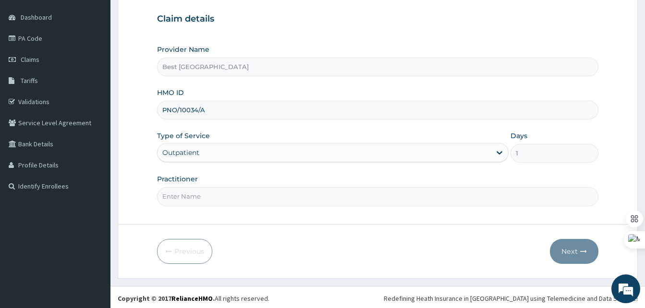
scroll to position [90, 0]
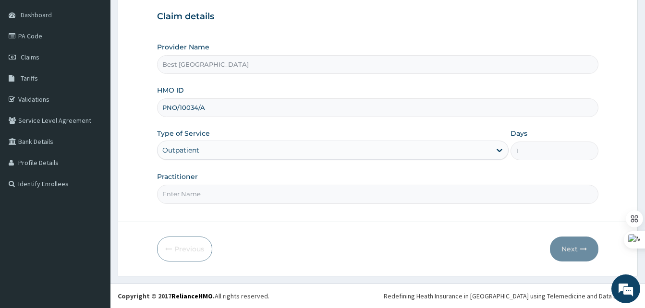
click at [208, 191] on input "Practitioner" at bounding box center [377, 194] width 441 height 19
type input "DR OLANIYAN"
click at [574, 247] on button "Next" at bounding box center [574, 249] width 48 height 25
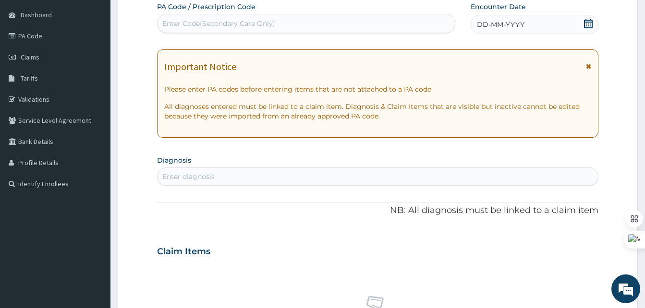
scroll to position [0, 0]
click at [586, 24] on icon at bounding box center [588, 24] width 9 height 10
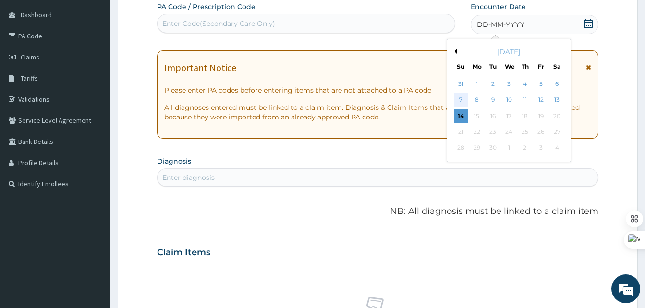
click at [461, 96] on div "7" at bounding box center [461, 100] width 14 height 14
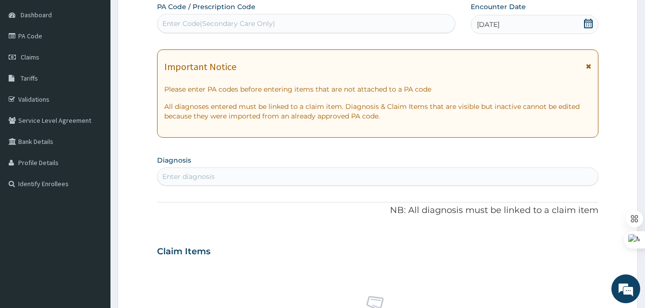
click at [329, 25] on div "Enter Code(Secondary Care Only)" at bounding box center [305, 23] width 297 height 15
click at [284, 164] on section "Diagnosis Enter diagnosis" at bounding box center [377, 169] width 441 height 33
click at [252, 169] on div "Enter diagnosis" at bounding box center [377, 176] width 440 height 15
type input "wound"
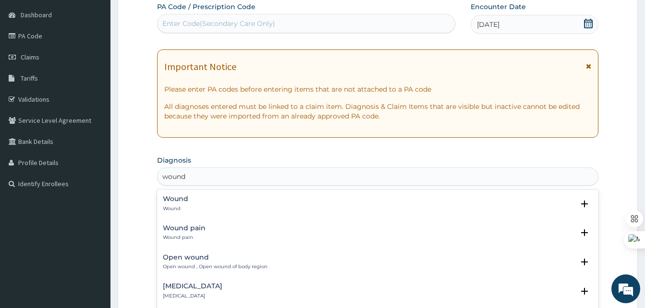
click at [195, 201] on div "Wound Wound" at bounding box center [378, 203] width 430 height 17
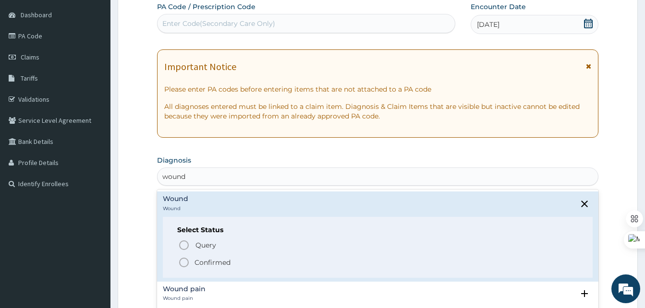
click at [181, 262] on icon "status option filled" at bounding box center [184, 263] width 12 height 12
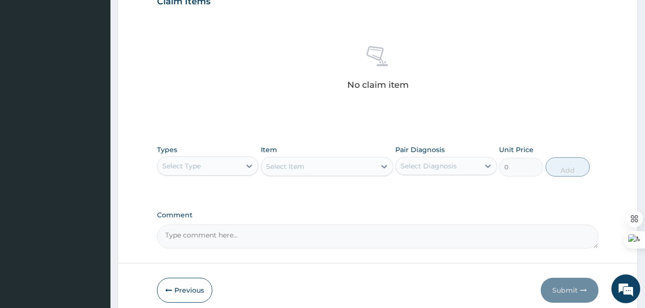
scroll to position [350, 0]
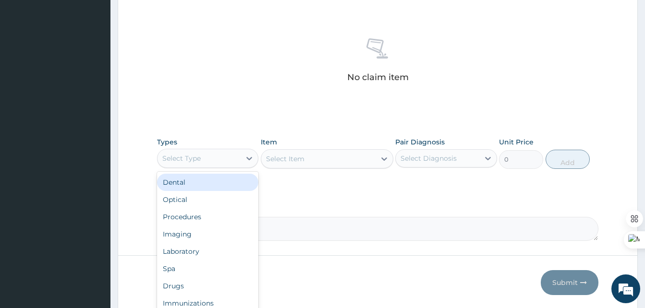
click at [229, 155] on div "Select Type" at bounding box center [198, 158] width 83 height 15
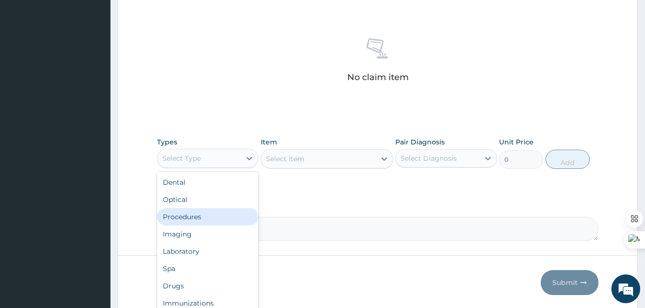
click at [179, 214] on div "Procedures" at bounding box center [207, 216] width 101 height 17
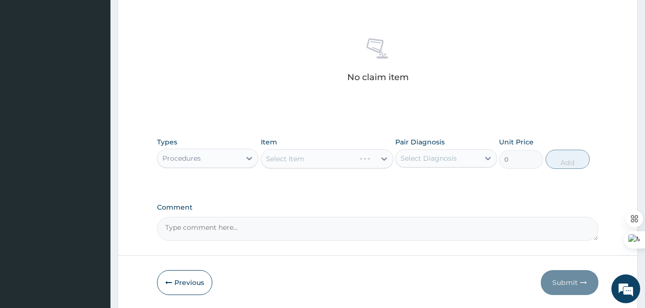
click at [321, 159] on div "Select Item" at bounding box center [327, 158] width 132 height 19
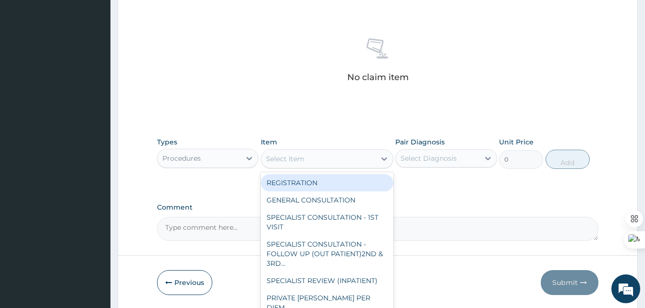
click at [385, 159] on icon at bounding box center [384, 158] width 6 height 3
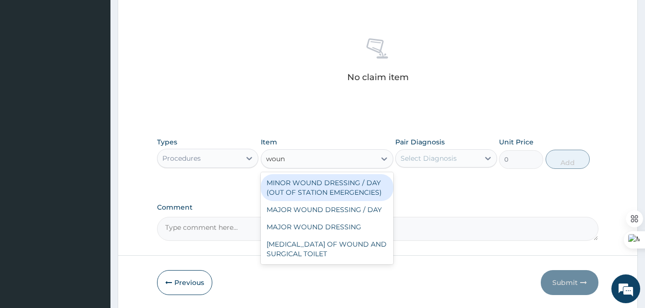
type input "wound"
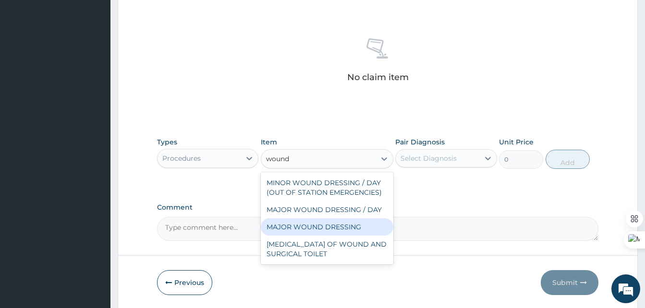
click at [326, 226] on div "MAJOR WOUND DRESSING" at bounding box center [327, 226] width 132 height 17
type input "5000"
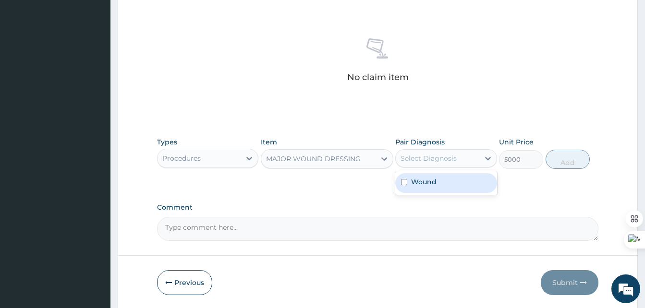
click at [444, 158] on div "Select Diagnosis" at bounding box center [428, 159] width 56 height 10
click at [432, 188] on div "Wound" at bounding box center [445, 183] width 101 height 20
checkbox input "true"
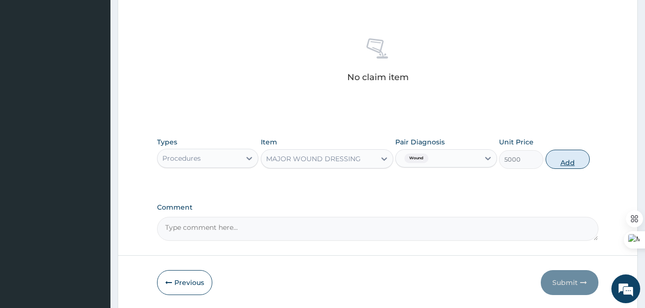
click at [568, 157] on button "Add" at bounding box center [567, 159] width 44 height 19
type input "0"
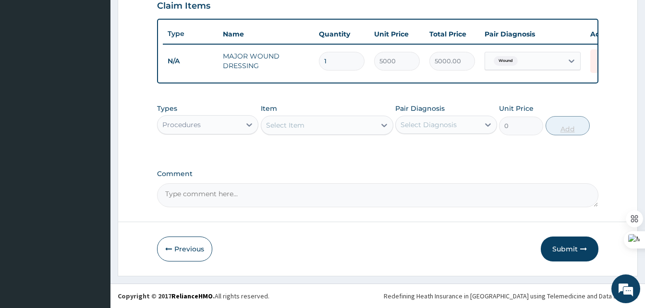
scroll to position [346, 0]
click at [563, 247] on button "Submit" at bounding box center [569, 249] width 58 height 25
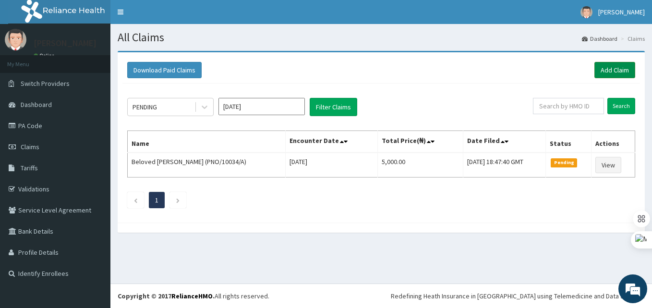
click at [617, 67] on link "Add Claim" at bounding box center [614, 70] width 41 height 16
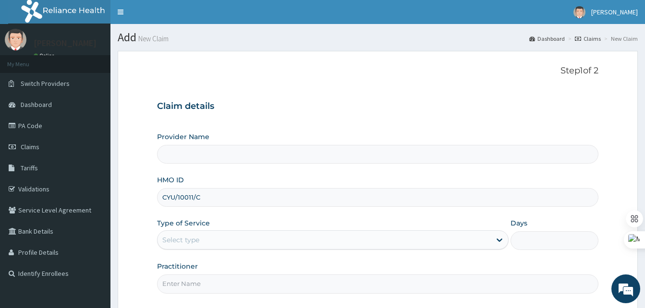
type input "CYU/10011/C"
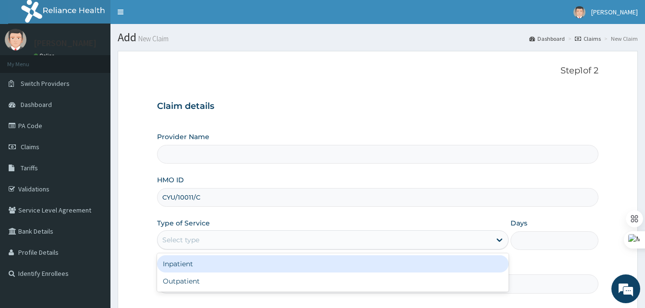
click at [200, 248] on div "Select type" at bounding box center [323, 239] width 333 height 15
type input "Best [GEOGRAPHIC_DATA]"
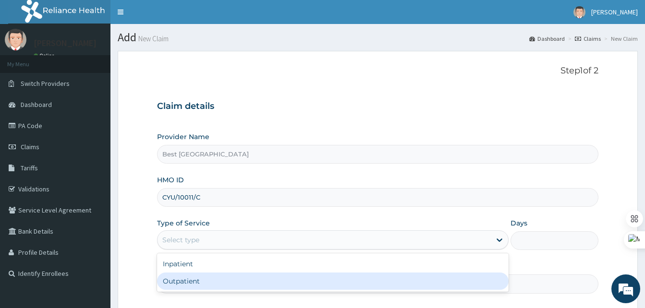
click at [184, 285] on div "Outpatient" at bounding box center [332, 281] width 351 height 17
type input "1"
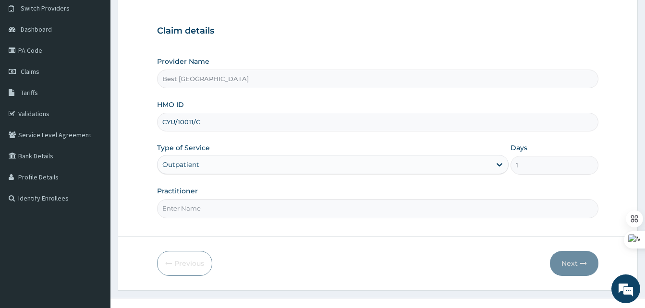
scroll to position [90, 0]
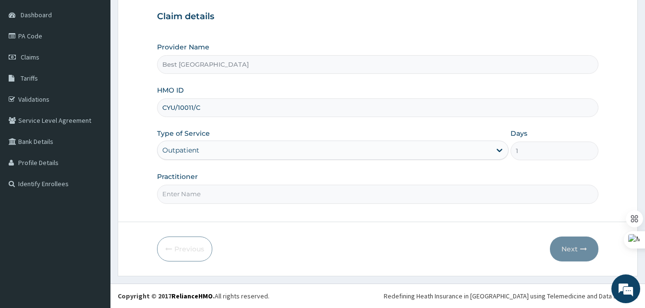
click at [198, 204] on div "Step 1 of 2 Claim details Provider Name Best Western Hospital HMO ID CYU/10011/…" at bounding box center [377, 91] width 441 height 231
click at [206, 192] on input "Practitioner" at bounding box center [377, 194] width 441 height 19
type input "[PERSON_NAME]"
click at [571, 243] on button "Next" at bounding box center [574, 249] width 48 height 25
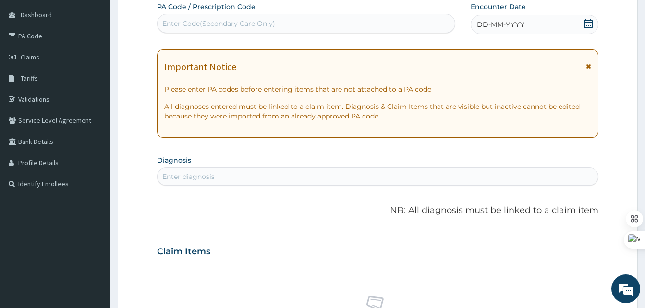
scroll to position [0, 0]
click at [500, 22] on span "DD-MM-YYYY" at bounding box center [501, 25] width 48 height 10
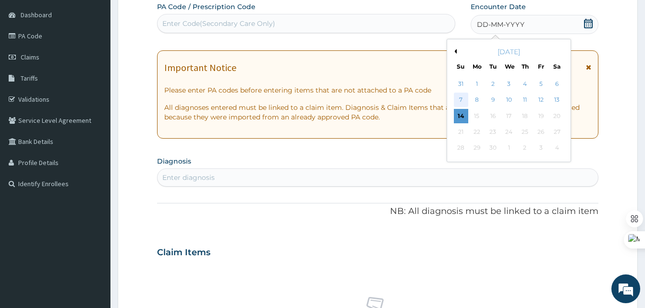
click at [463, 101] on div "7" at bounding box center [461, 100] width 14 height 14
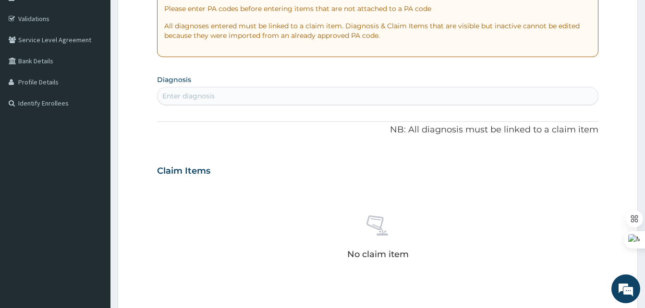
scroll to position [171, 0]
click at [270, 94] on div "Enter diagnosis" at bounding box center [377, 95] width 440 height 15
type input "gerd"
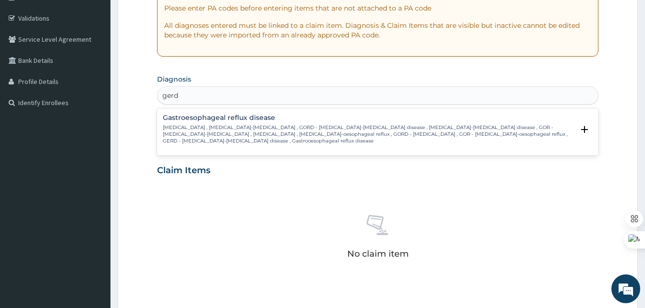
click at [240, 122] on div "[MEDICAL_DATA] [MEDICAL_DATA] , [MEDICAL_DATA]-[MEDICAL_DATA] , GORD - [MEDICAL…" at bounding box center [368, 129] width 411 height 30
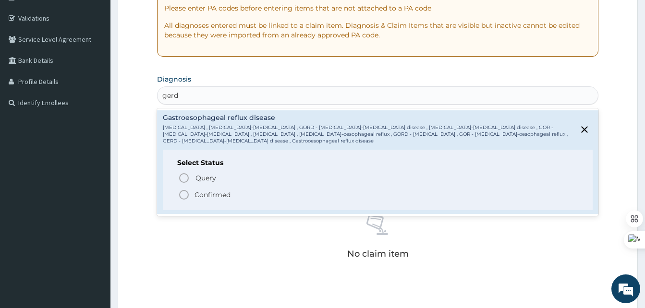
click at [184, 192] on icon "status option filled" at bounding box center [184, 195] width 12 height 12
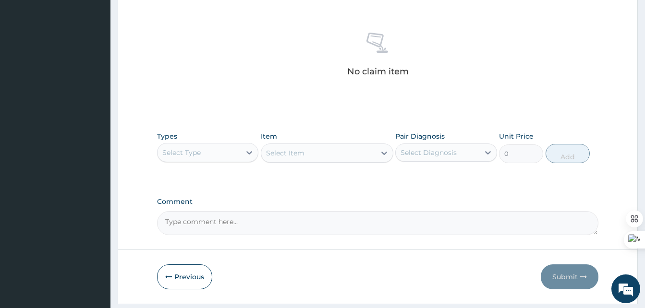
scroll to position [384, 0]
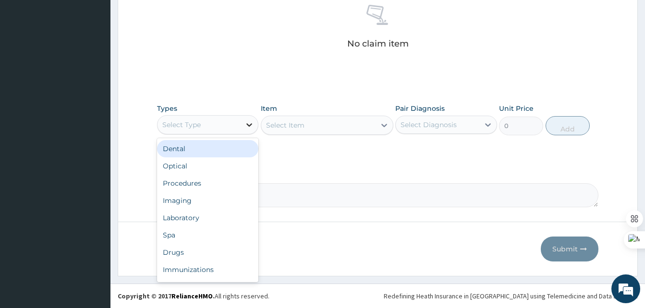
click at [255, 132] on div at bounding box center [248, 124] width 17 height 17
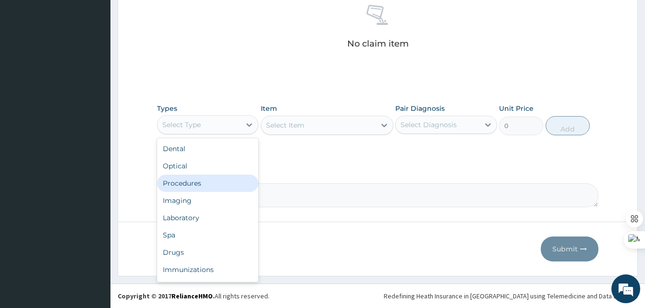
click at [183, 182] on div "Procedures" at bounding box center [207, 183] width 101 height 17
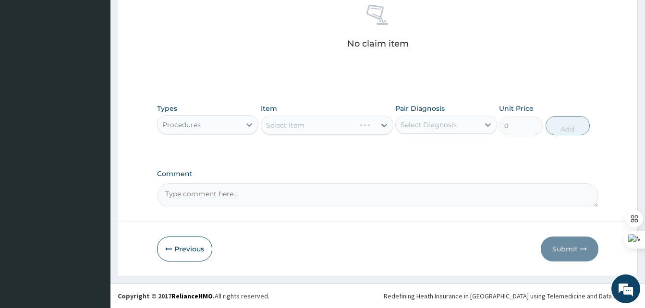
click at [312, 123] on div "Select Item" at bounding box center [327, 125] width 132 height 19
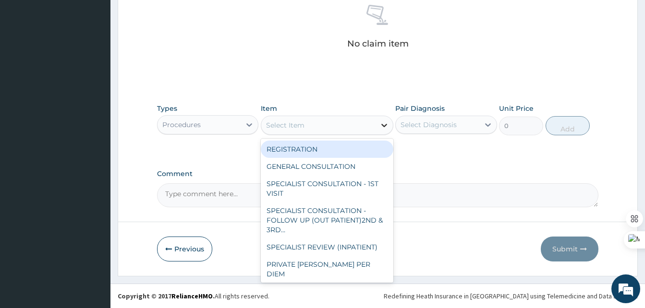
click at [375, 126] on div at bounding box center [383, 125] width 17 height 17
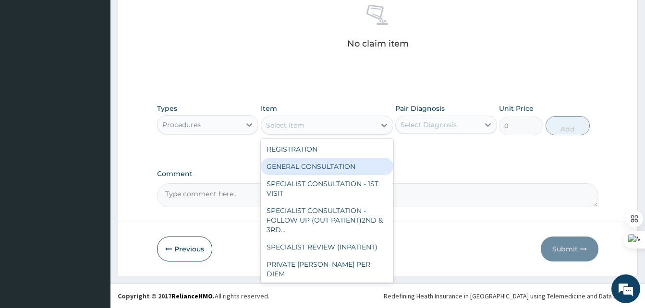
click at [340, 161] on div "GENERAL CONSULTATION" at bounding box center [327, 166] width 132 height 17
type input "2000"
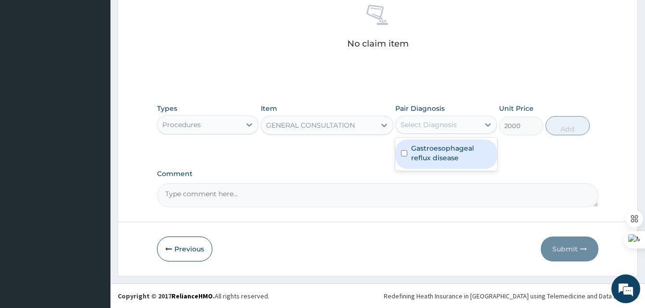
click at [456, 121] on div "Select Diagnosis" at bounding box center [428, 125] width 56 height 10
click at [440, 149] on label "Gastroesophageal reflux disease" at bounding box center [451, 153] width 80 height 19
checkbox input "true"
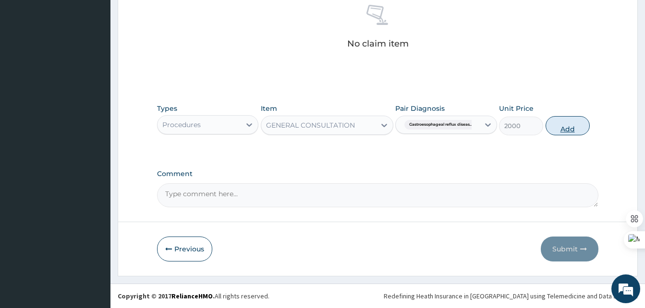
click at [566, 129] on button "Add" at bounding box center [567, 125] width 44 height 19
type input "0"
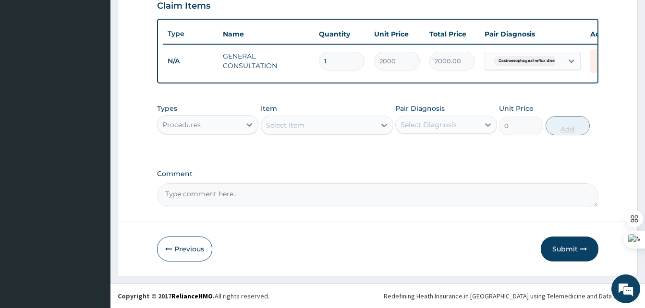
scroll to position [346, 0]
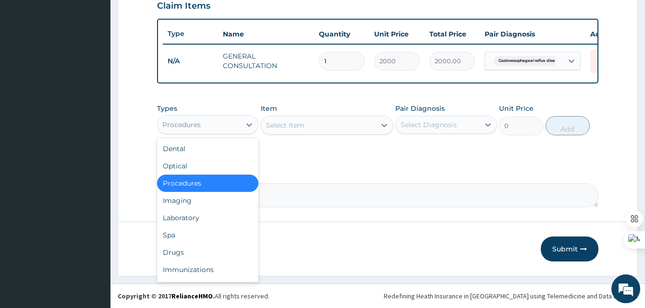
click at [237, 127] on div "Procedures" at bounding box center [198, 124] width 83 height 15
click at [177, 251] on div "Drugs" at bounding box center [207, 252] width 101 height 17
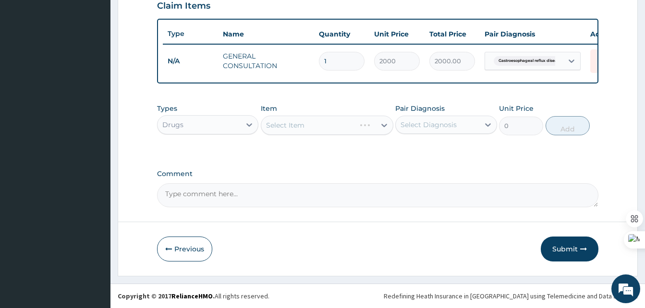
click at [323, 123] on div "Select Item" at bounding box center [327, 125] width 132 height 19
click at [348, 126] on div "Select Item" at bounding box center [327, 125] width 132 height 19
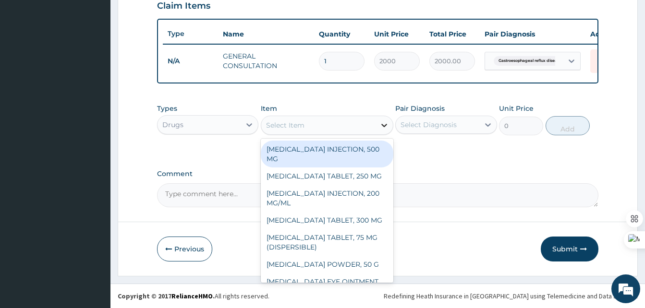
click at [384, 125] on icon at bounding box center [384, 125] width 10 height 10
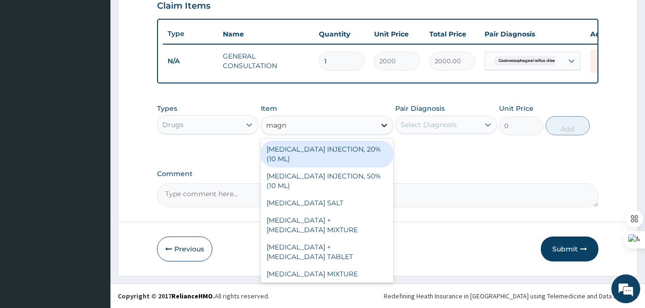
type input "magne"
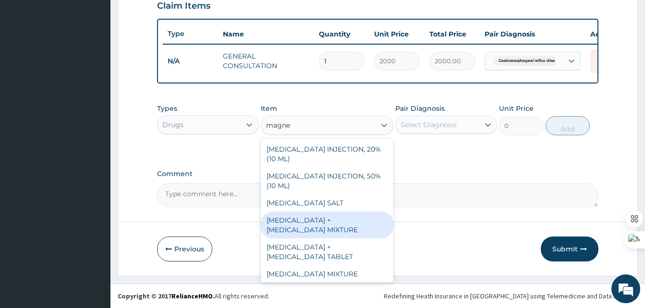
click at [295, 228] on div "[MEDICAL_DATA] + [MEDICAL_DATA] MIXTURE" at bounding box center [327, 225] width 132 height 27
type input "1200"
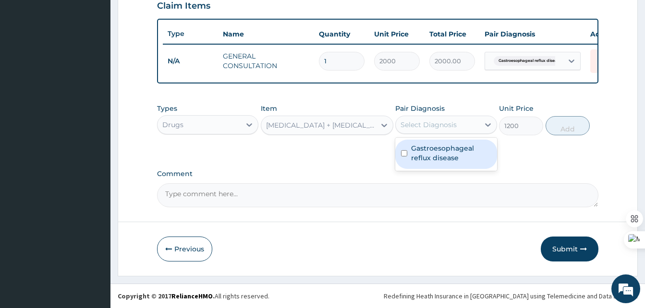
click at [461, 128] on div "Select Diagnosis" at bounding box center [437, 124] width 83 height 15
click at [434, 149] on label "Gastroesophageal reflux disease" at bounding box center [451, 153] width 80 height 19
checkbox input "true"
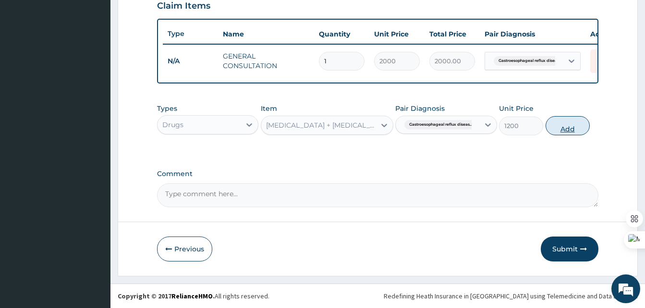
click at [567, 123] on button "Add" at bounding box center [567, 125] width 44 height 19
type input "0"
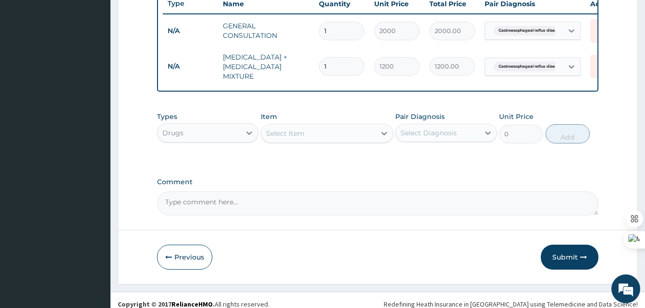
scroll to position [370, 0]
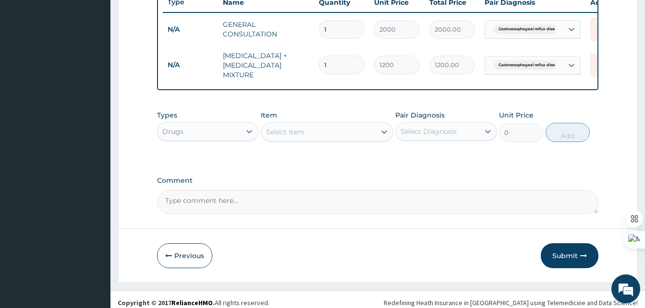
click at [323, 140] on div "Select Item" at bounding box center [318, 131] width 114 height 15
type input "omepraz"
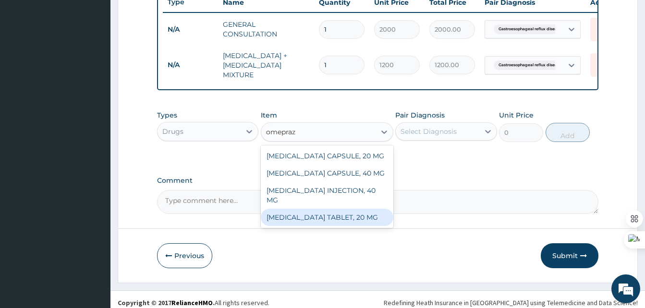
click at [312, 222] on div "[MEDICAL_DATA] TABLET, 20 MG" at bounding box center [327, 217] width 132 height 17
type input "20"
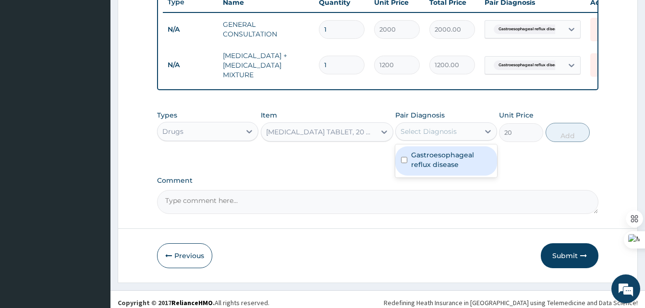
click at [453, 136] on div "Select Diagnosis" at bounding box center [428, 132] width 56 height 10
click at [436, 169] on label "Gastroesophageal reflux disease" at bounding box center [451, 159] width 80 height 19
checkbox input "true"
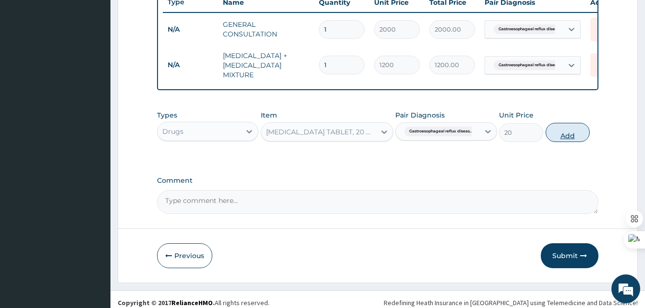
click at [562, 142] on button "Add" at bounding box center [567, 132] width 44 height 19
type input "0"
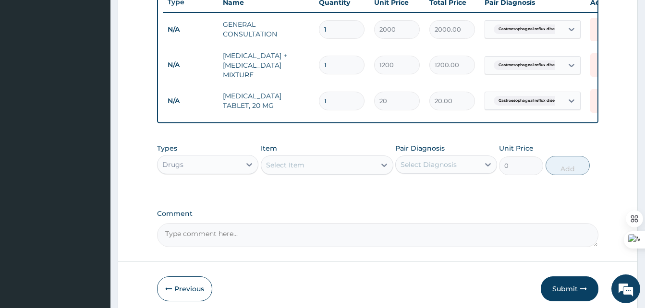
type input "0.00"
type input "2"
type input "40.00"
type input "28"
type input "560.00"
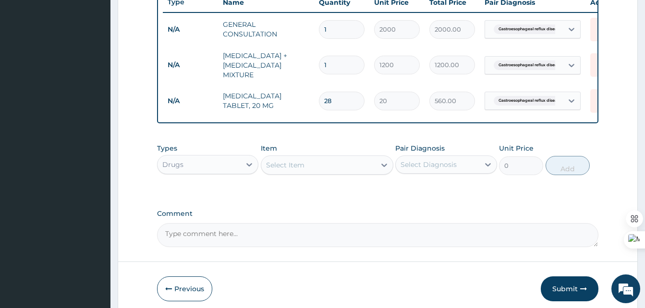
type input "28"
click at [429, 218] on label "Comment" at bounding box center [377, 214] width 441 height 8
click at [429, 228] on textarea "Comment" at bounding box center [377, 235] width 441 height 24
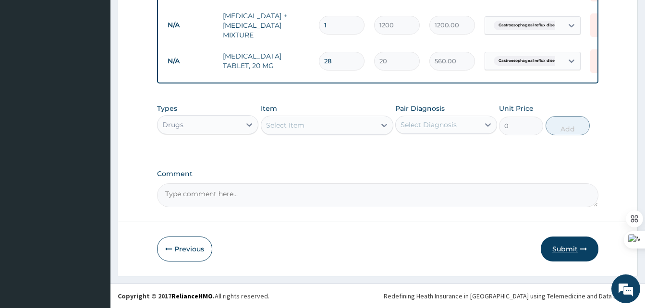
click at [554, 243] on button "Submit" at bounding box center [569, 249] width 58 height 25
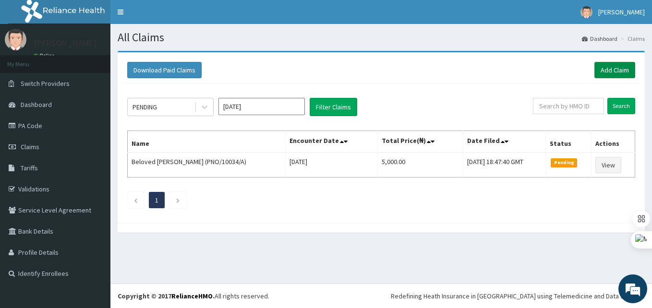
click at [623, 72] on link "Add Claim" at bounding box center [614, 70] width 41 height 16
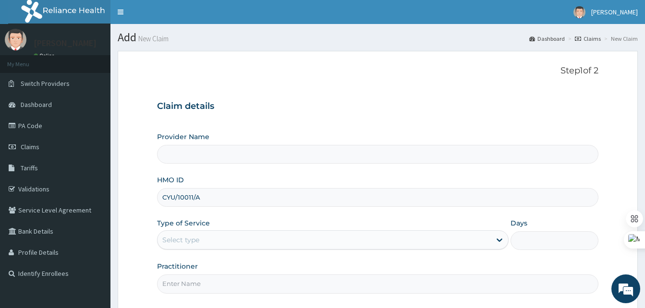
type input "CYU/10011/A"
click at [183, 244] on div "Select type" at bounding box center [180, 240] width 37 height 10
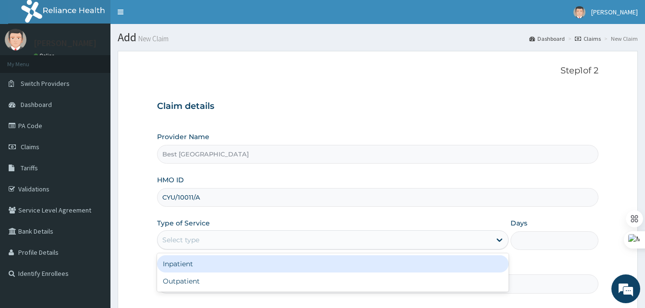
type input "Best [GEOGRAPHIC_DATA]"
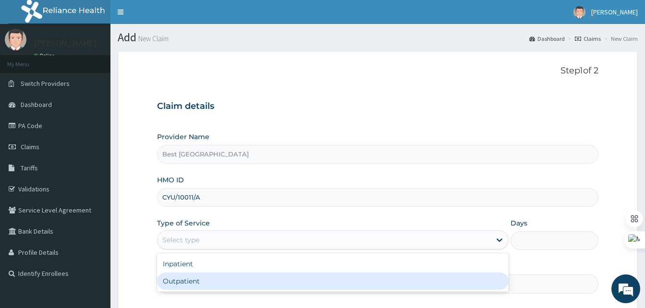
click at [175, 279] on div "Outpatient" at bounding box center [332, 281] width 351 height 17
type input "1"
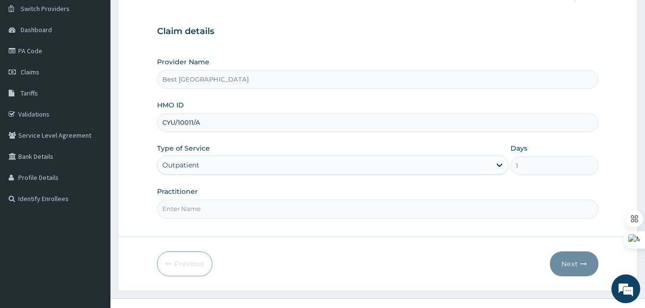
scroll to position [77, 0]
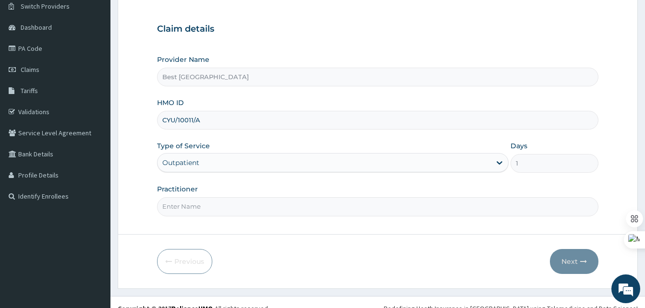
click at [184, 207] on input "Practitioner" at bounding box center [377, 206] width 441 height 19
type input "DR JOCK"
click at [568, 263] on button "Next" at bounding box center [574, 261] width 48 height 25
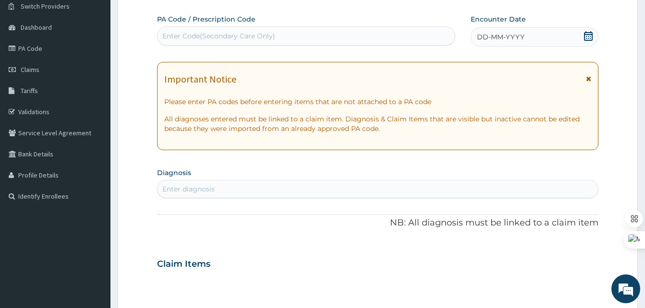
scroll to position [0, 0]
click at [587, 37] on icon at bounding box center [588, 36] width 10 height 10
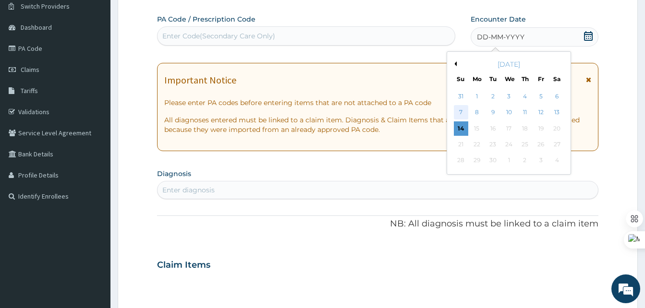
click at [463, 109] on div "7" at bounding box center [461, 113] width 14 height 14
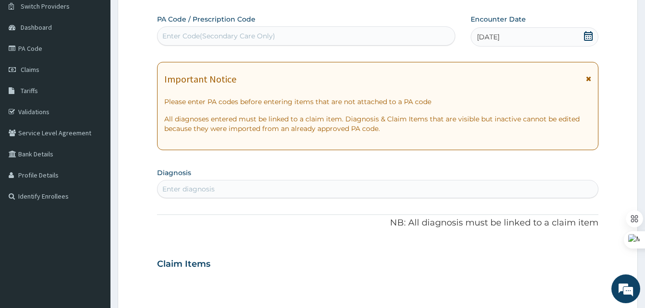
scroll to position [123, 0]
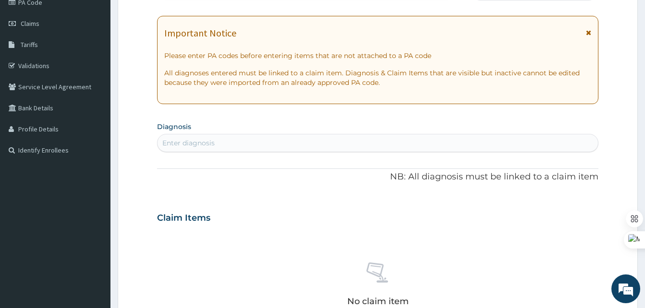
click at [204, 137] on div "Enter diagnosis" at bounding box center [377, 142] width 440 height 15
type input "insom"
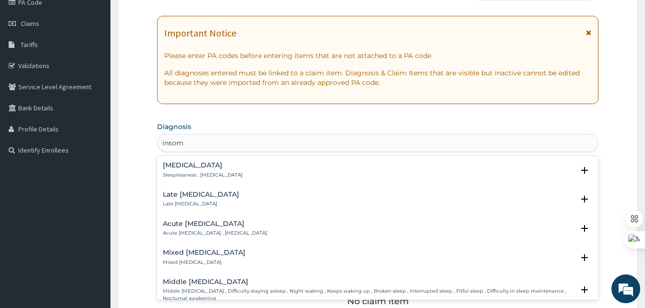
click at [177, 172] on p "Sleeplessness , Insomnia" at bounding box center [203, 175] width 80 height 7
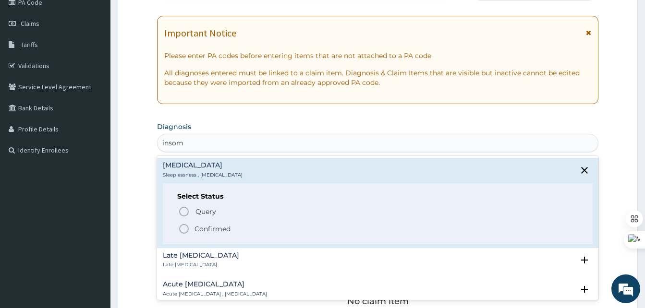
click at [195, 222] on div "Query Query covers suspected (?), Keep in view (kiv), Ruled out (r/o) Confirmed" at bounding box center [377, 219] width 401 height 29
click at [197, 224] on p "Confirmed" at bounding box center [212, 229] width 36 height 10
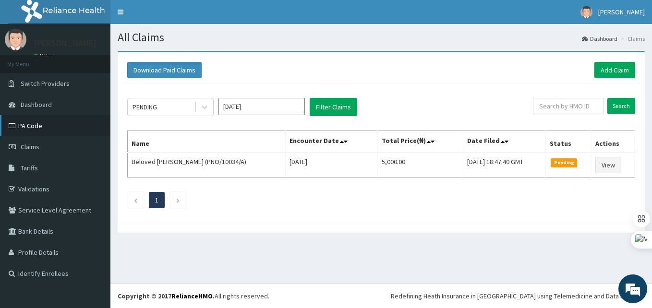
click at [24, 125] on link "PA Code" at bounding box center [55, 125] width 110 height 21
click at [564, 107] on input "text" at bounding box center [568, 106] width 71 height 16
paste input "PFM/10304/B"
type input "PFM/10304/B"
click at [622, 105] on input "Search" at bounding box center [621, 106] width 28 height 16
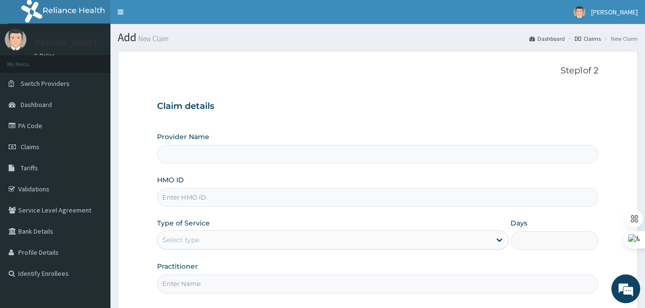
type input "Best [GEOGRAPHIC_DATA]"
click at [191, 204] on input "HMO ID" at bounding box center [377, 197] width 441 height 19
paste input "PFM/10304/B"
type input "PFM/10304/B"
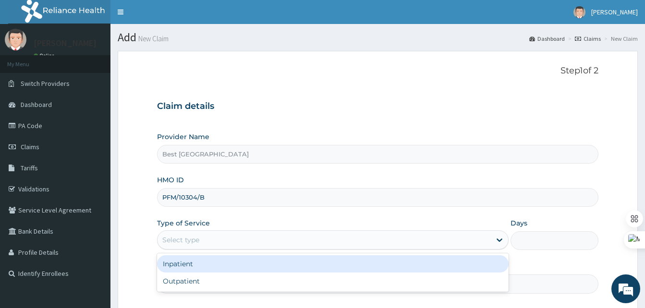
click at [179, 238] on div "Select type" at bounding box center [180, 240] width 37 height 10
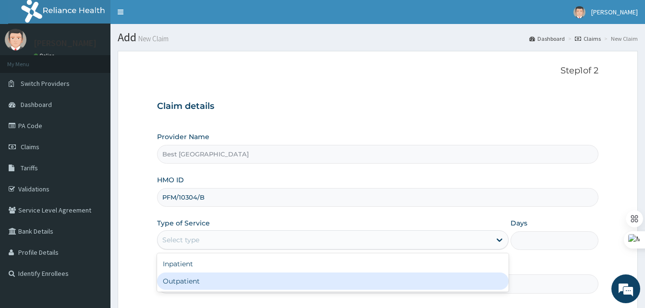
click at [179, 277] on div "Outpatient" at bounding box center [332, 281] width 351 height 17
type input "1"
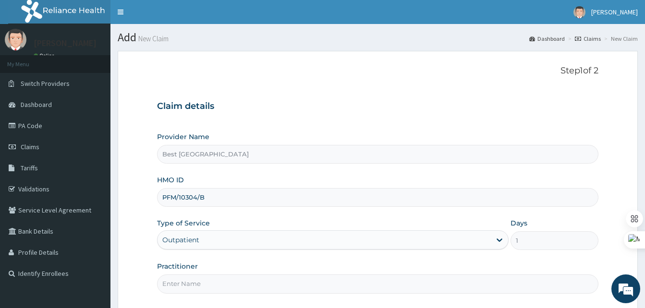
scroll to position [90, 0]
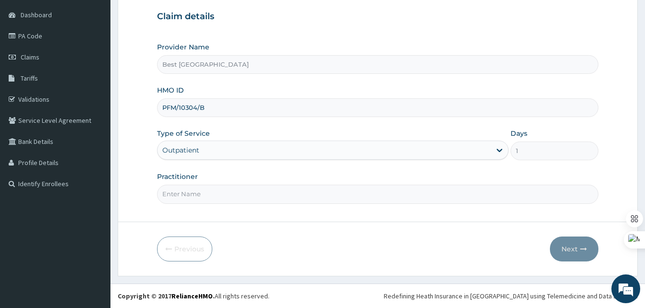
click at [208, 204] on div "Step 1 of 2 Claim details Provider Name Best Western Hospital HMO ID PFM/10304/…" at bounding box center [377, 91] width 441 height 231
click at [239, 192] on input "Practitioner" at bounding box center [377, 194] width 441 height 19
type input "[PERSON_NAME]"
click at [580, 247] on icon "button" at bounding box center [583, 249] width 7 height 7
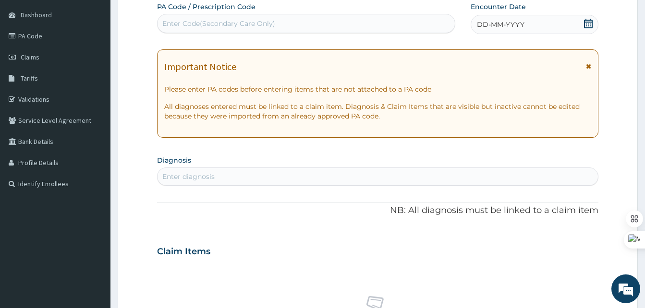
click at [511, 27] on span "DD-MM-YYYY" at bounding box center [501, 25] width 48 height 10
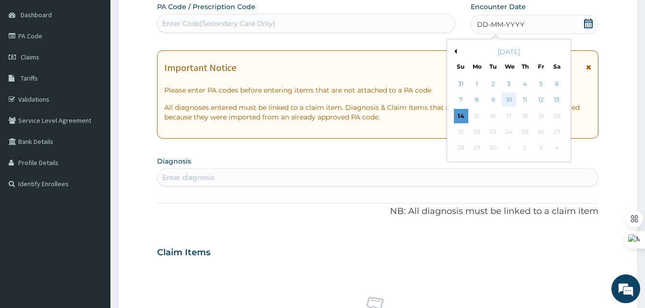
click at [510, 101] on div "10" at bounding box center [508, 100] width 14 height 14
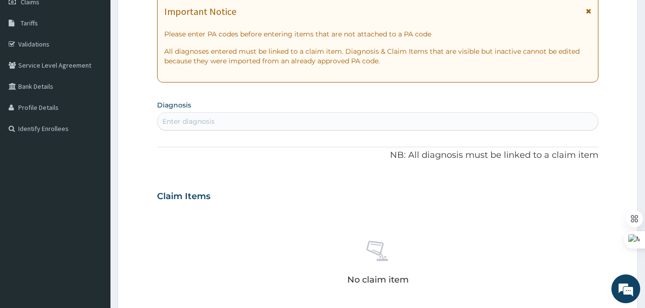
scroll to position [146, 0]
click at [264, 122] on div "Enter diagnosis" at bounding box center [377, 120] width 440 height 15
type input "[MEDICAL_DATA]"
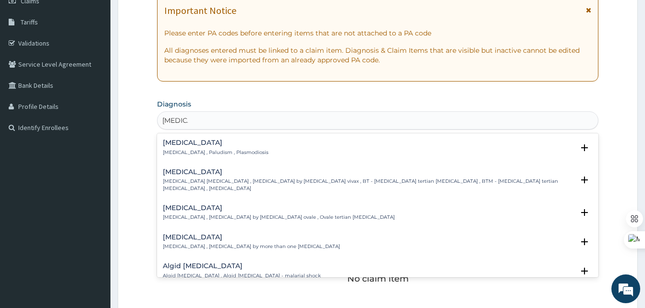
click at [177, 145] on h4 "[MEDICAL_DATA]" at bounding box center [216, 142] width 106 height 7
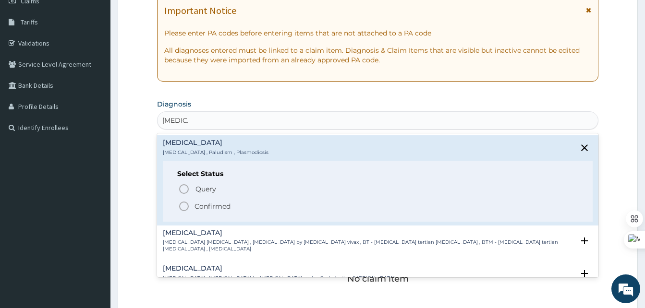
click at [184, 208] on icon "status option filled" at bounding box center [184, 207] width 12 height 12
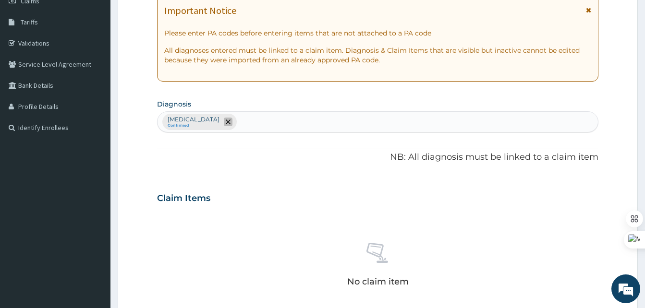
click at [226, 124] on icon "remove selection option" at bounding box center [228, 122] width 5 height 5
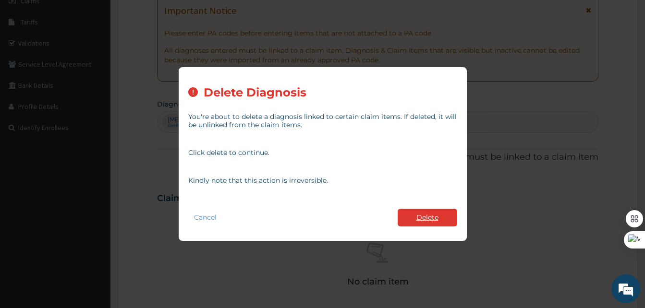
click at [432, 216] on button "Delete" at bounding box center [427, 218] width 60 height 18
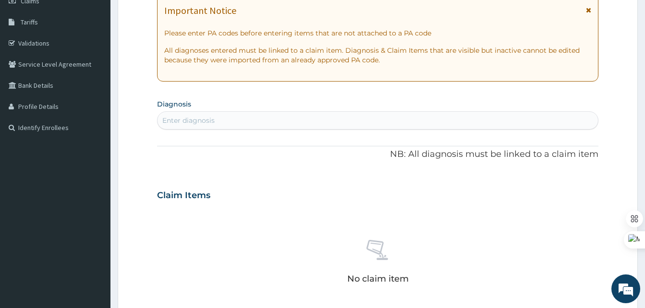
click at [268, 122] on div "Enter diagnosis" at bounding box center [377, 120] width 440 height 15
type input "malaria"
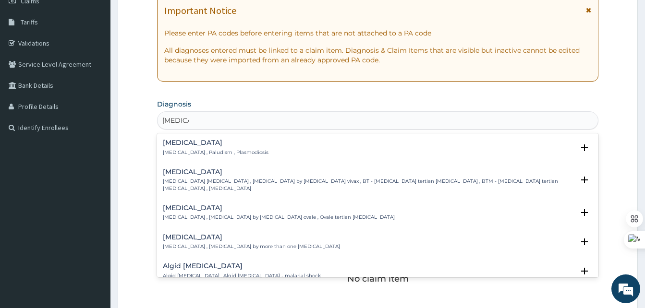
click at [202, 146] on h4 "Malaria" at bounding box center [216, 142] width 106 height 7
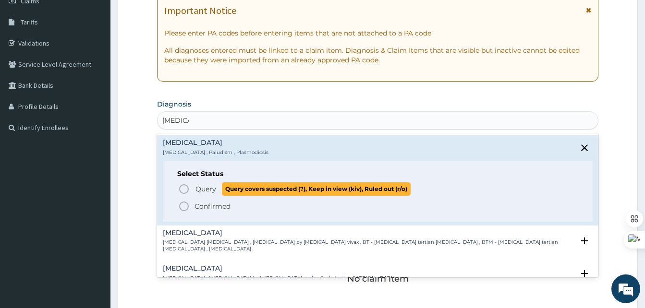
click at [185, 191] on icon "status option query" at bounding box center [184, 189] width 12 height 12
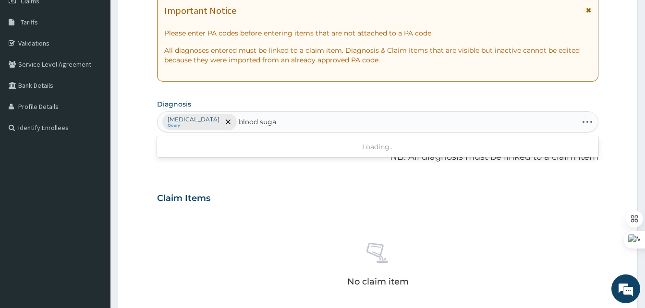
type input "blood sugar"
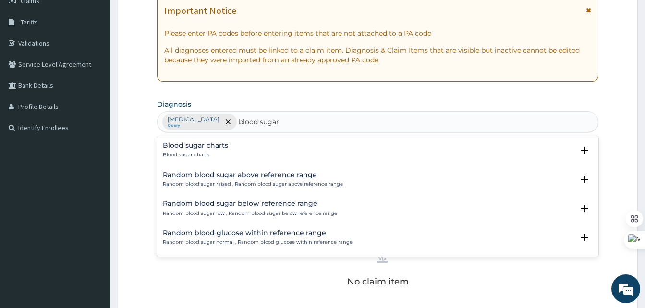
click at [188, 179] on h4 "Random blood sugar above reference range" at bounding box center [253, 174] width 180 height 7
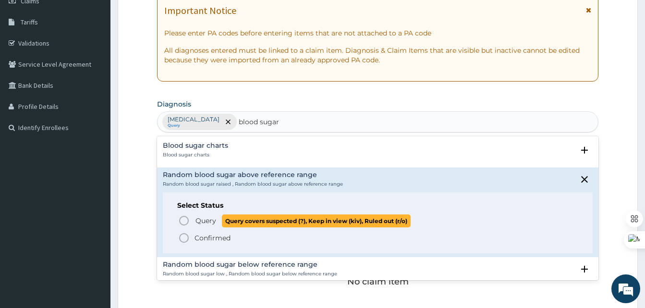
click at [185, 222] on icon "status option query" at bounding box center [184, 221] width 12 height 12
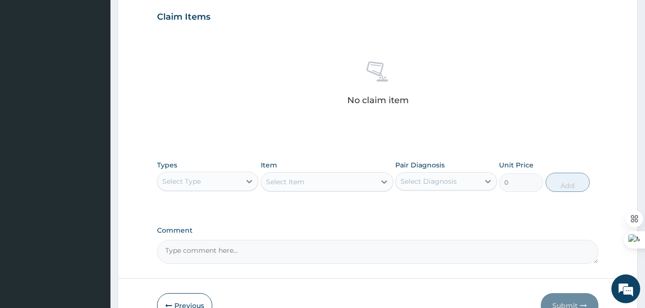
scroll to position [332, 0]
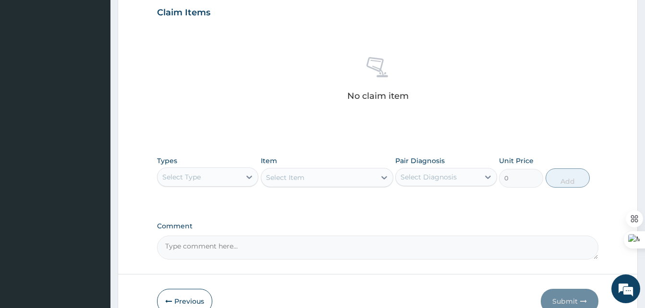
click at [202, 186] on div "Select Type" at bounding box center [207, 177] width 101 height 19
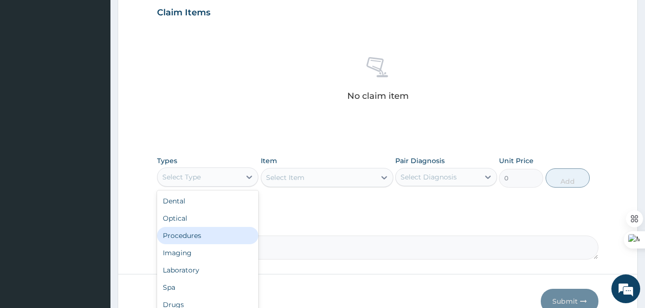
click at [187, 234] on div "Procedures" at bounding box center [207, 235] width 101 height 17
click at [243, 173] on div at bounding box center [248, 176] width 17 height 17
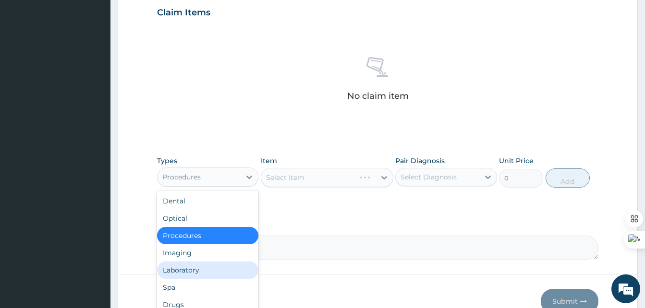
click at [183, 271] on div "Laboratory" at bounding box center [207, 270] width 101 height 17
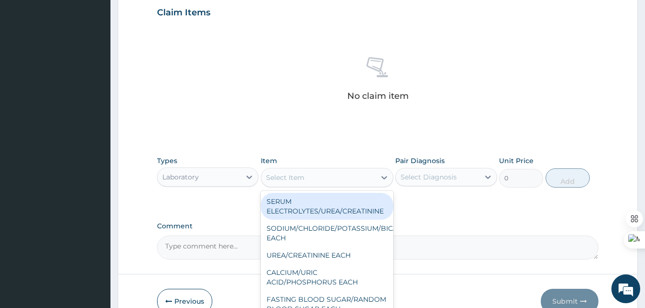
click at [354, 184] on div "Select Item" at bounding box center [318, 177] width 114 height 15
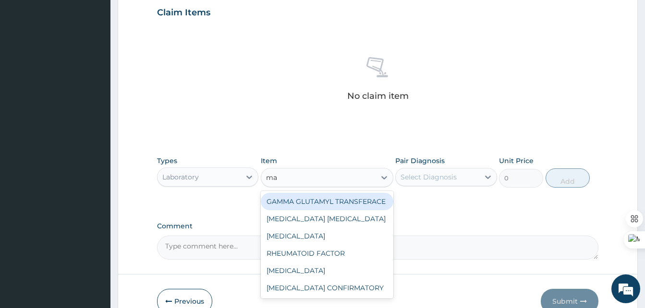
type input "mal"
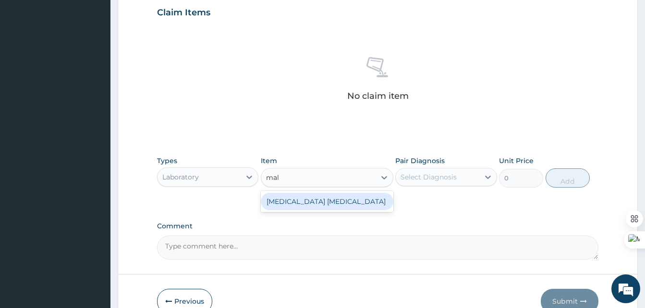
click at [325, 201] on div "MALARIA PARASITE" at bounding box center [327, 201] width 132 height 17
type input "1500"
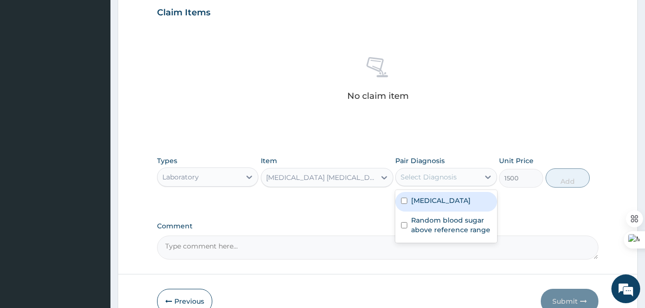
click at [432, 175] on div "Select Diagnosis" at bounding box center [428, 177] width 56 height 10
click at [416, 200] on label "Malaria" at bounding box center [441, 201] width 60 height 10
checkbox input "true"
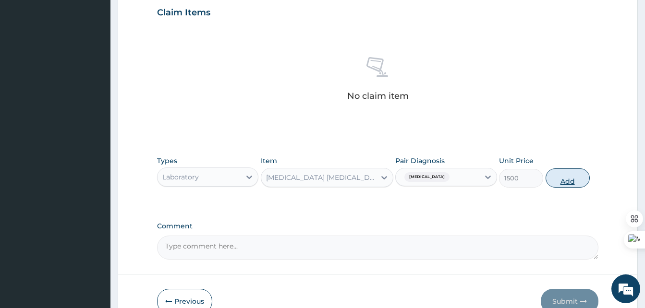
click at [576, 176] on button "Add" at bounding box center [567, 177] width 44 height 19
type input "0"
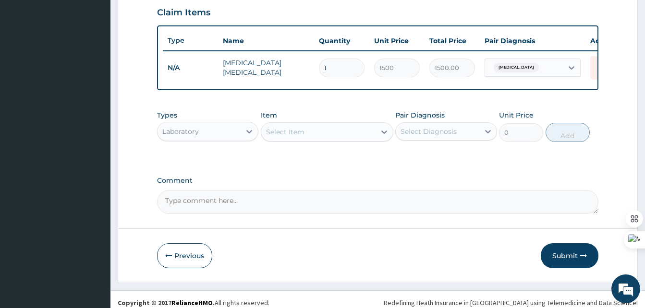
click at [330, 136] on div "Select Item" at bounding box center [318, 131] width 114 height 15
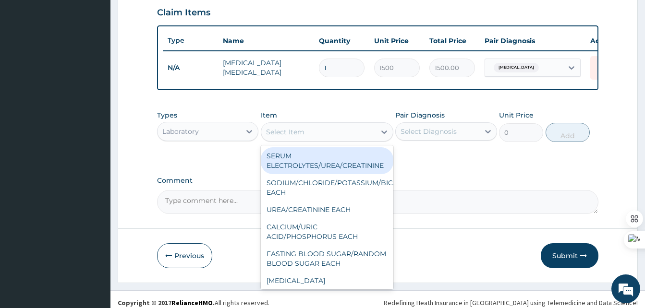
type input "t"
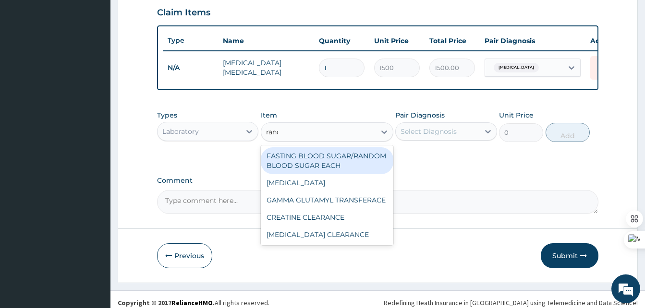
type input "rando"
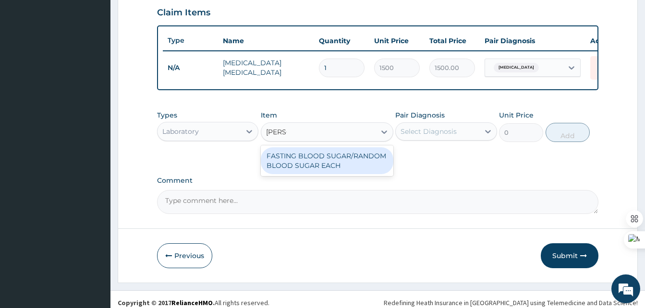
click at [315, 167] on div "FASTING BLOOD SUGAR/RANDOM BLOOD SUGAR EACH" at bounding box center [327, 160] width 132 height 27
type input "1100"
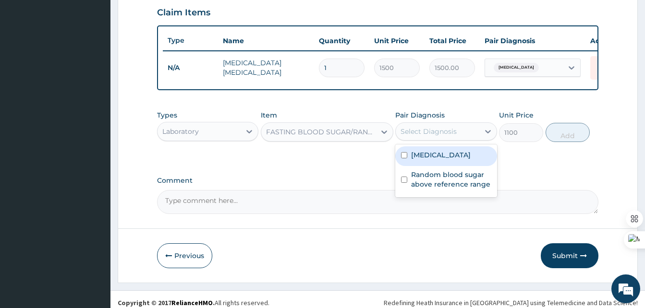
click at [448, 136] on div "Select Diagnosis" at bounding box center [428, 132] width 56 height 10
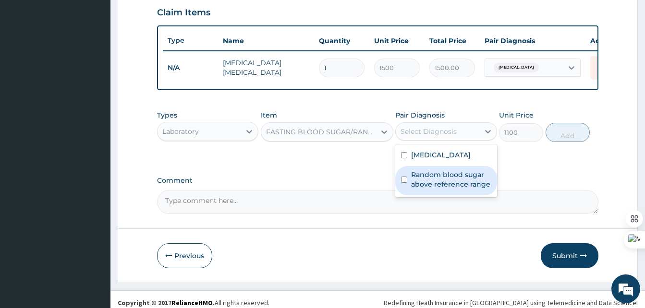
click at [433, 178] on label "Random blood sugar above reference range" at bounding box center [451, 179] width 80 height 19
checkbox input "true"
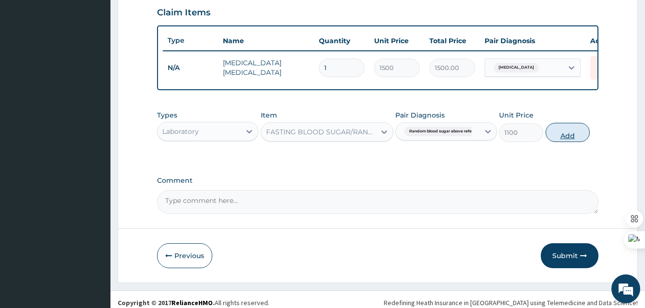
click at [562, 142] on button "Add" at bounding box center [567, 132] width 44 height 19
type input "0"
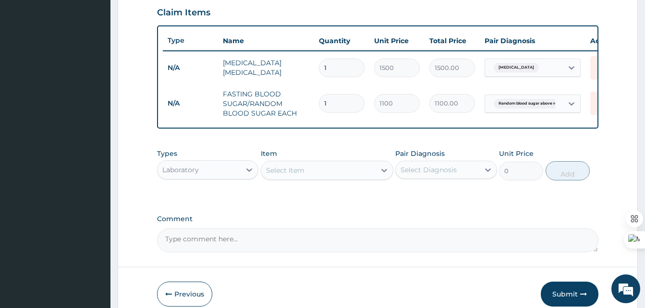
scroll to position [384, 0]
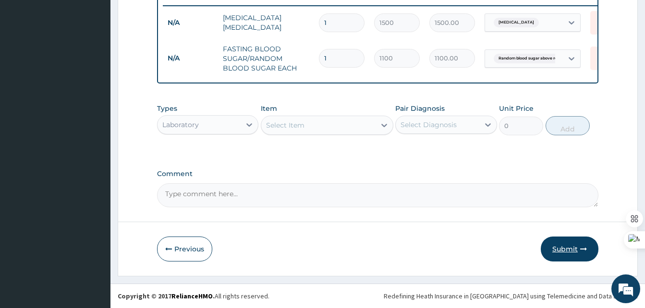
click at [565, 247] on button "Submit" at bounding box center [569, 249] width 58 height 25
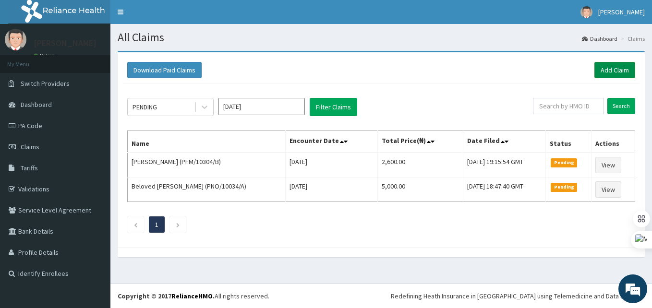
click at [616, 62] on link "Add Claim" at bounding box center [614, 70] width 41 height 16
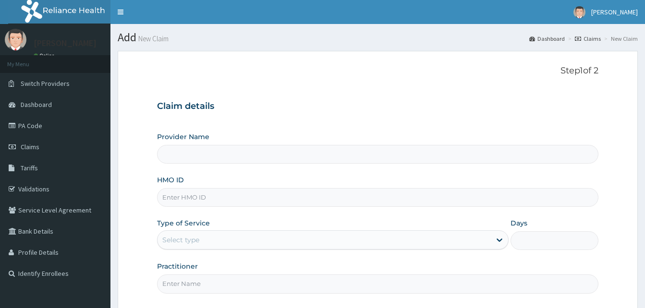
type input "DEN/10032/H"
type input "Best [GEOGRAPHIC_DATA]"
type input "DEN/10032/H"
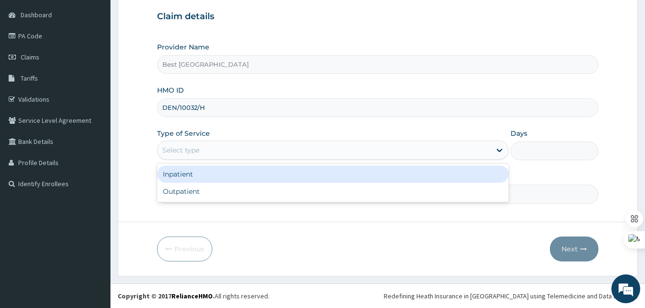
click at [187, 151] on div "Select type" at bounding box center [180, 150] width 37 height 10
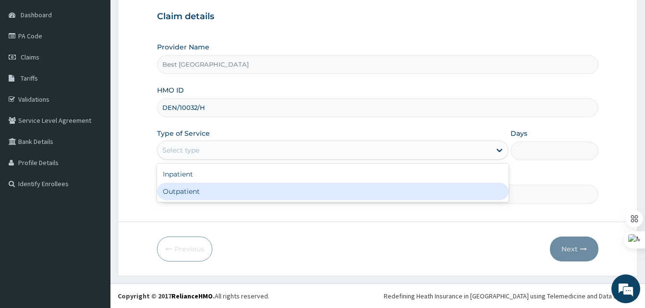
click at [200, 191] on div "Outpatient" at bounding box center [332, 191] width 351 height 17
type input "1"
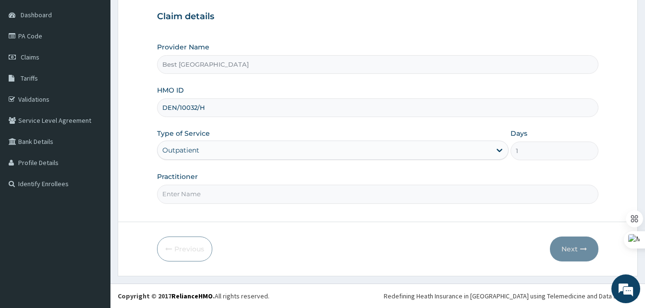
click at [390, 195] on input "Practitioner" at bounding box center [377, 194] width 441 height 19
type input "[PERSON_NAME]"
click at [574, 252] on button "Next" at bounding box center [574, 249] width 48 height 25
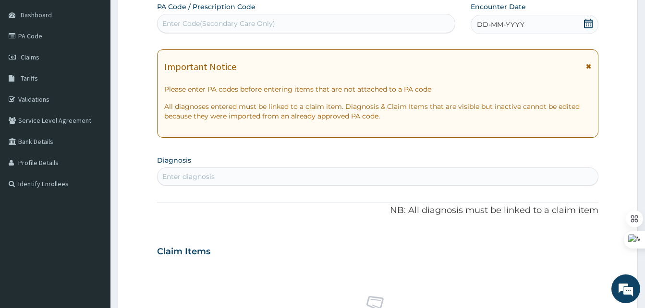
click at [512, 25] on span "DD-MM-YYYY" at bounding box center [501, 25] width 48 height 10
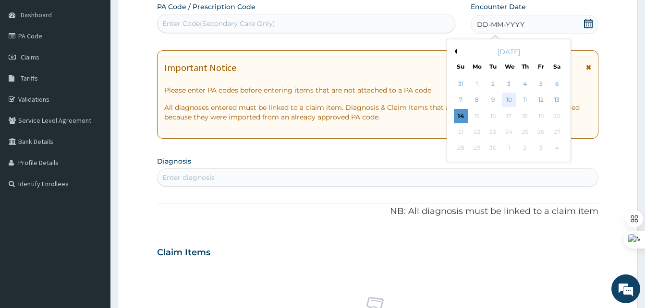
click at [509, 100] on div "10" at bounding box center [508, 100] width 14 height 14
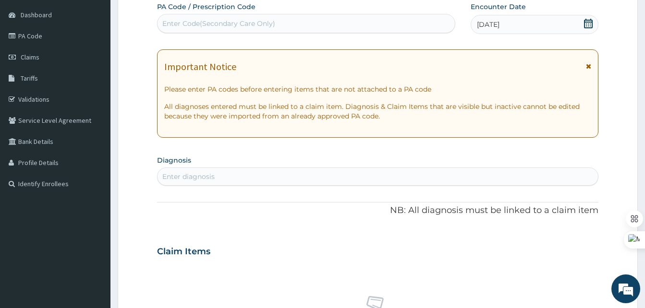
click at [187, 177] on div "Enter diagnosis" at bounding box center [188, 177] width 52 height 10
type input "[MEDICAL_DATA]"
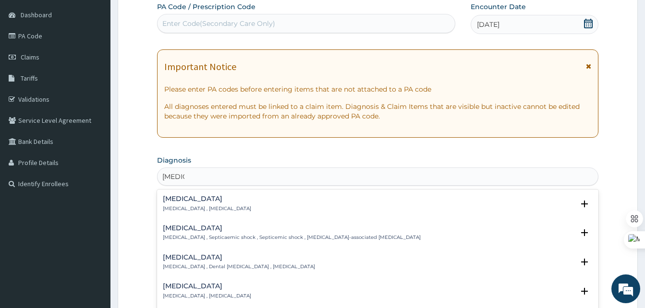
click at [173, 198] on h4 "[MEDICAL_DATA]" at bounding box center [207, 198] width 88 height 7
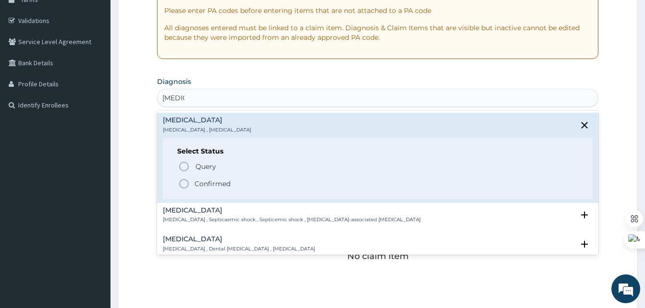
scroll to position [169, 0]
click at [183, 182] on icon "status option filled" at bounding box center [184, 184] width 12 height 12
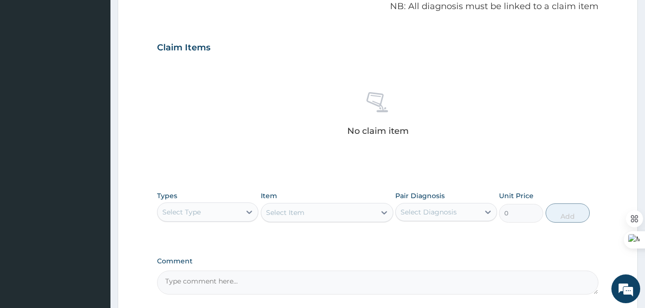
scroll to position [300, 0]
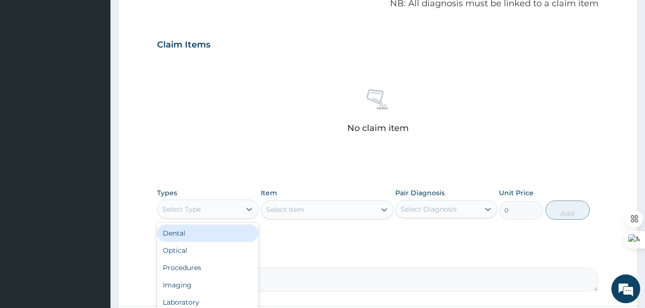
click at [200, 215] on div "Select Type" at bounding box center [198, 209] width 83 height 15
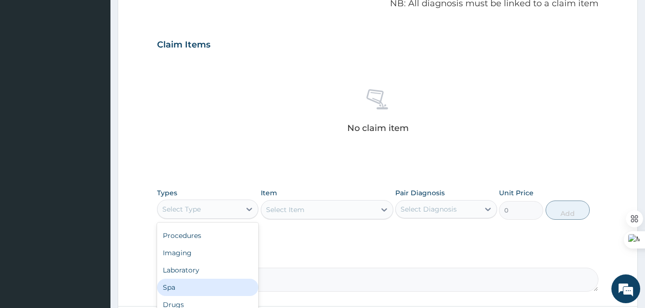
scroll to position [33, 0]
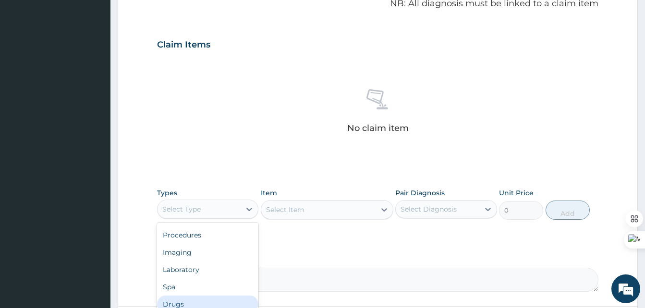
click at [176, 302] on div "Drugs" at bounding box center [207, 304] width 101 height 17
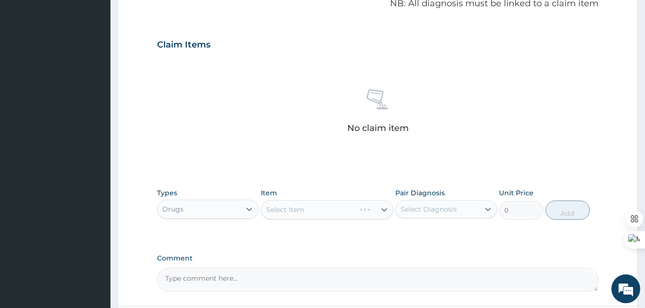
scroll to position [384, 0]
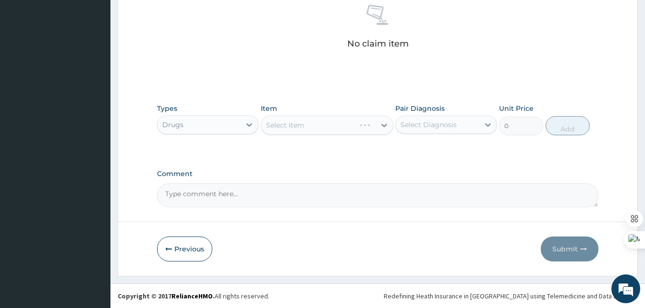
click at [314, 127] on div "Select Item" at bounding box center [327, 125] width 132 height 19
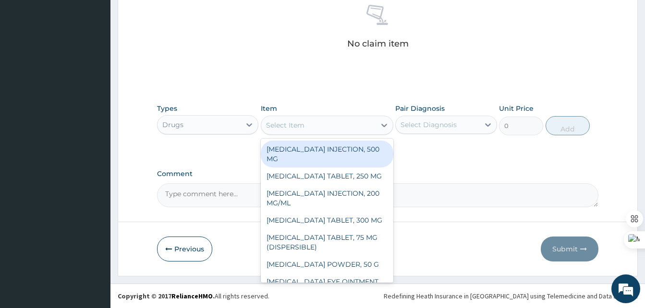
click at [331, 126] on div "Select Item" at bounding box center [318, 125] width 114 height 15
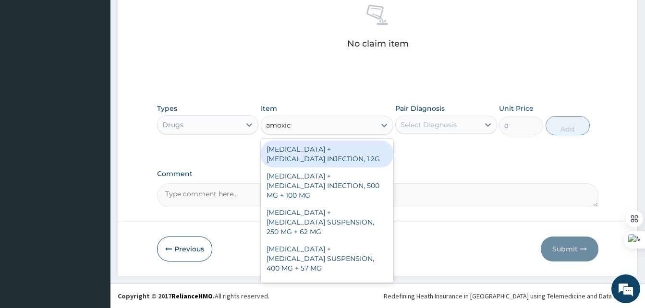
type input "amoxicl"
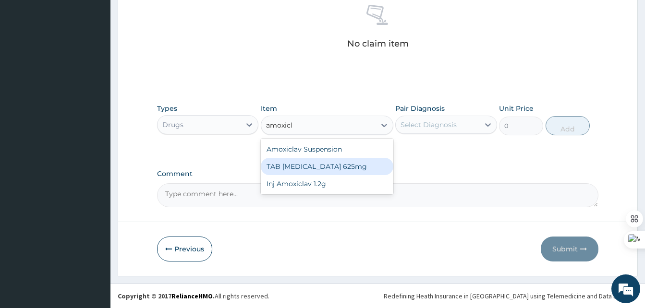
click at [310, 168] on div "TAB [MEDICAL_DATA] 625mg" at bounding box center [327, 166] width 132 height 17
type input "500"
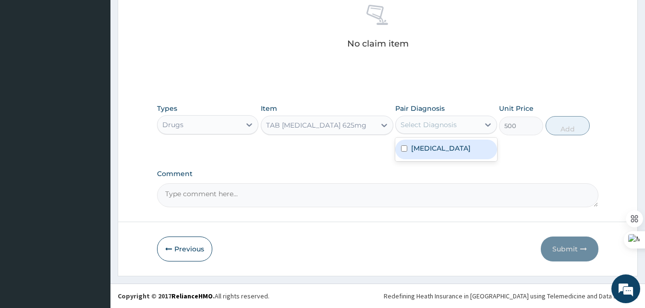
click at [438, 130] on div "Select Diagnosis" at bounding box center [437, 124] width 83 height 15
click at [426, 148] on label "[MEDICAL_DATA]" at bounding box center [441, 149] width 60 height 10
checkbox input "true"
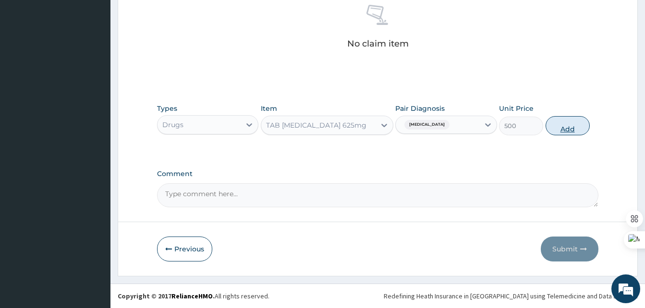
click at [563, 126] on button "Add" at bounding box center [567, 125] width 44 height 19
type input "0"
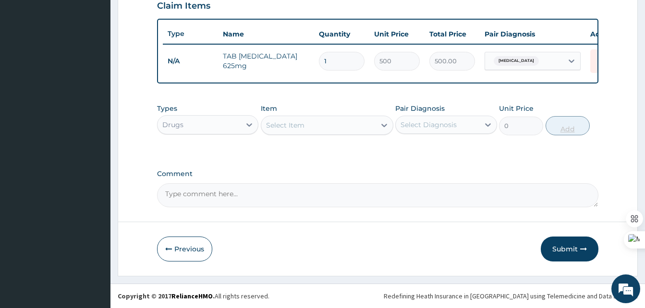
scroll to position [346, 0]
type input "14"
type input "7000.00"
type input "14"
click at [559, 244] on button "Submit" at bounding box center [569, 249] width 58 height 25
